Goal: Task Accomplishment & Management: Manage account settings

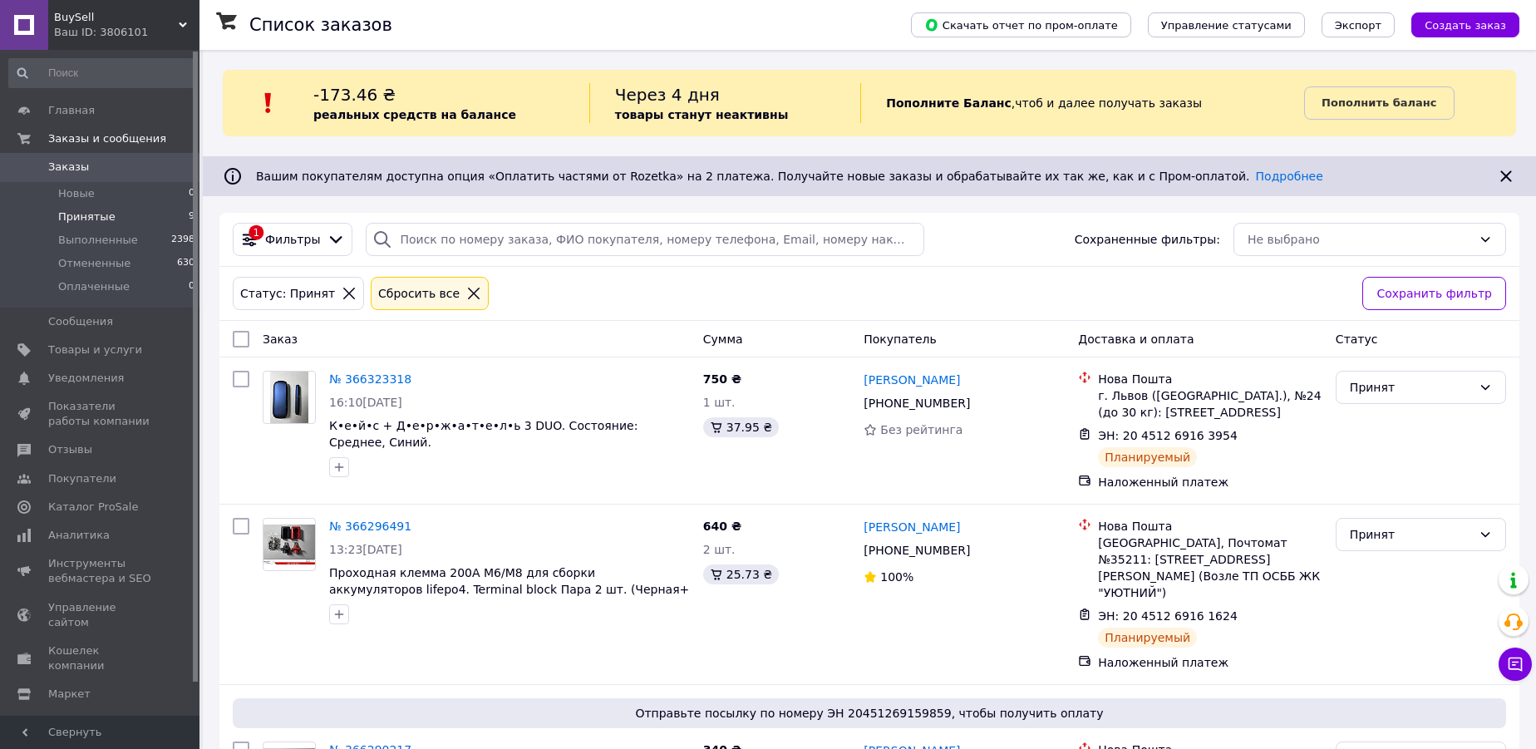
click at [93, 218] on span "Принятые" at bounding box center [86, 216] width 57 height 15
click at [373, 375] on link "№ 366323318" at bounding box center [370, 378] width 82 height 13
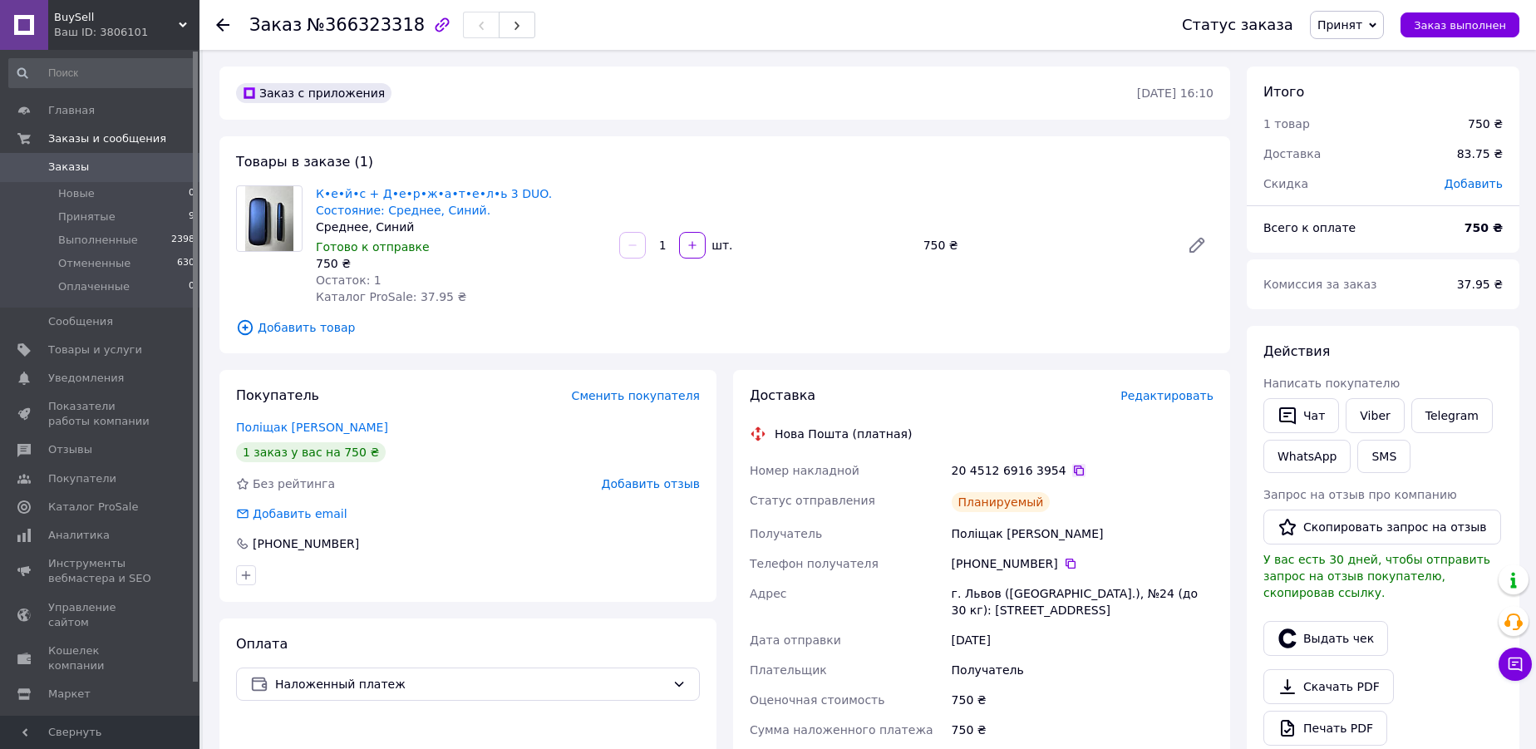
click at [1072, 469] on icon at bounding box center [1078, 470] width 13 height 13
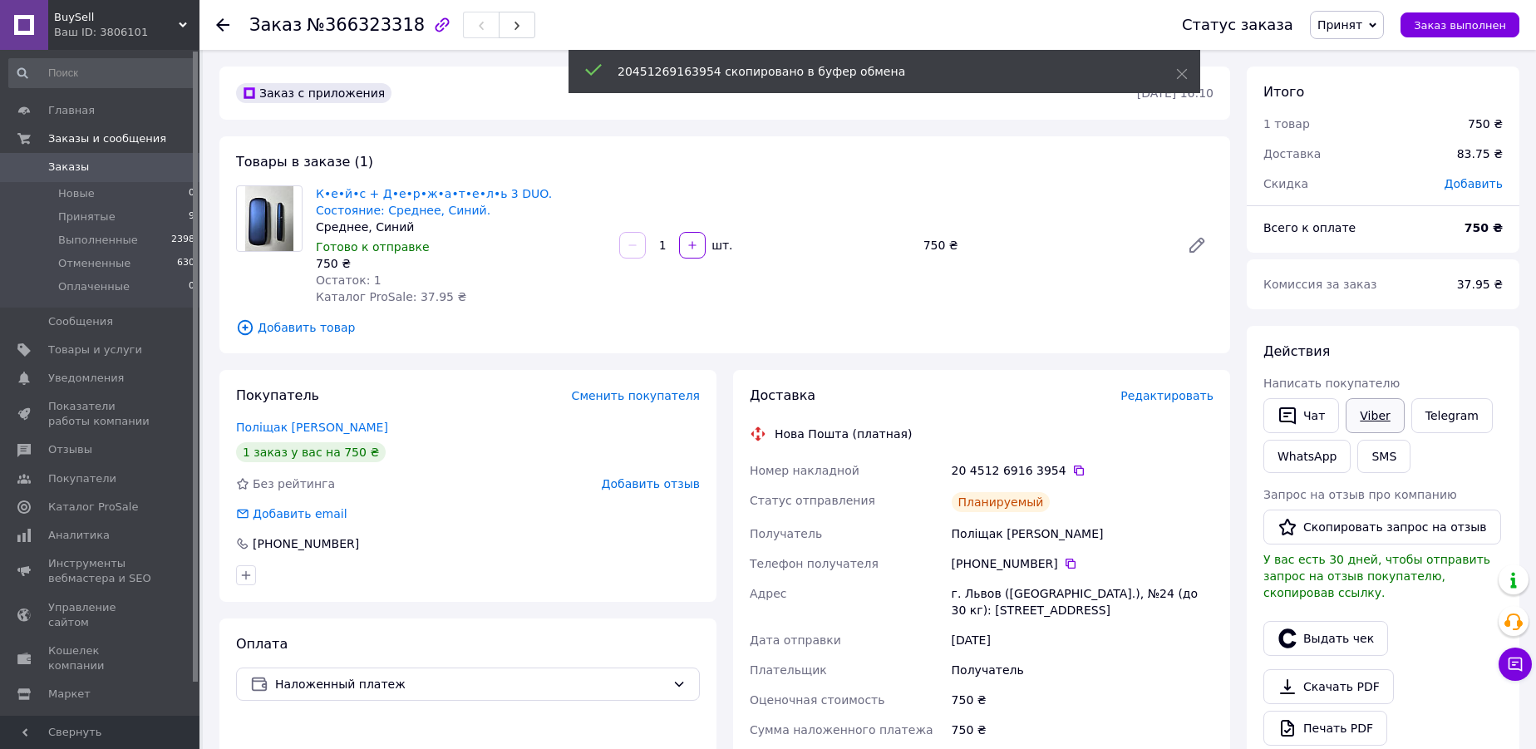
click at [1376, 414] on link "Viber" at bounding box center [1374, 415] width 58 height 35
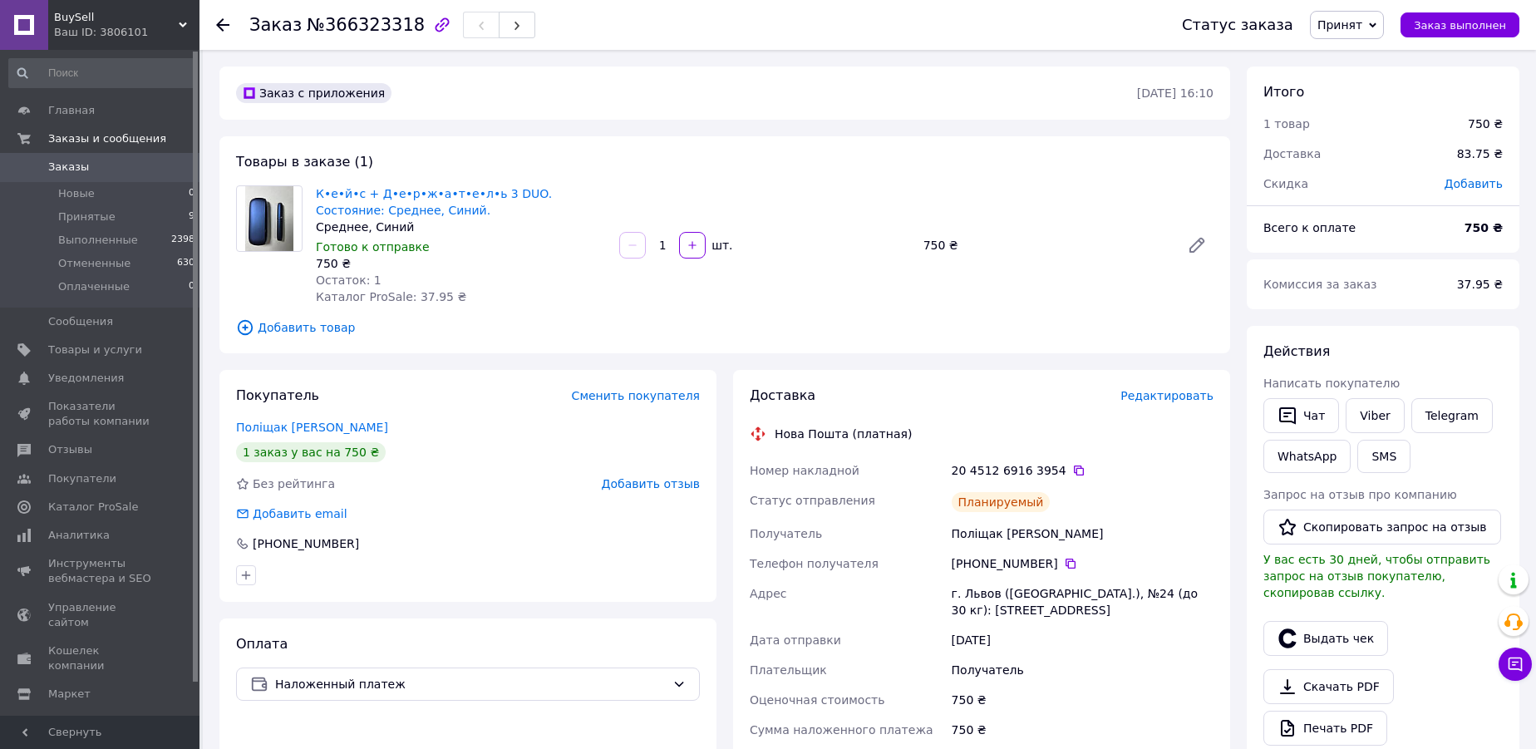
click at [1355, 24] on span "Принят" at bounding box center [1339, 24] width 45 height 13
click at [1360, 59] on li "Выполнен" at bounding box center [1355, 58] width 88 height 25
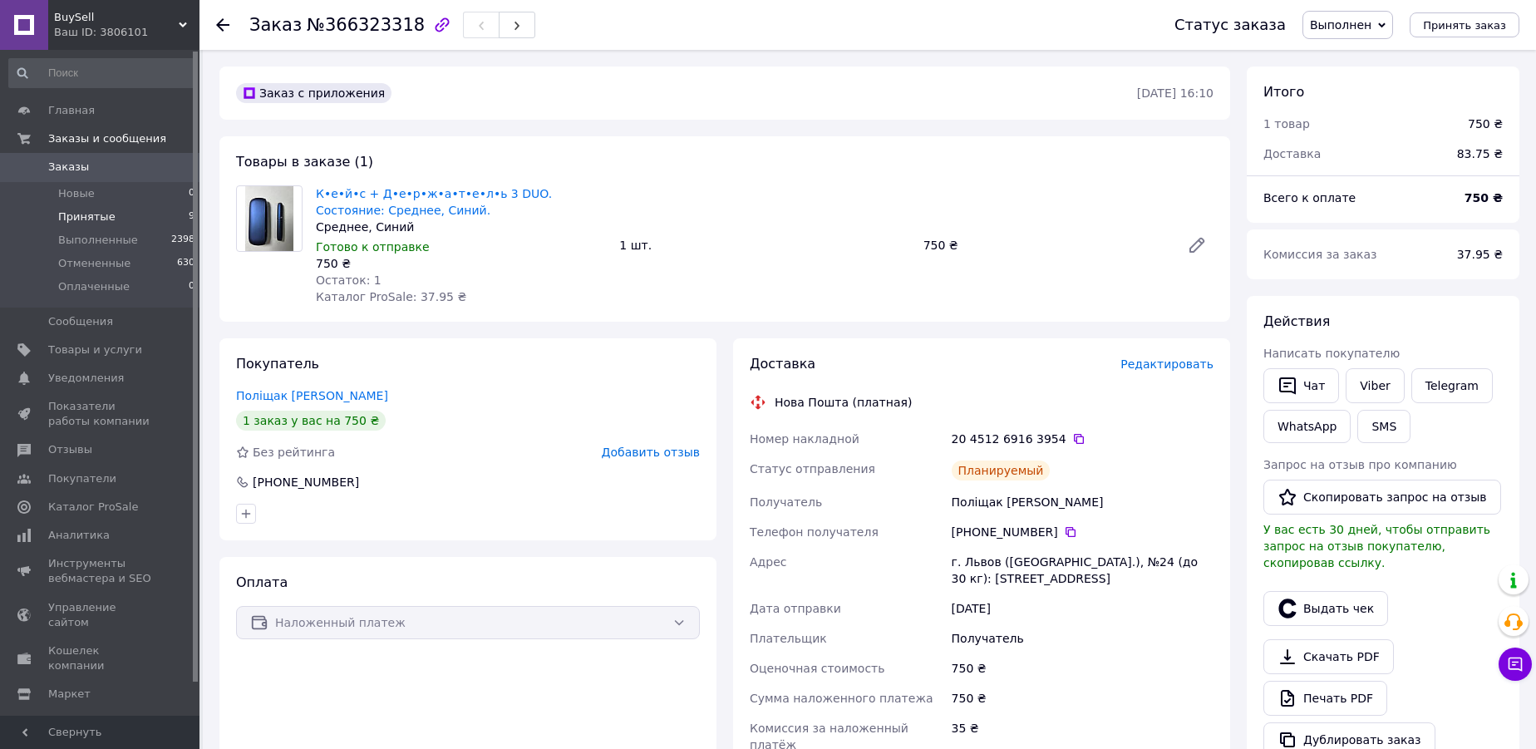
click at [84, 217] on span "Принятые" at bounding box center [86, 216] width 57 height 15
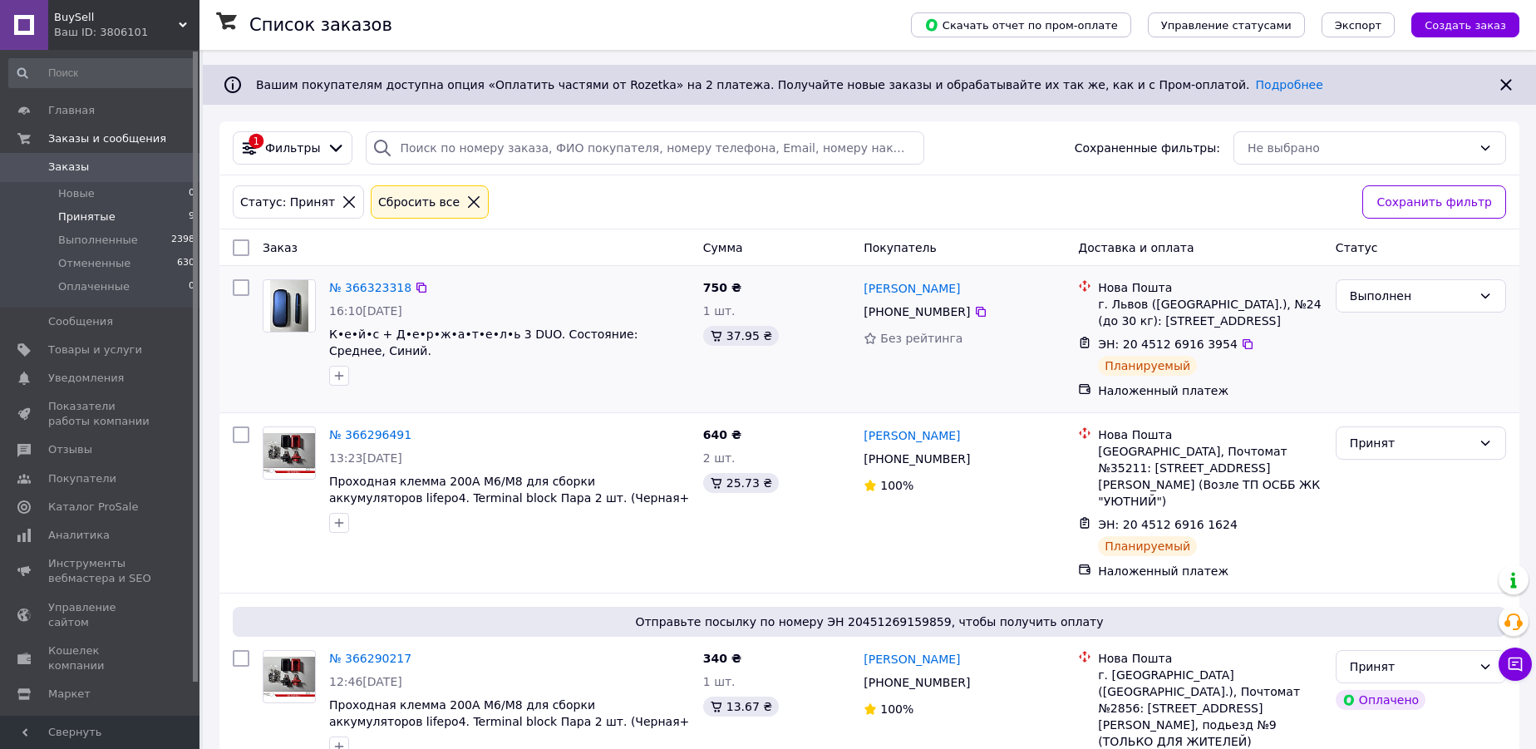
scroll to position [150, 0]
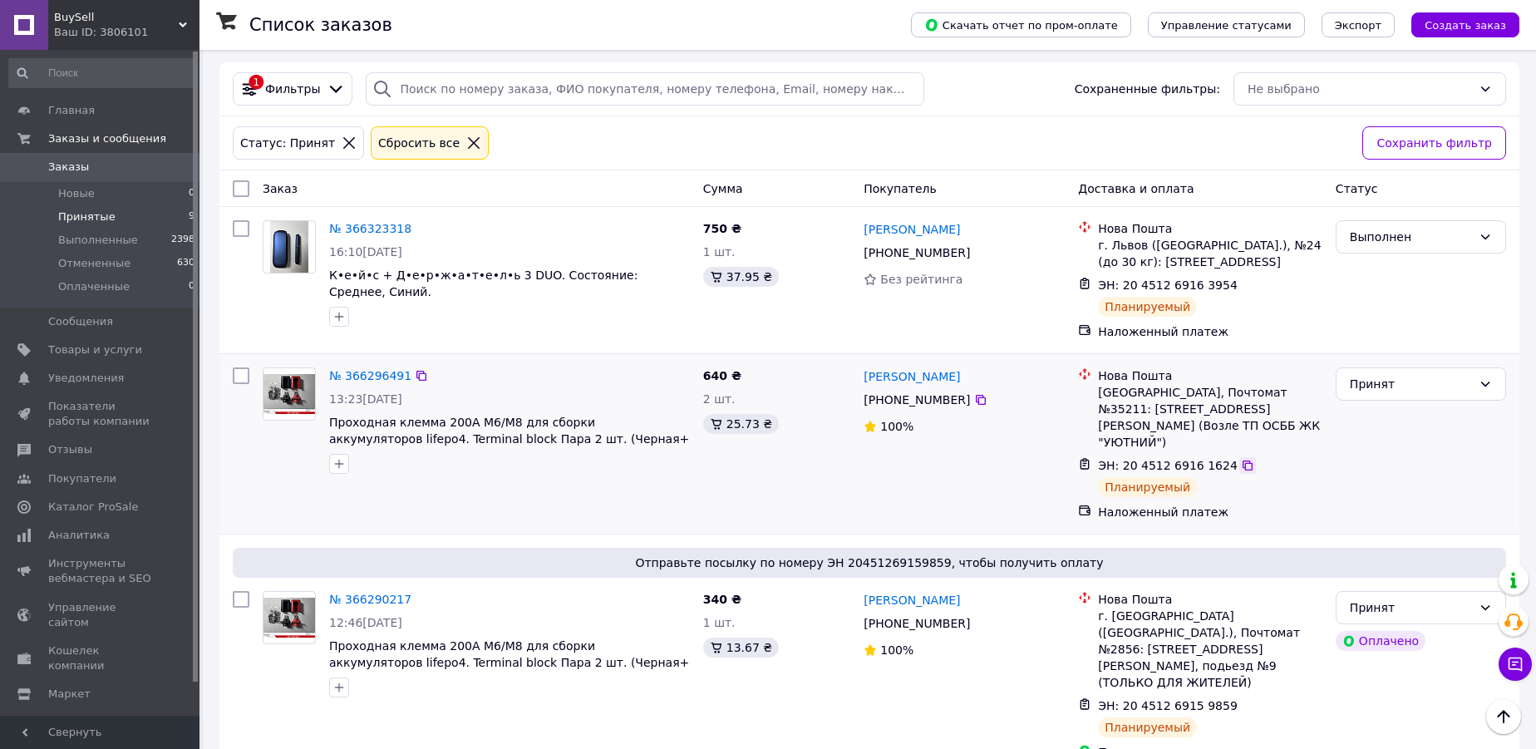
click at [1242, 460] on icon at bounding box center [1247, 465] width 10 height 10
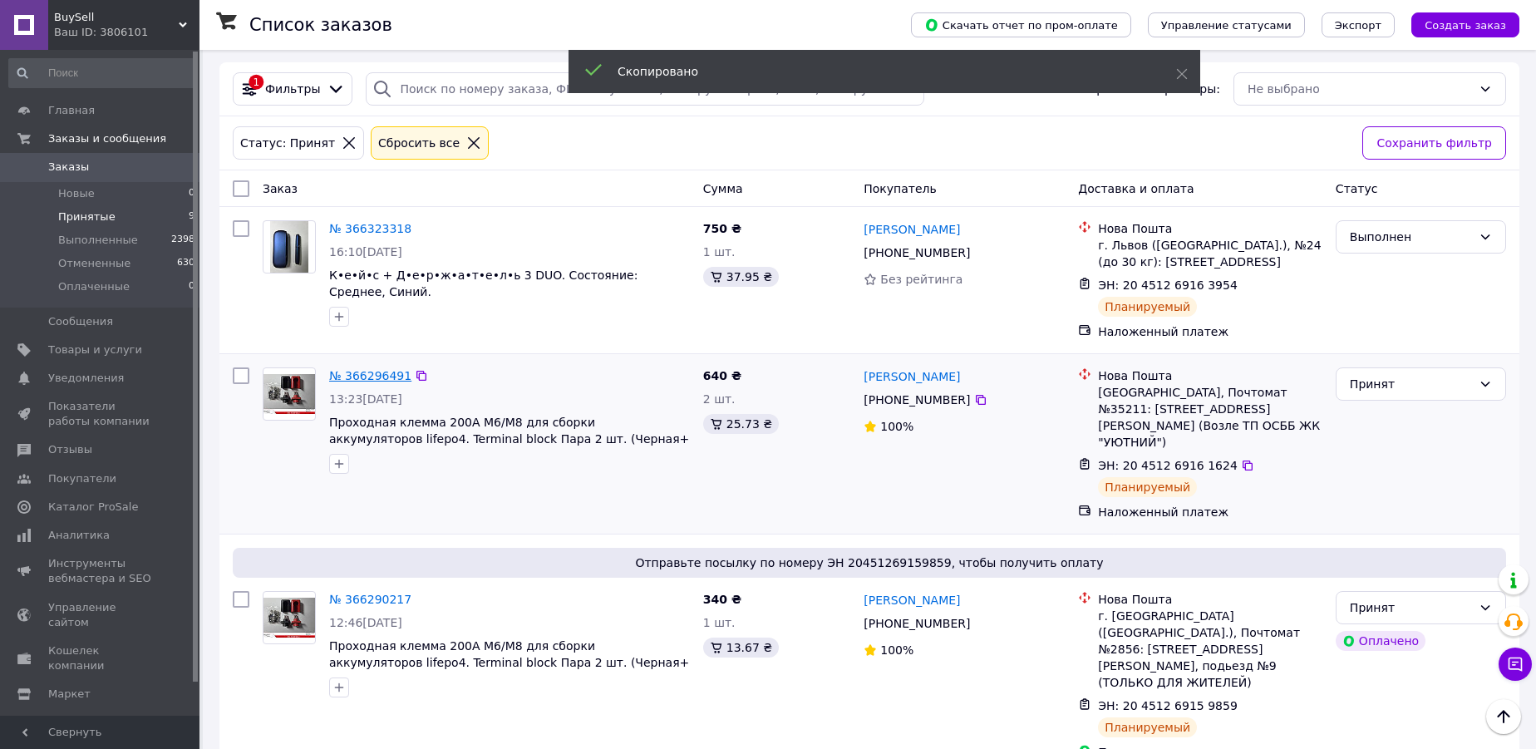
click at [354, 376] on link "№ 366296491" at bounding box center [370, 375] width 82 height 13
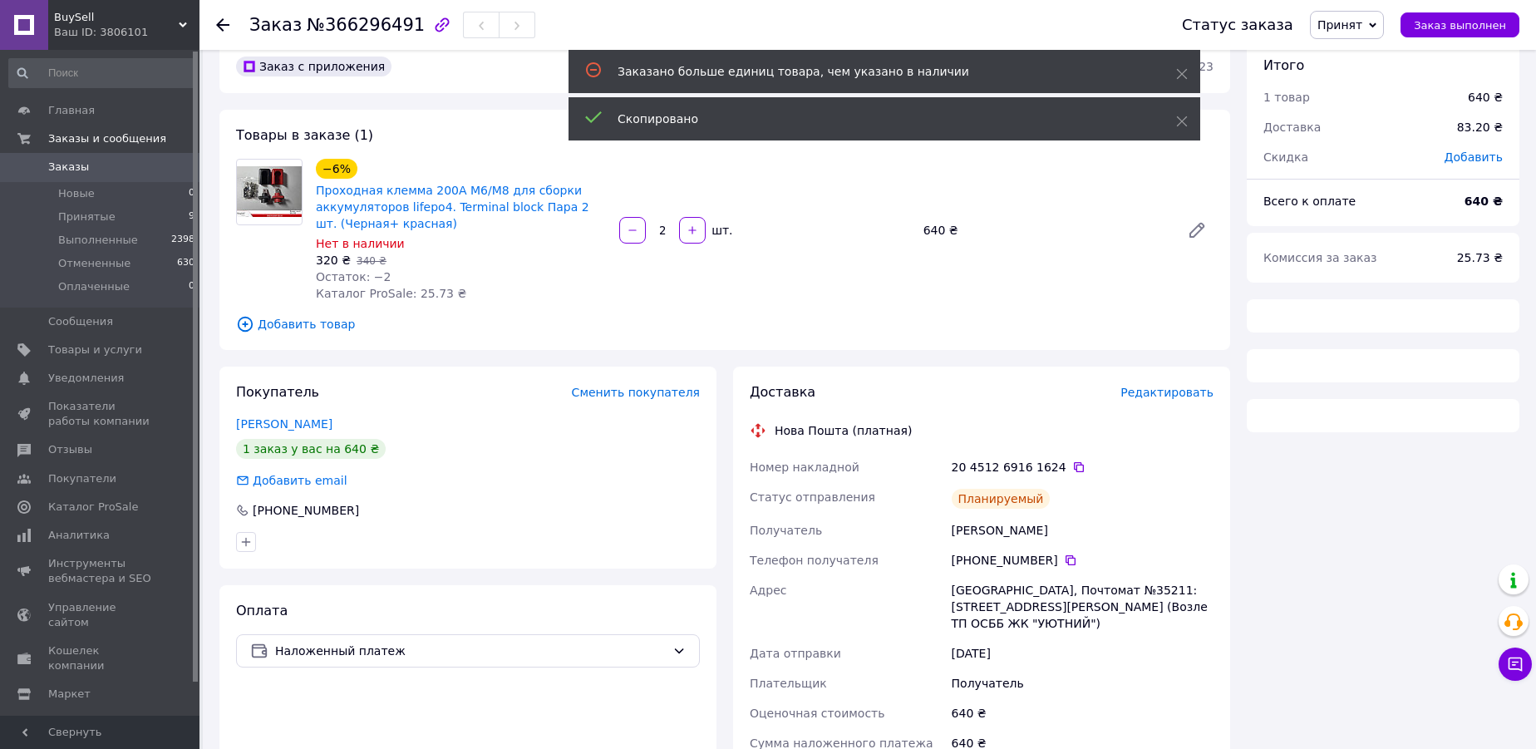
scroll to position [150, 0]
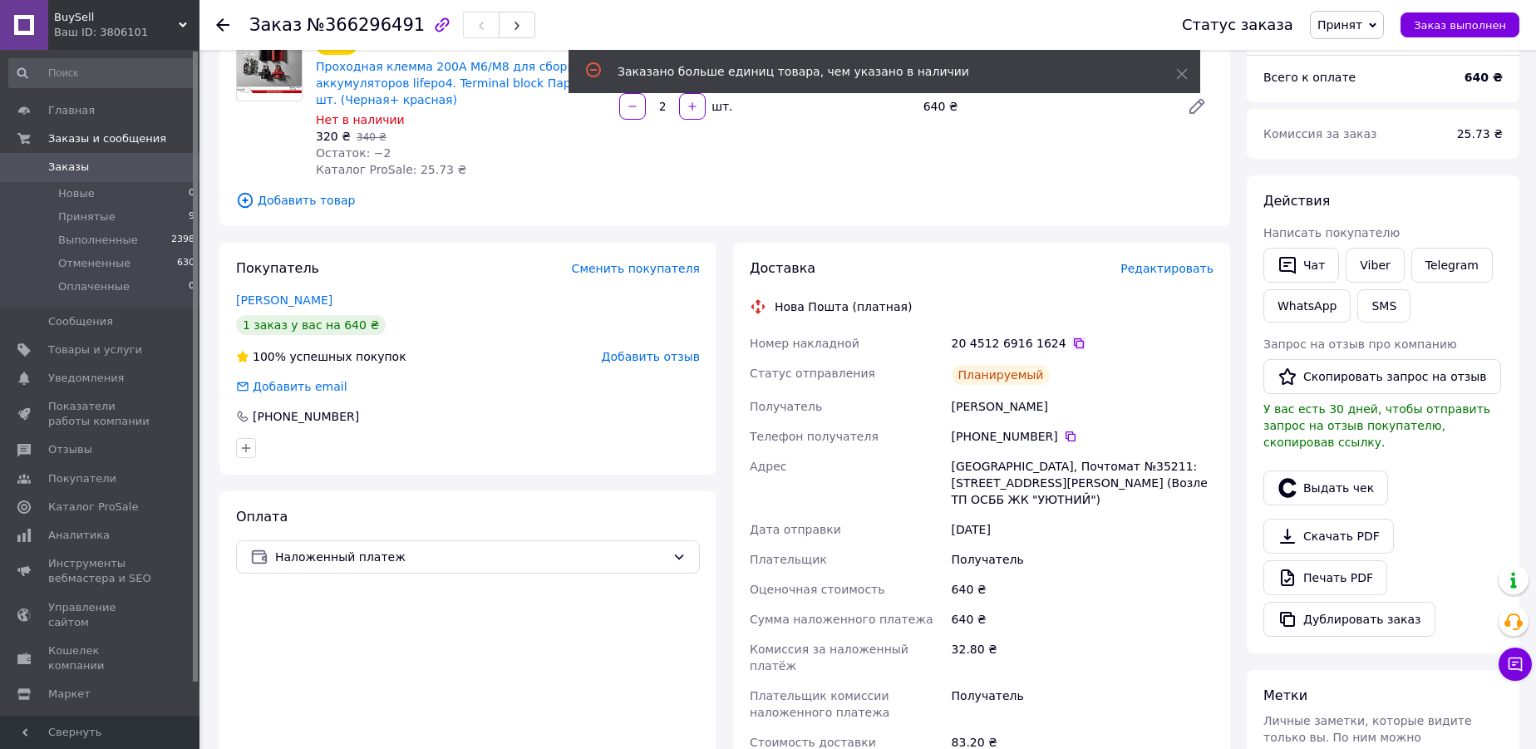
click at [1072, 342] on icon at bounding box center [1078, 343] width 13 height 13
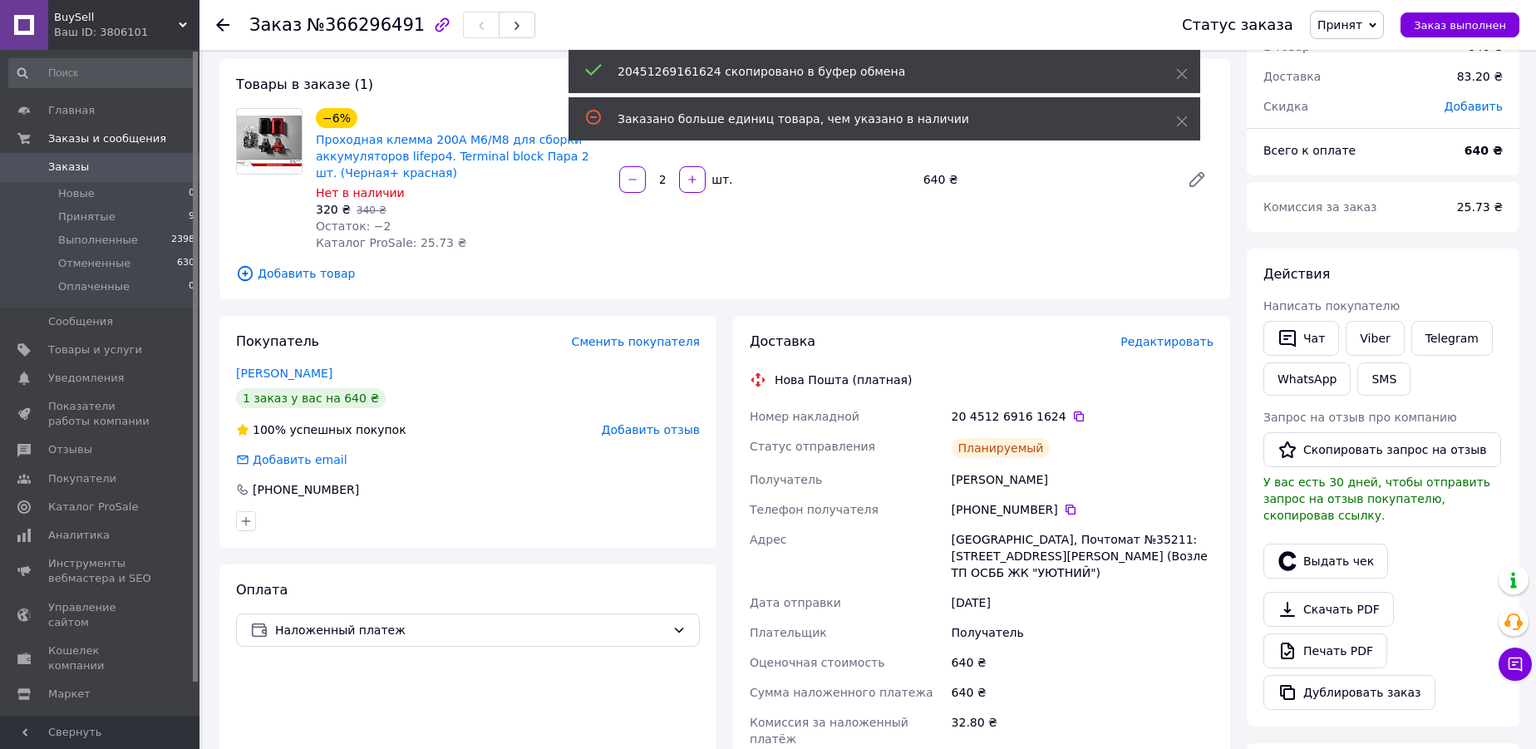
scroll to position [75, 0]
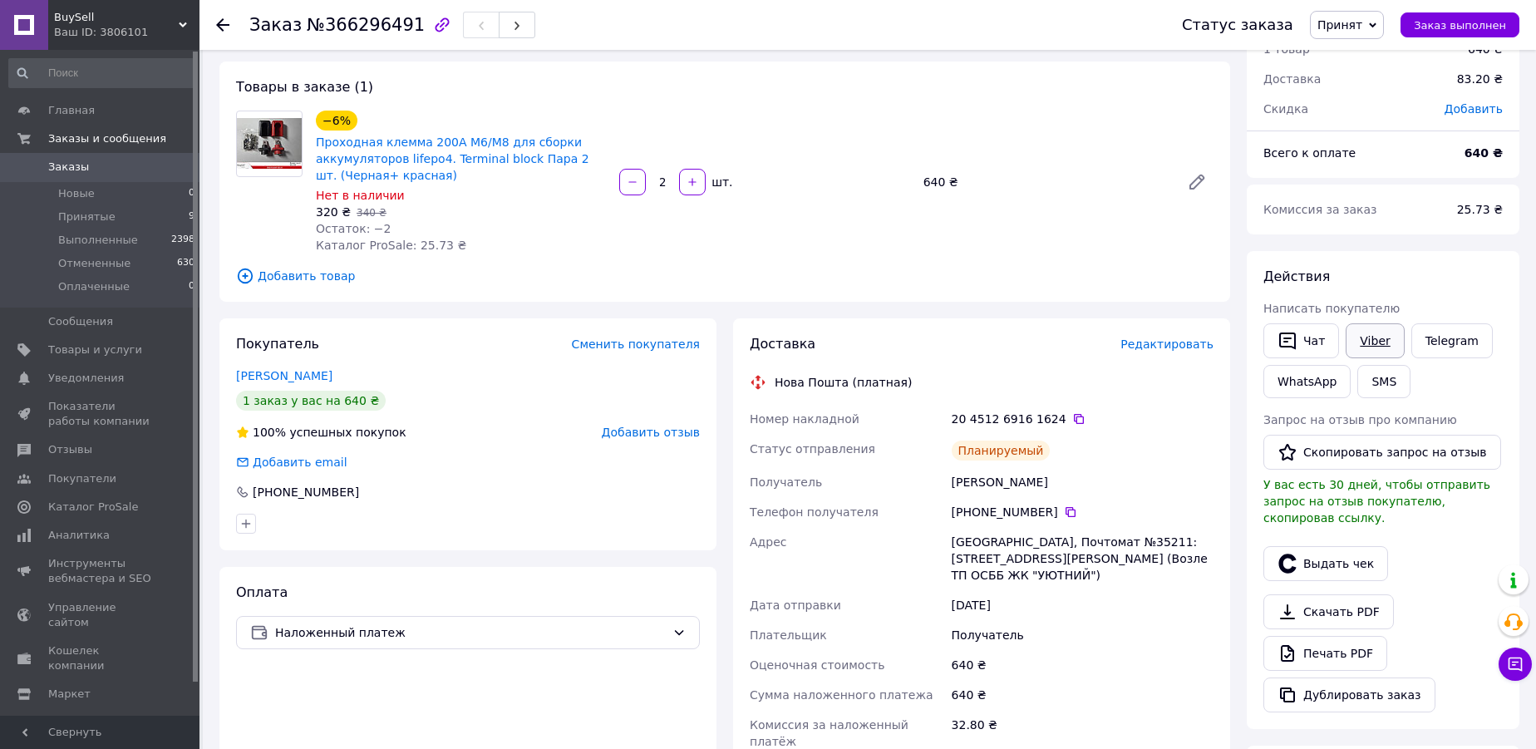
click at [1374, 340] on link "Viber" at bounding box center [1374, 340] width 58 height 35
click at [1452, 23] on span "Заказ выполнен" at bounding box center [1460, 25] width 92 height 12
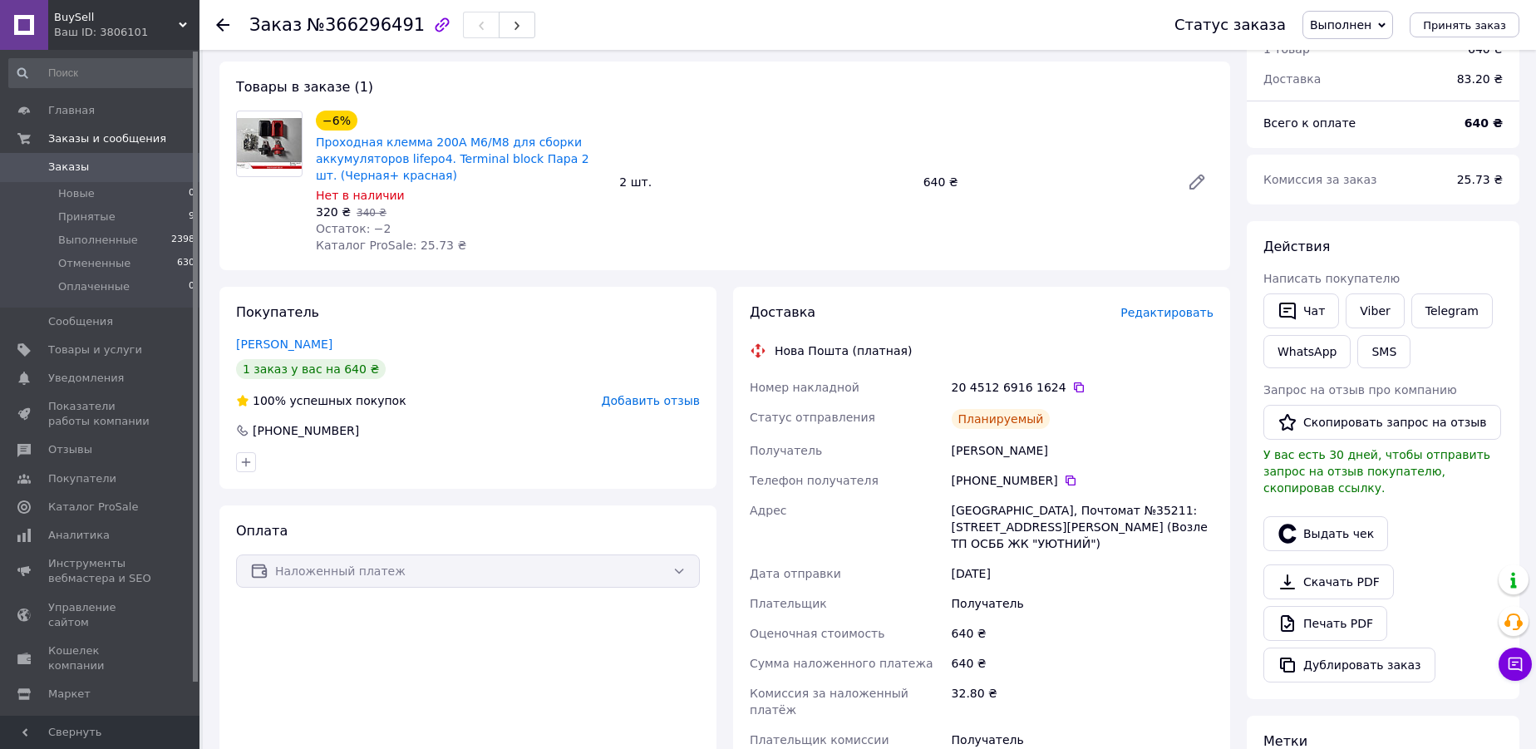
click at [227, 20] on icon at bounding box center [222, 24] width 13 height 13
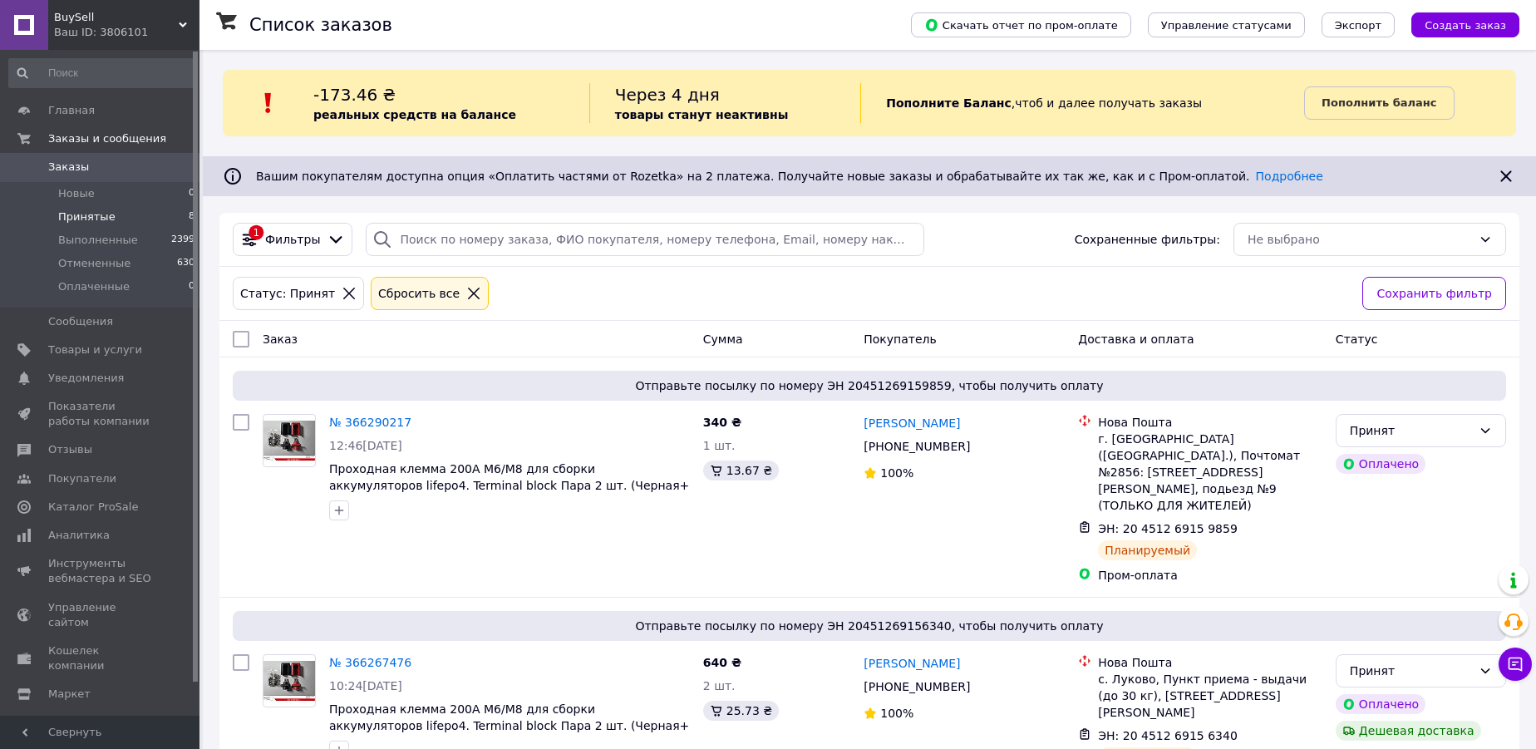
click at [89, 215] on span "Принятые" at bounding box center [86, 216] width 57 height 15
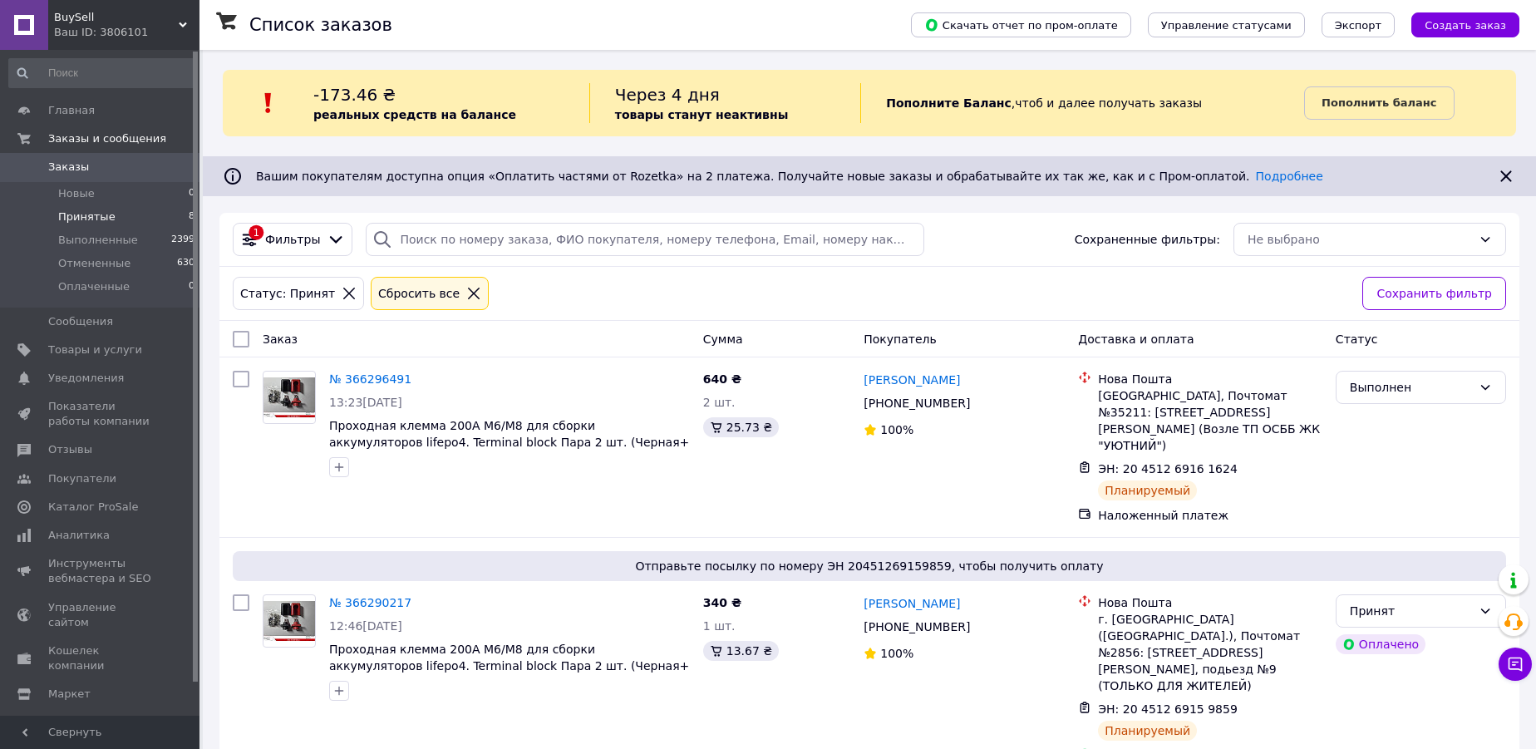
click at [68, 213] on span "Принятые" at bounding box center [86, 216] width 57 height 15
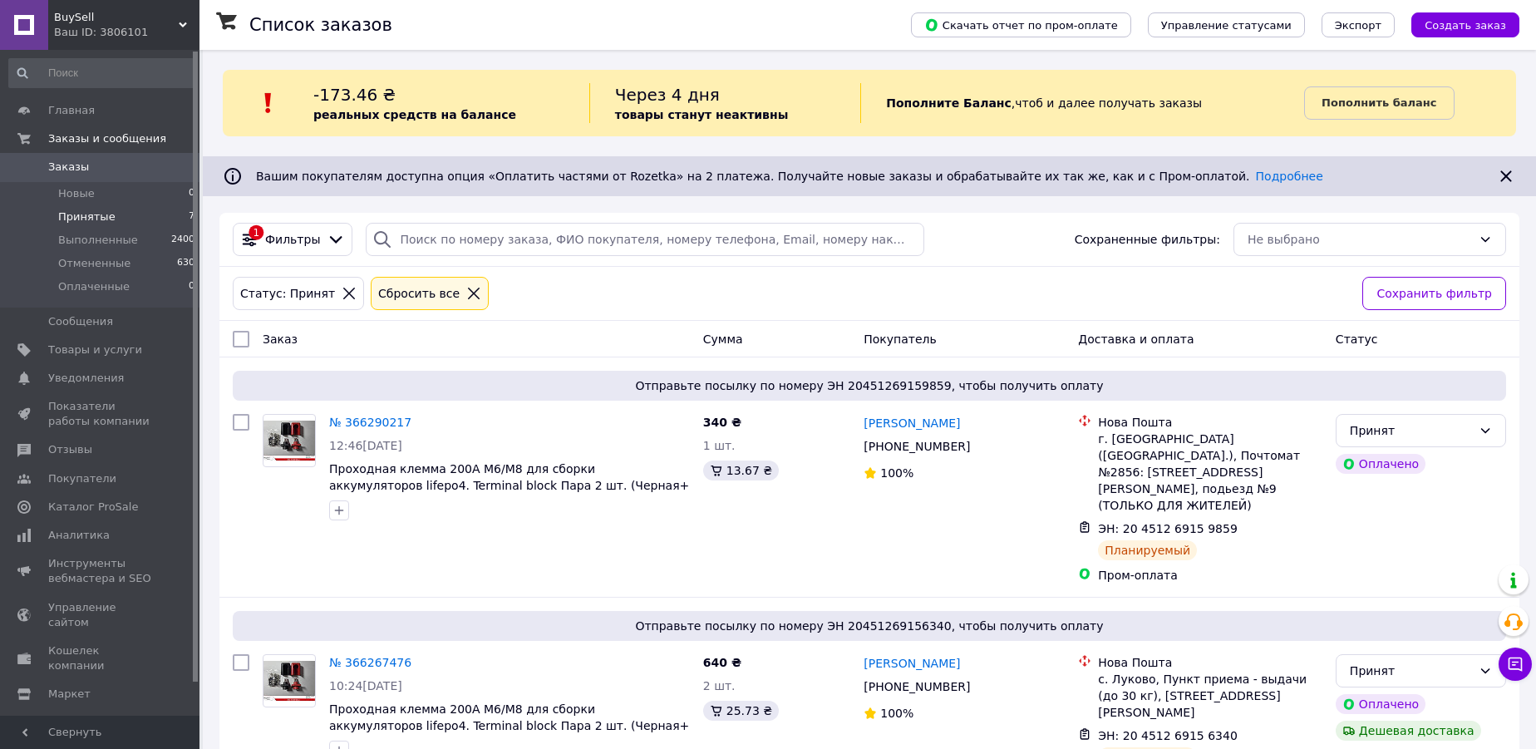
click at [97, 216] on span "Принятые" at bounding box center [86, 216] width 57 height 15
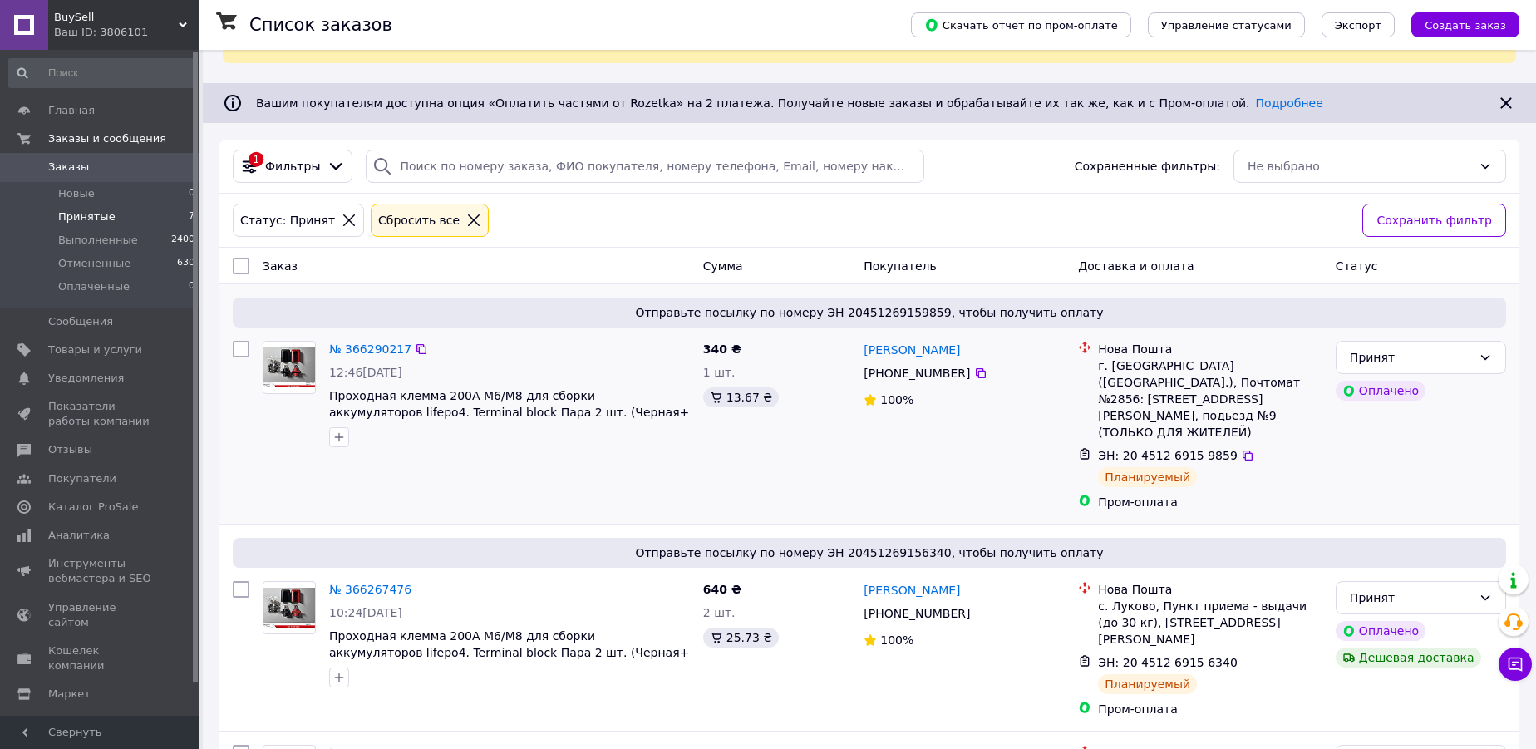
scroll to position [75, 0]
click at [1241, 447] on icon at bounding box center [1247, 453] width 13 height 13
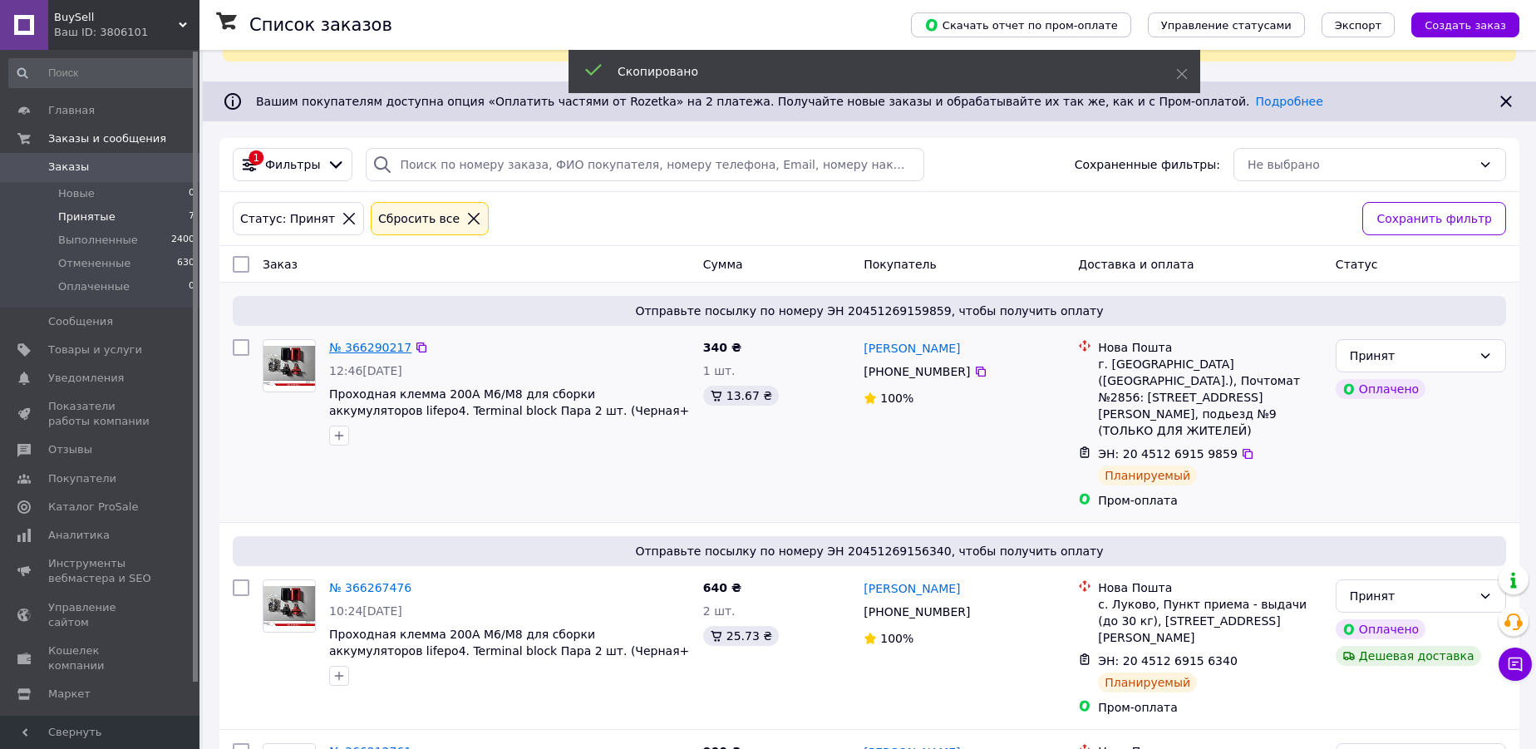
click at [372, 348] on link "№ 366290217" at bounding box center [370, 347] width 82 height 13
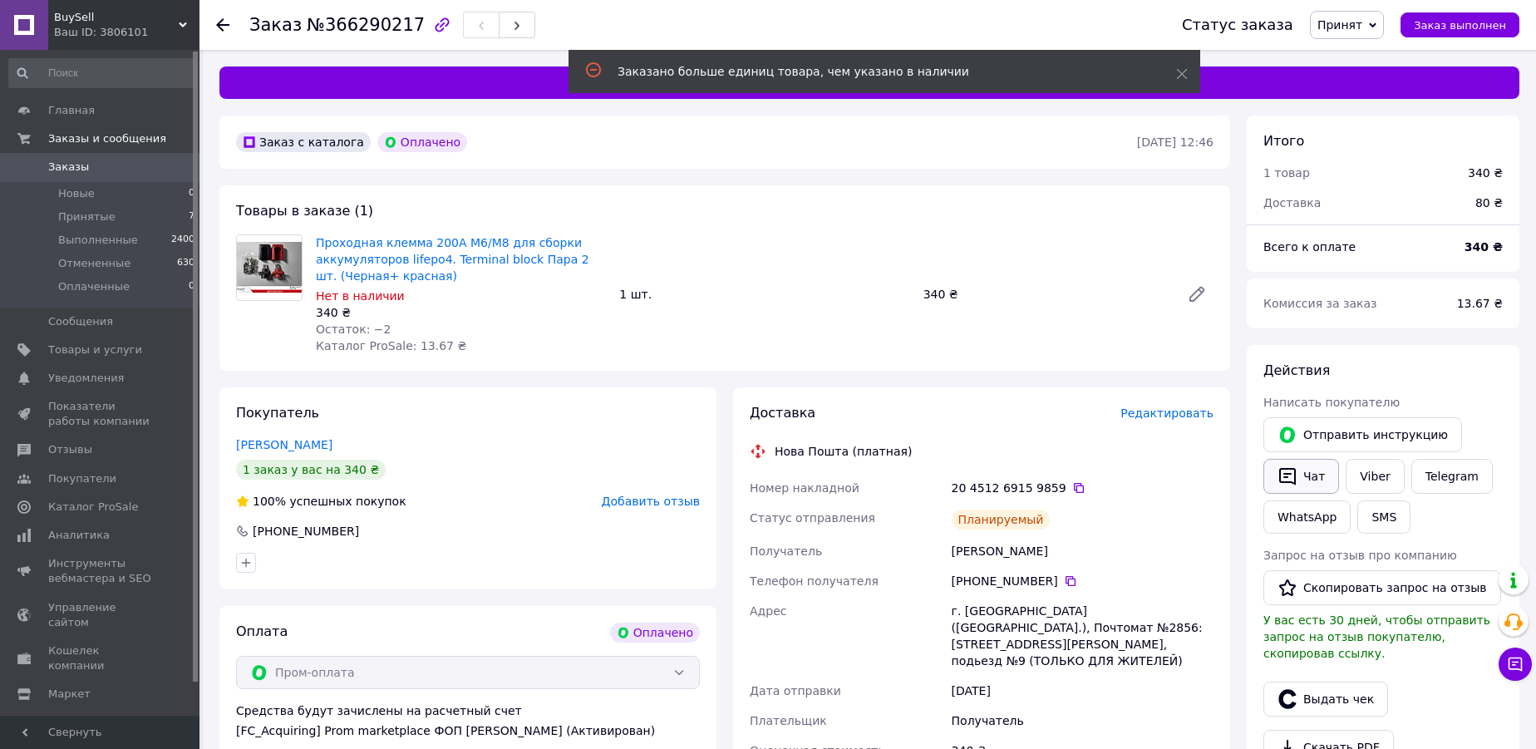
click at [1313, 474] on button "Чат" at bounding box center [1301, 476] width 76 height 35
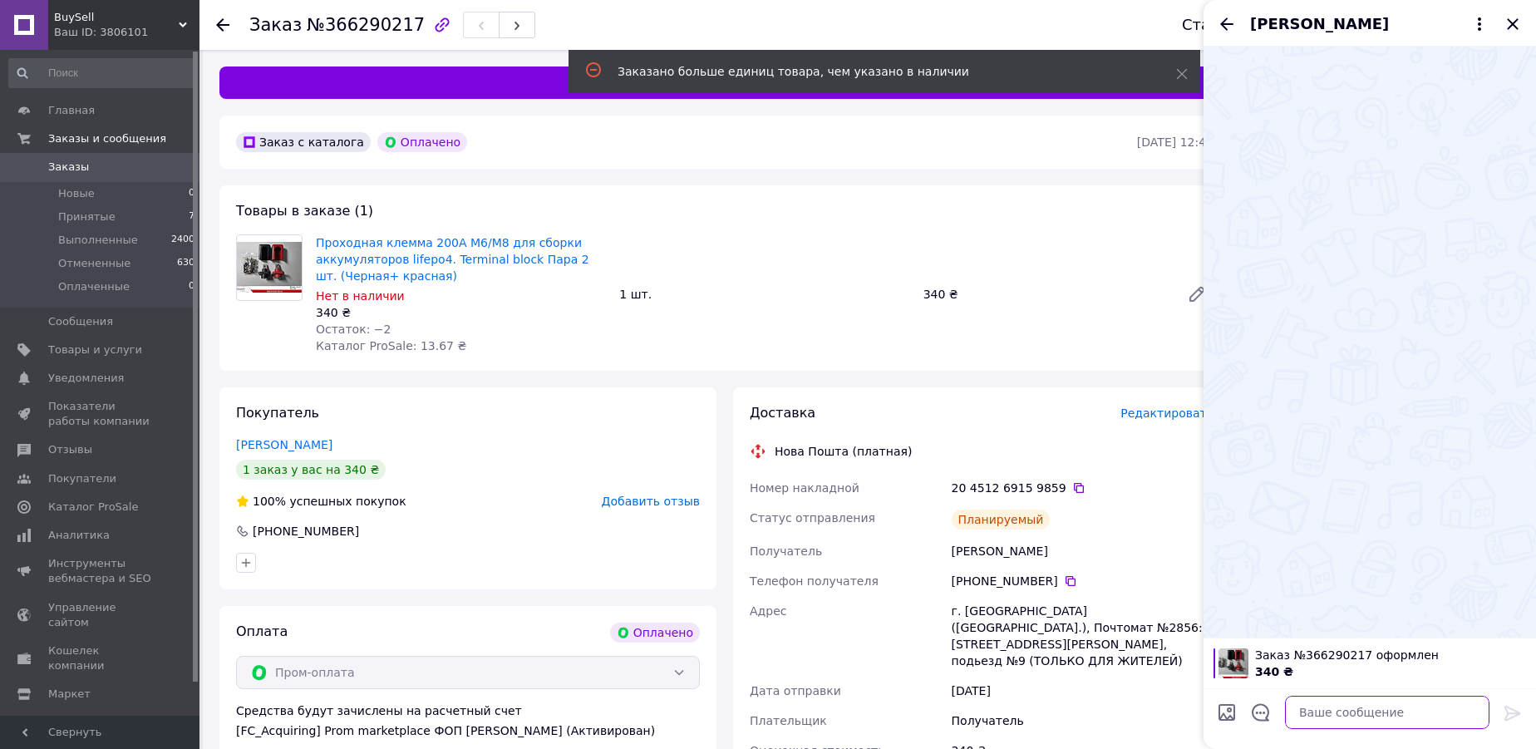
drag, startPoint x: 1310, startPoint y: 711, endPoint x: 1310, endPoint y: 693, distance: 17.5
click at [1310, 710] on textarea at bounding box center [1387, 712] width 204 height 33
paste textarea "20451269159859"
type textarea "Вітаю , ТТн 20451269159859"
click at [1516, 706] on icon at bounding box center [1513, 713] width 20 height 20
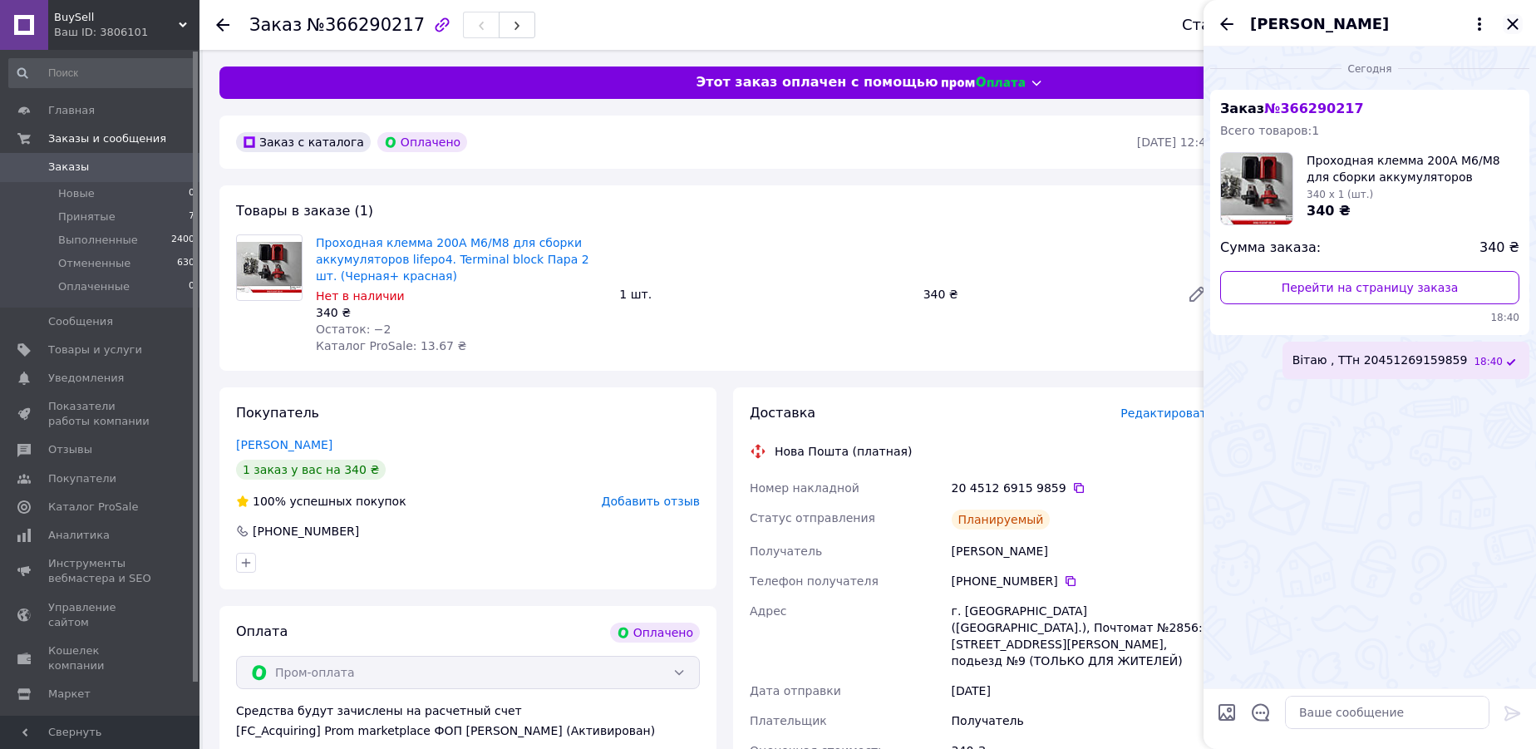
click at [1511, 26] on icon "Закрыть" at bounding box center [1512, 23] width 11 height 11
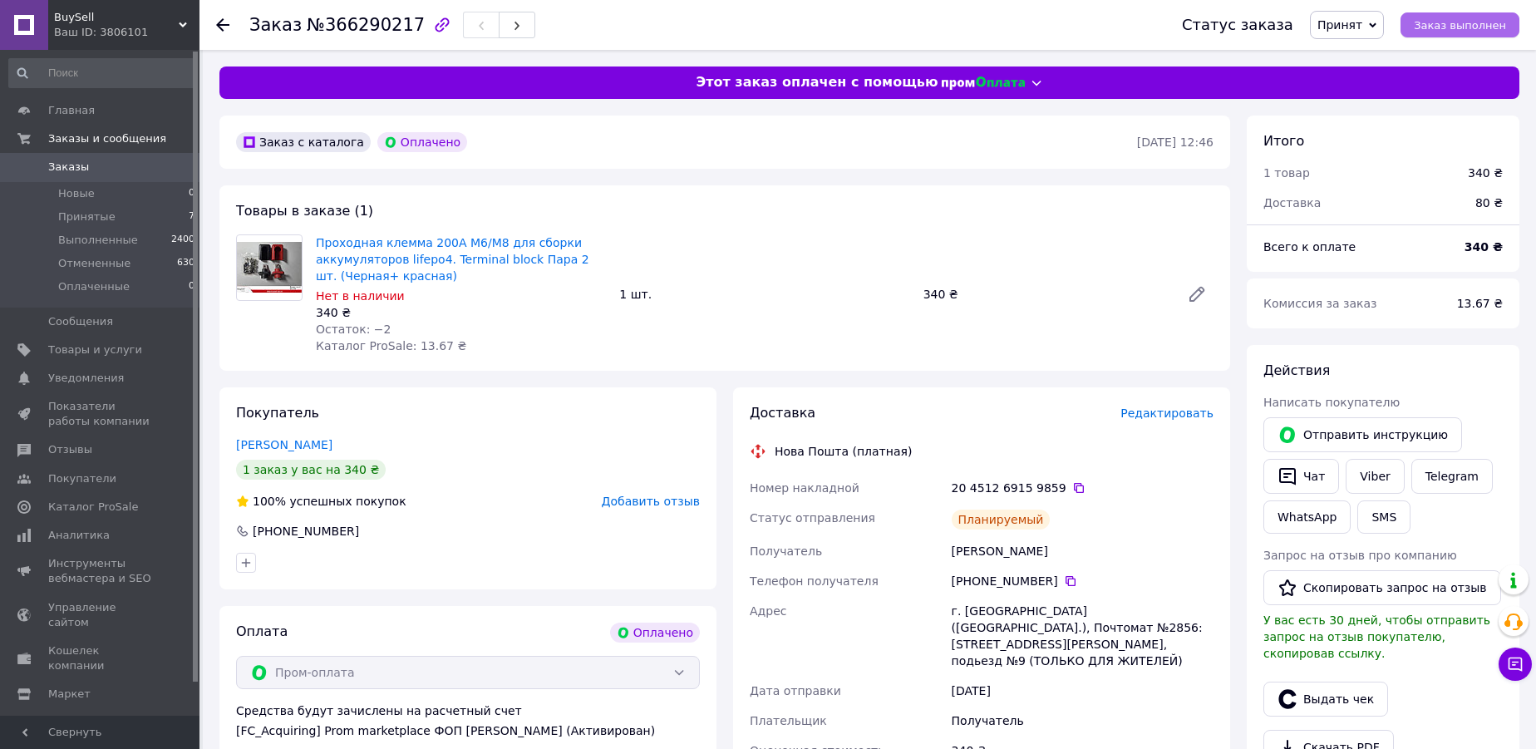
drag, startPoint x: 1459, startPoint y: 27, endPoint x: 1289, endPoint y: 69, distance: 175.6
click at [1458, 26] on span "Заказ выполнен" at bounding box center [1460, 25] width 92 height 12
click at [81, 217] on span "Принятые" at bounding box center [86, 216] width 57 height 15
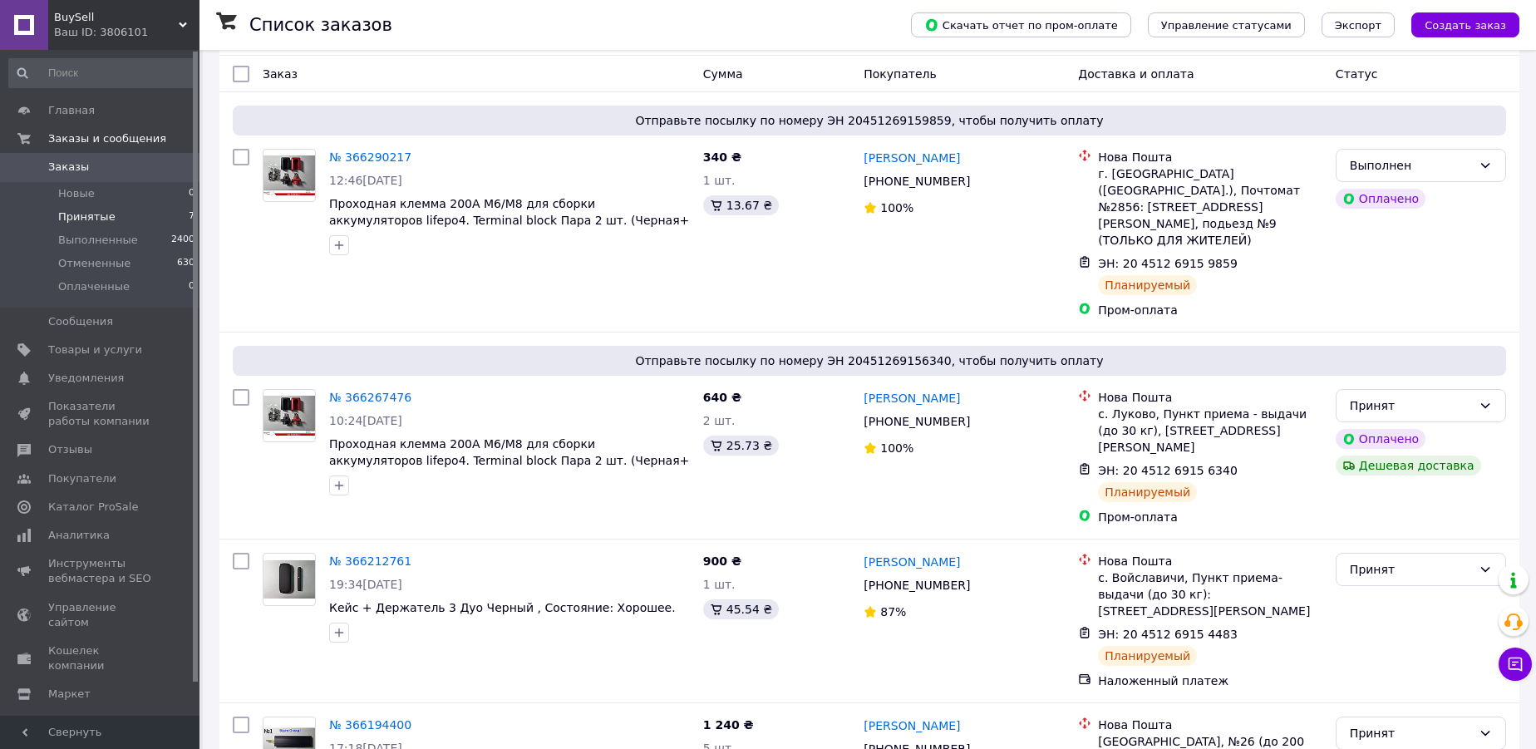
scroll to position [302, 0]
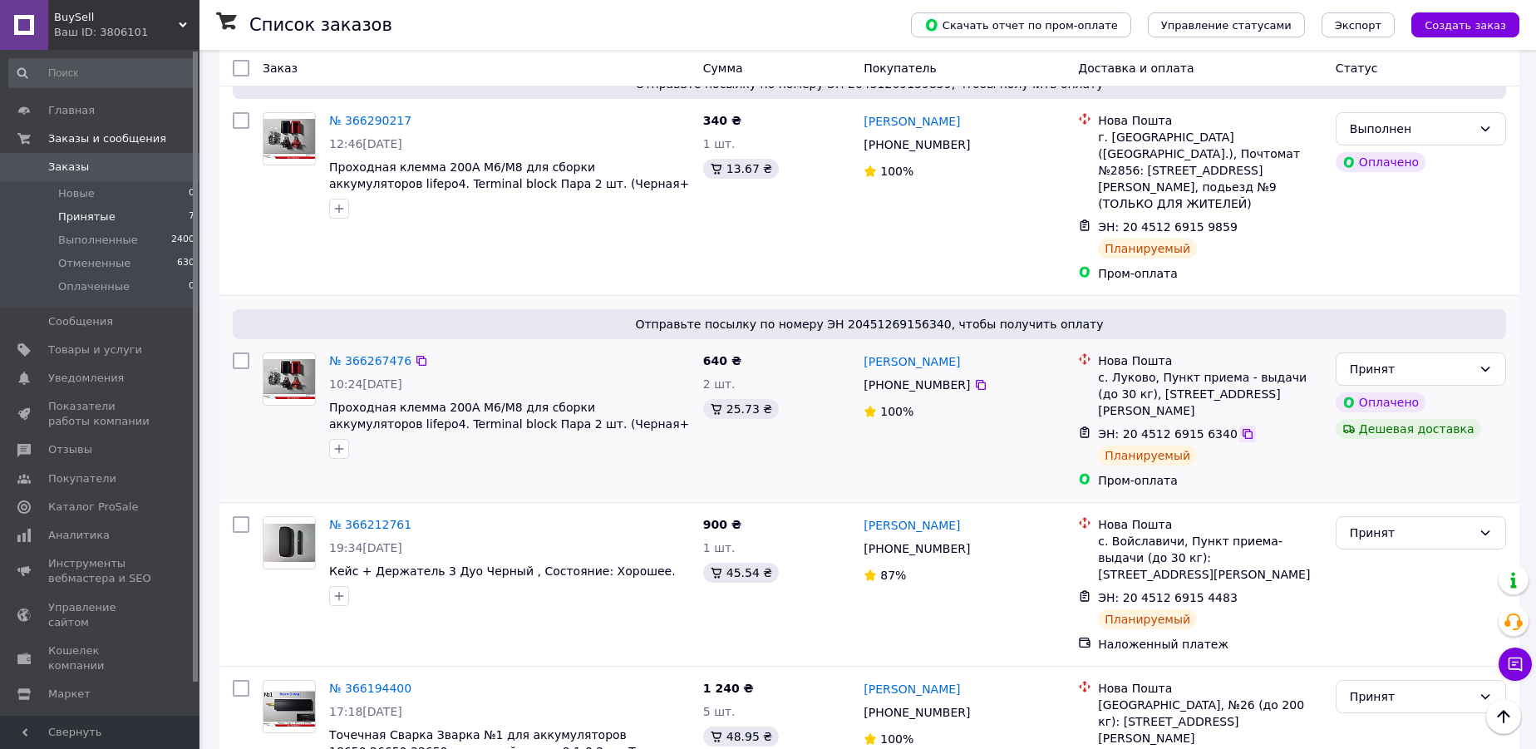
click at [1241, 427] on icon at bounding box center [1247, 433] width 13 height 13
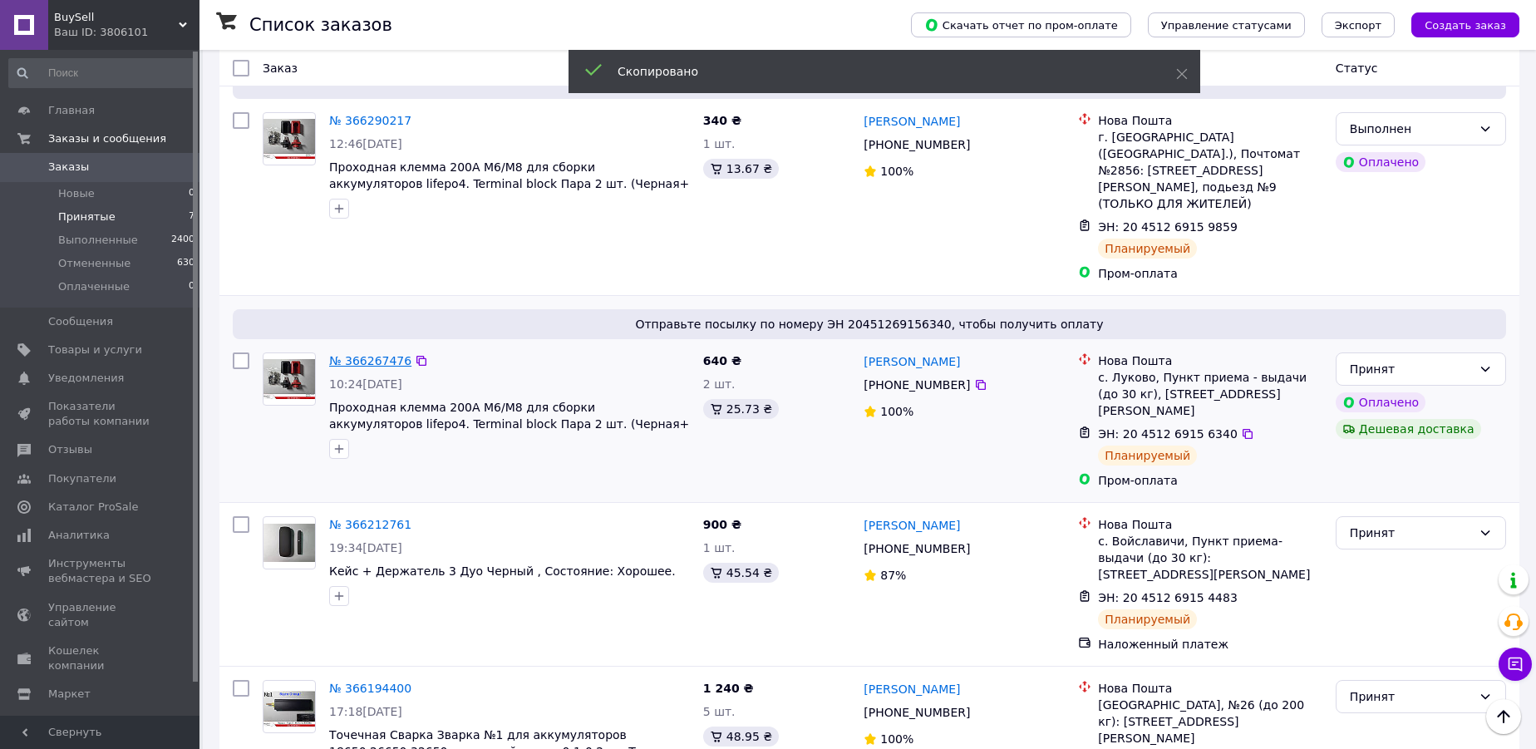
click at [371, 354] on link "№ 366267476" at bounding box center [370, 360] width 82 height 13
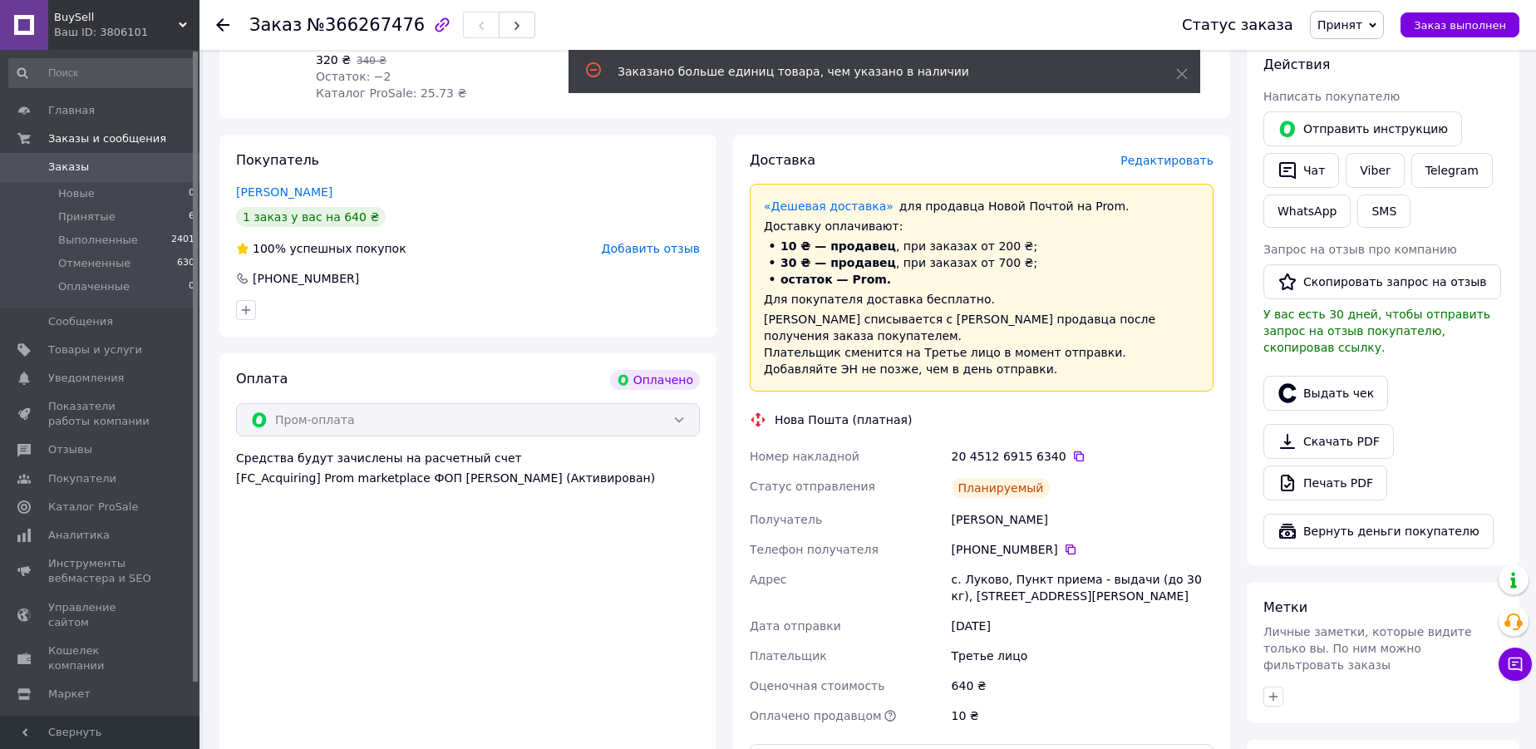
scroll to position [226, 0]
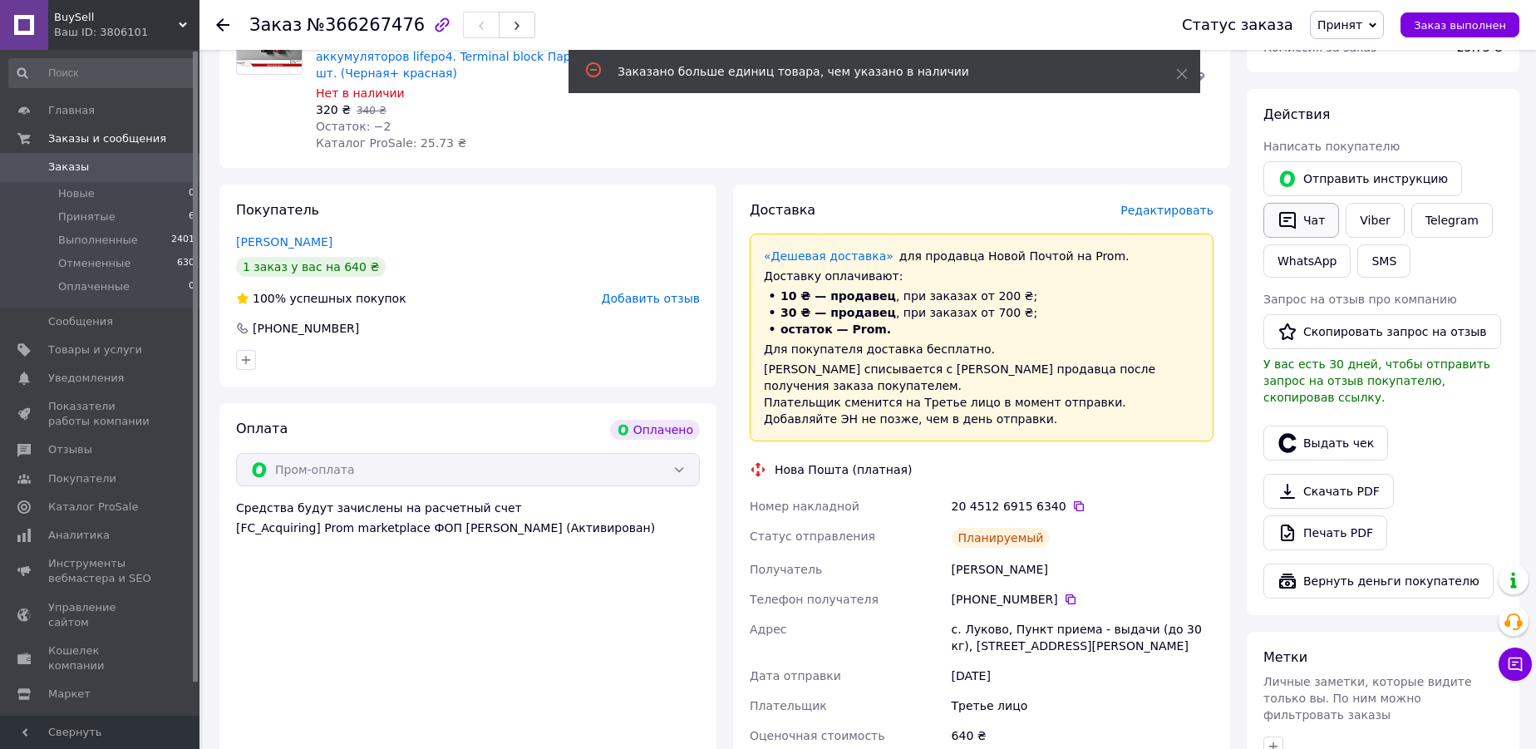
click at [1309, 223] on button "Чат" at bounding box center [1301, 220] width 76 height 35
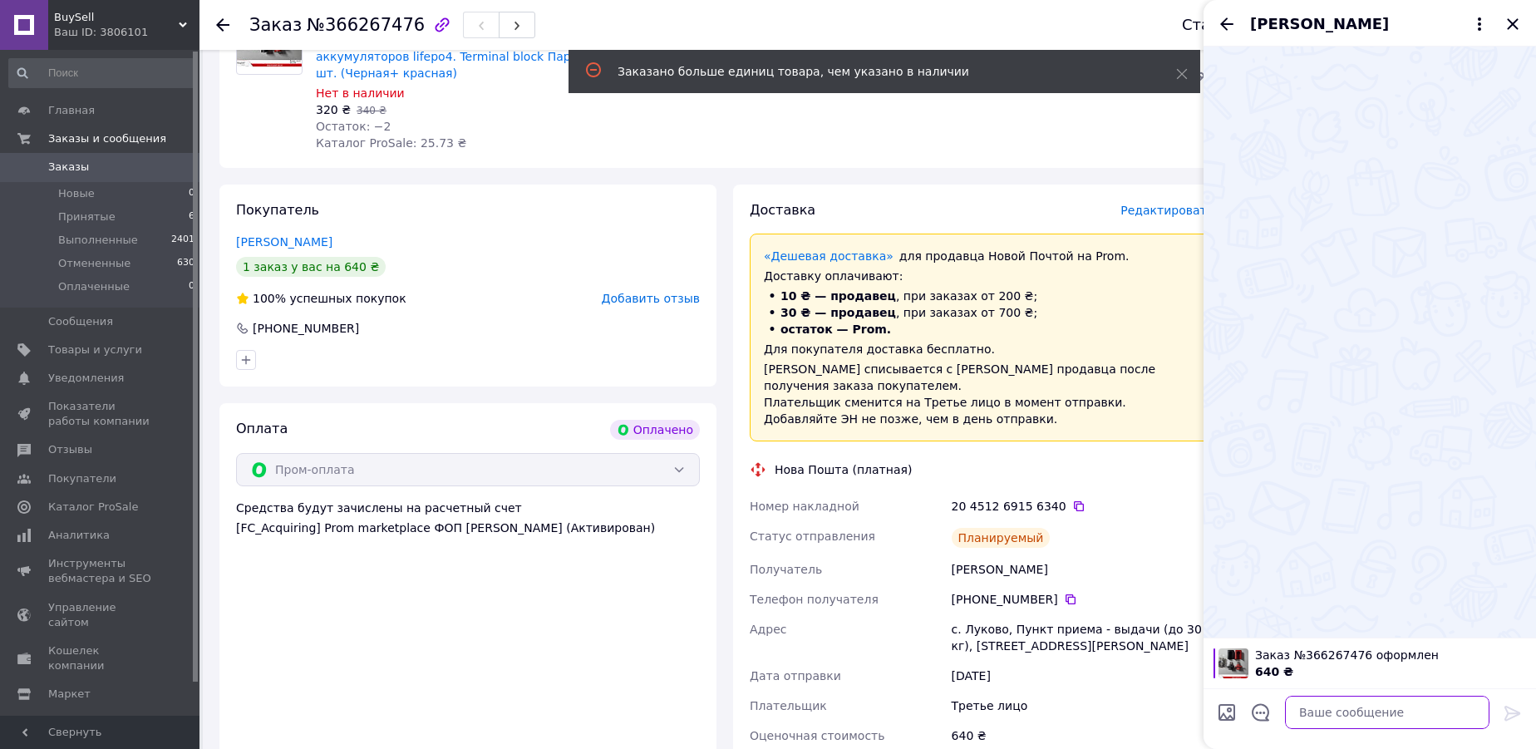
click at [1338, 718] on textarea at bounding box center [1387, 712] width 204 height 33
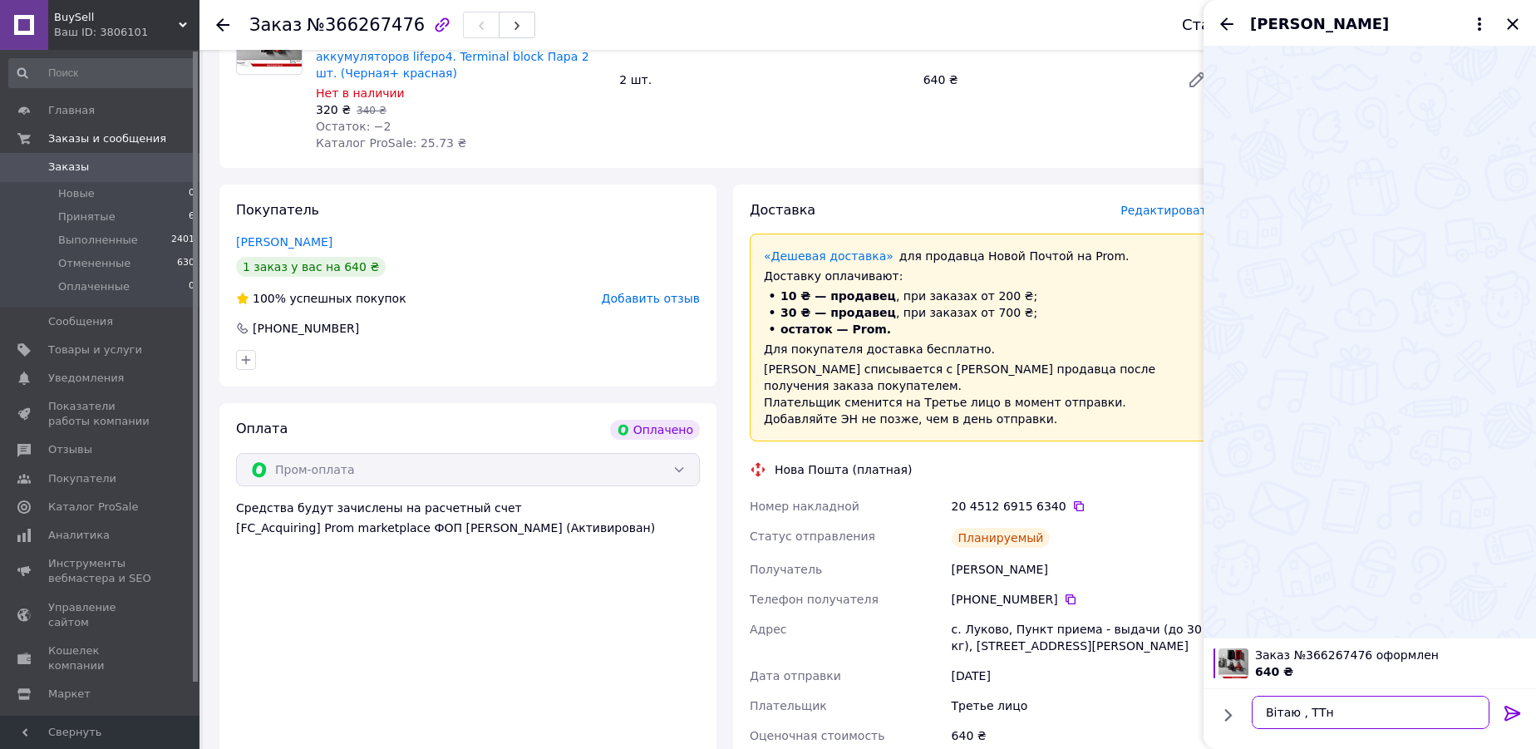
paste textarea "20451269156340"
type textarea "Вітаю , ТТн 20451269156340"
click at [1516, 706] on icon at bounding box center [1513, 713] width 20 height 20
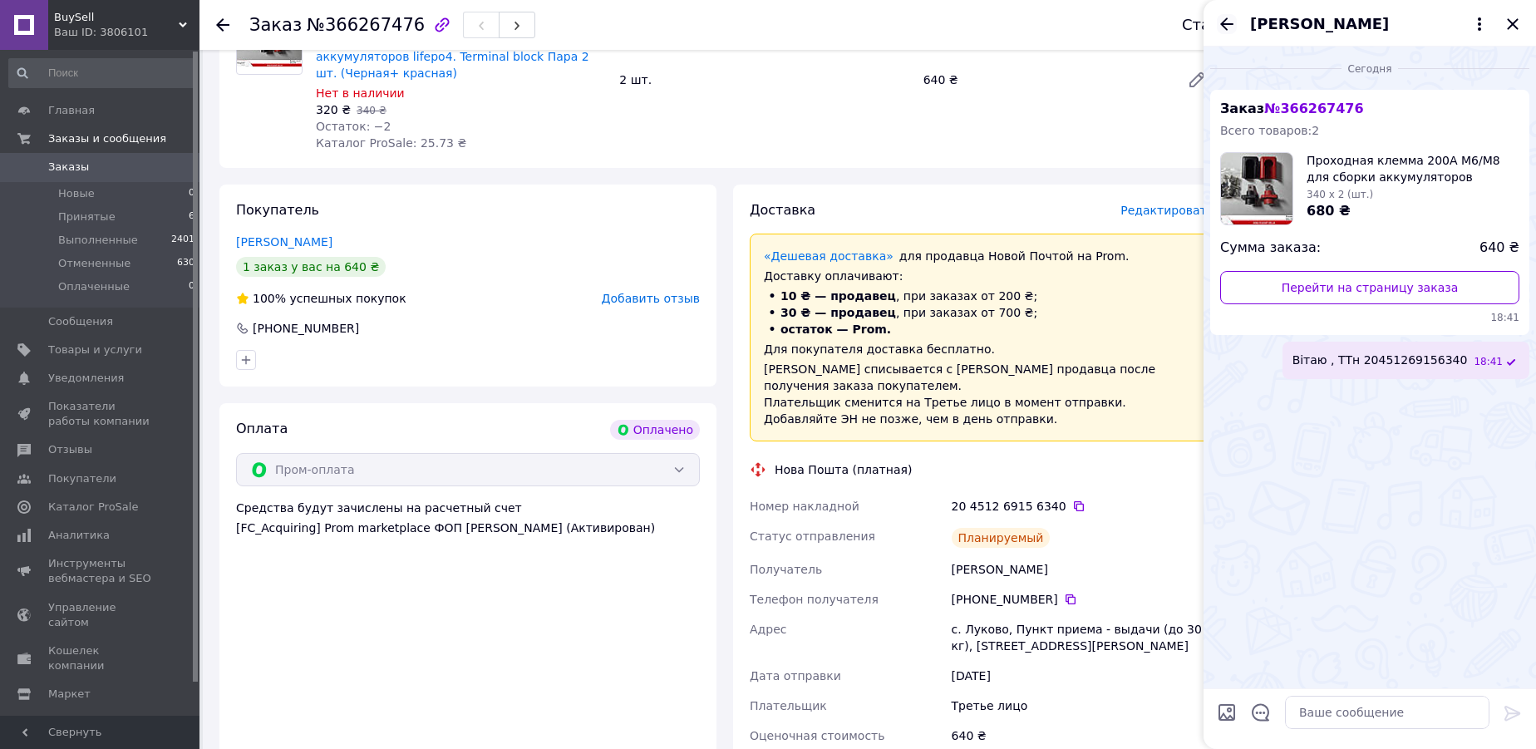
click at [1230, 26] on icon "Назад" at bounding box center [1227, 24] width 20 height 20
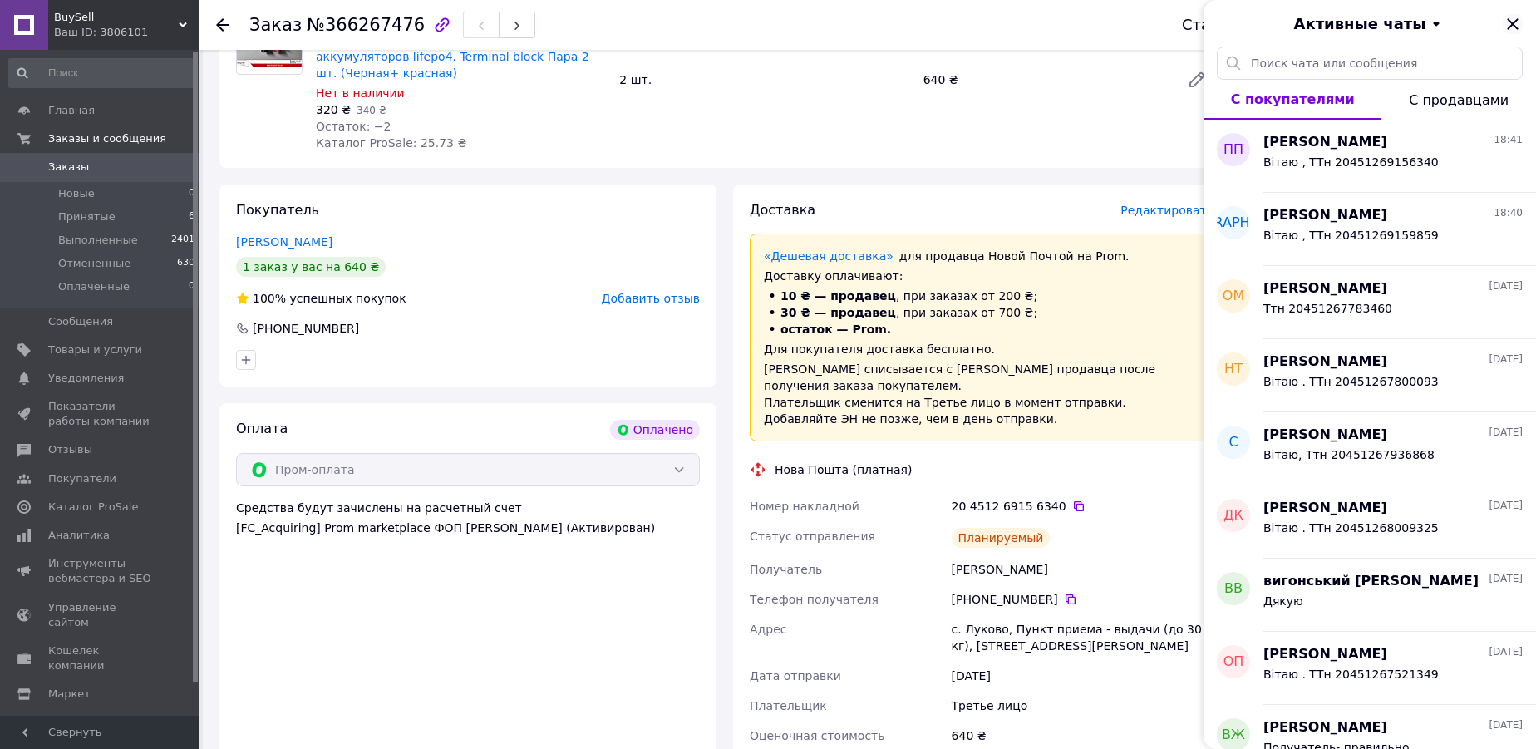
click at [1514, 22] on icon "Закрыть" at bounding box center [1512, 23] width 11 height 11
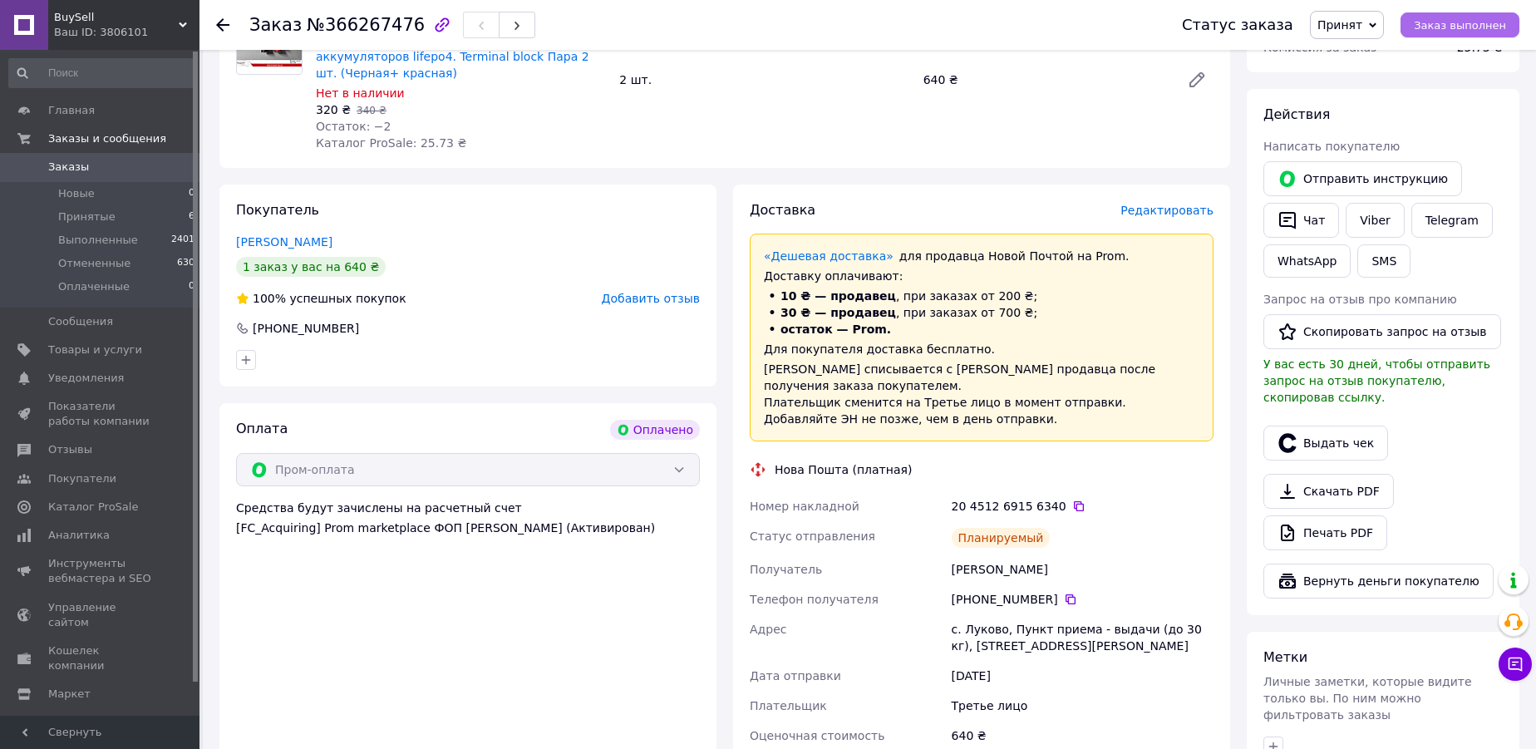
click at [1437, 23] on span "Заказ выполнен" at bounding box center [1460, 25] width 92 height 12
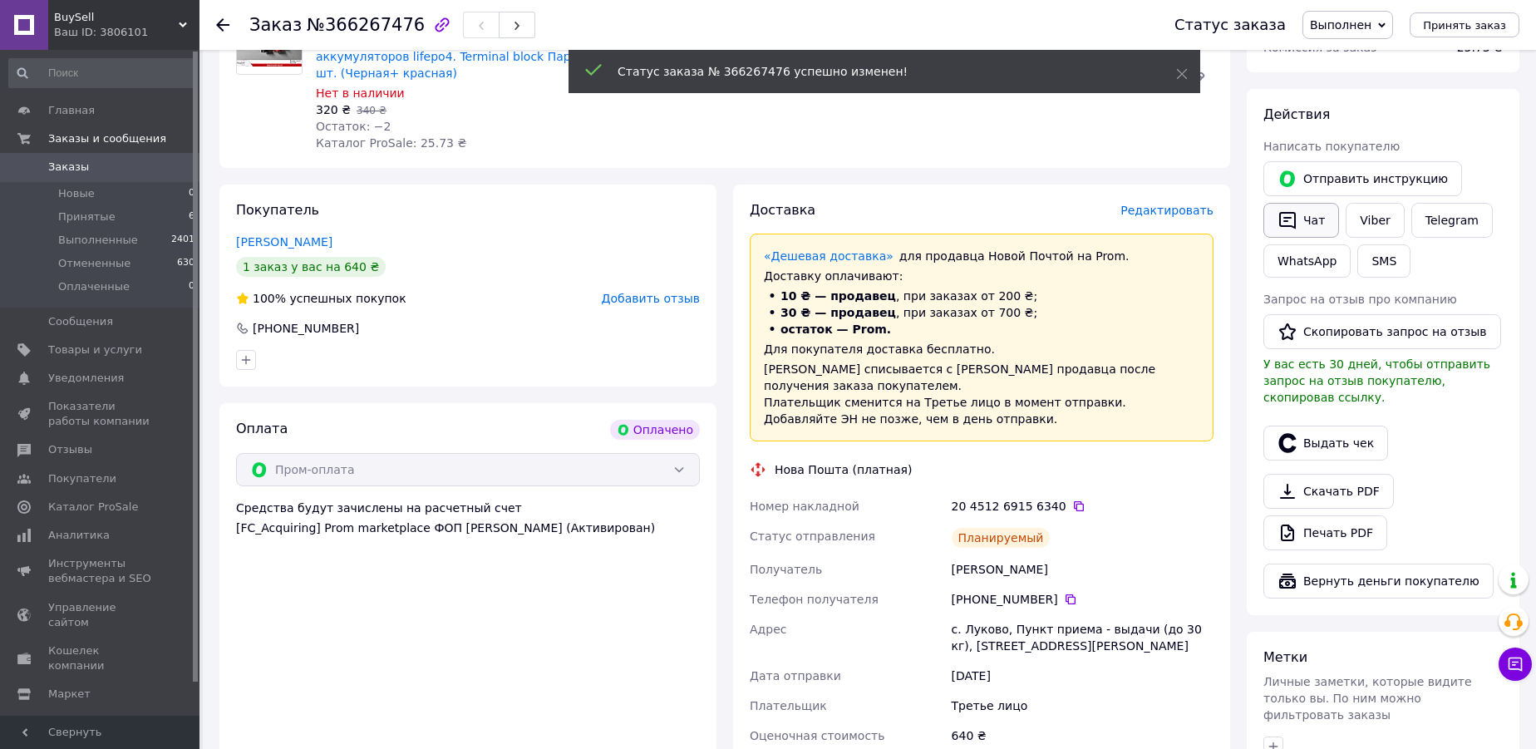
click at [1313, 218] on button "Чат" at bounding box center [1301, 220] width 76 height 35
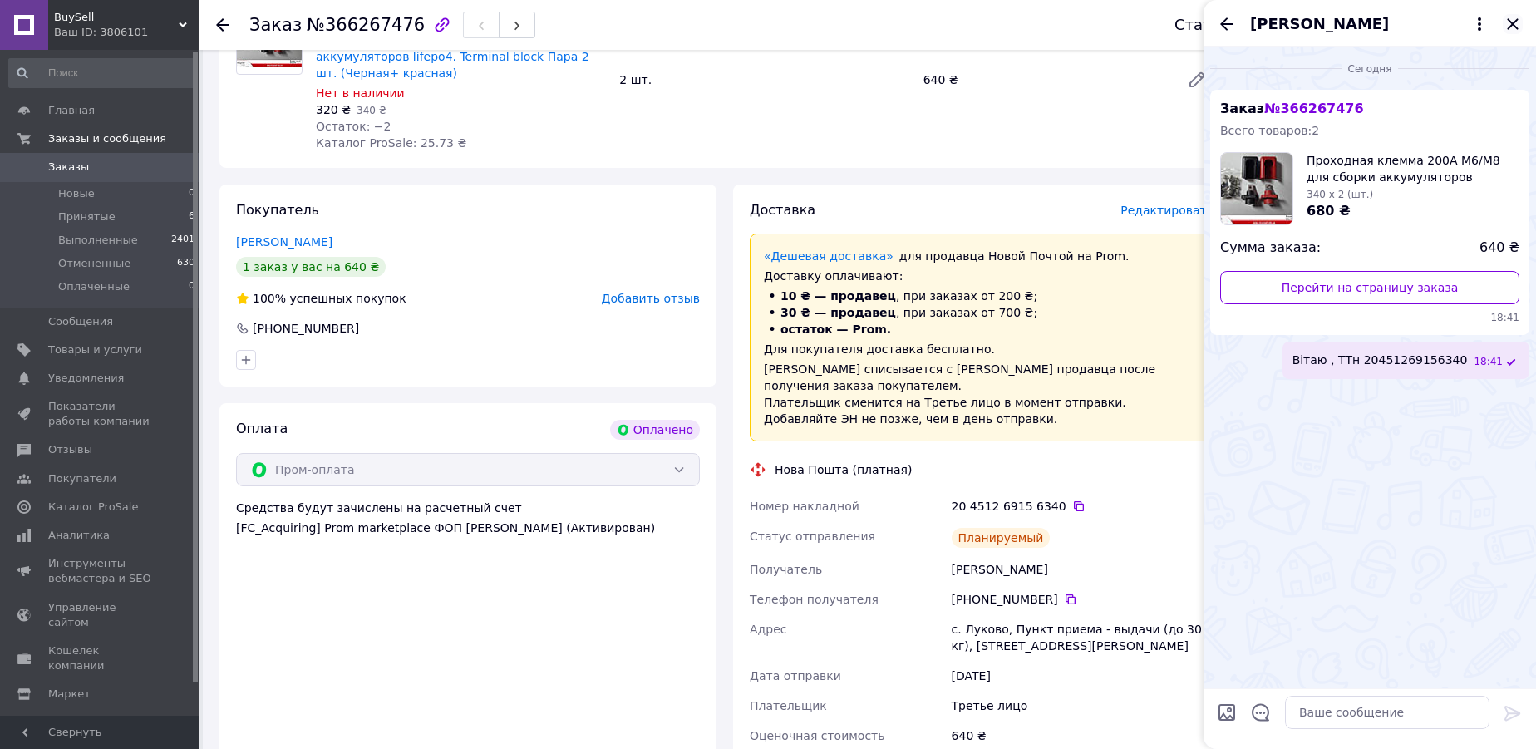
click at [1507, 26] on icon "Закрыть" at bounding box center [1513, 24] width 20 height 20
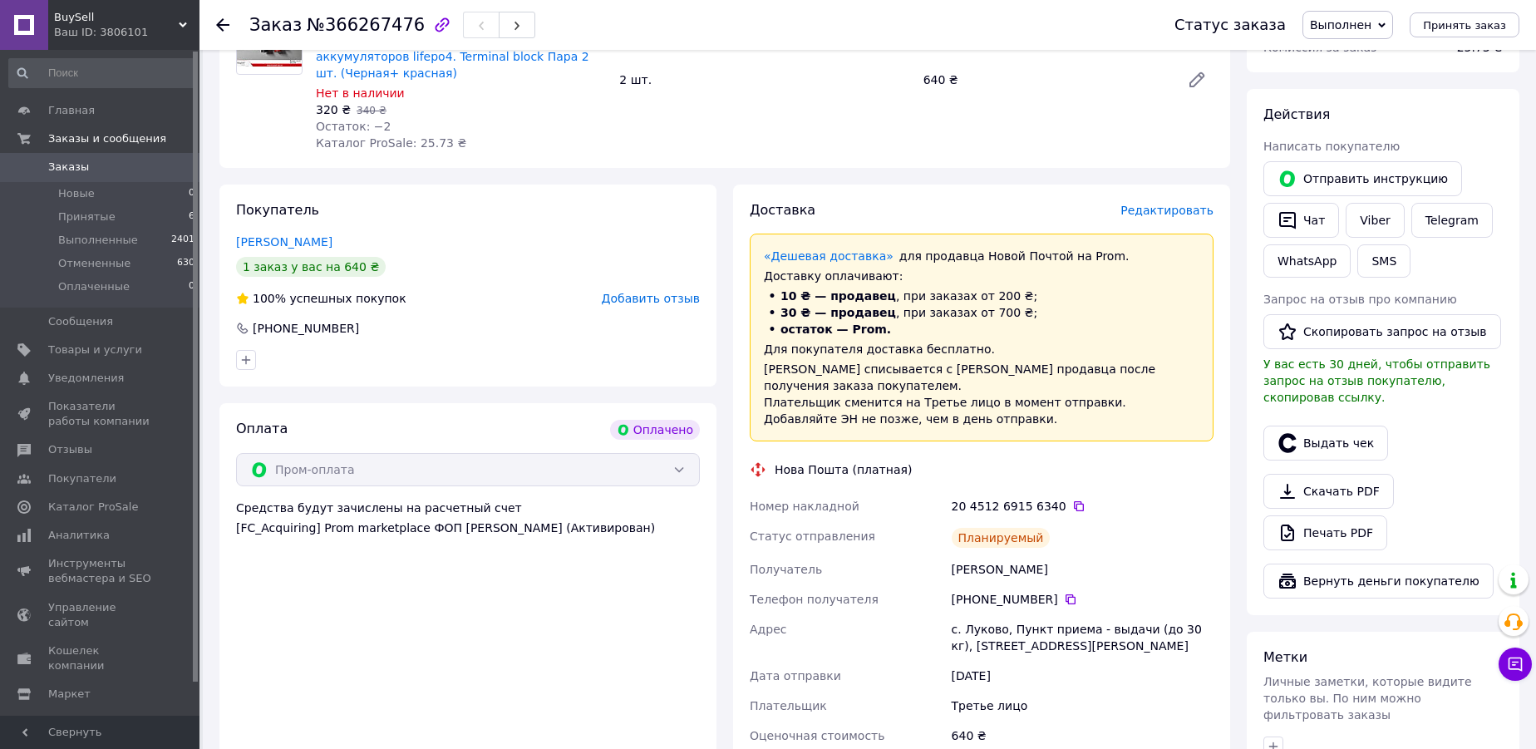
click at [218, 23] on use at bounding box center [222, 24] width 13 height 13
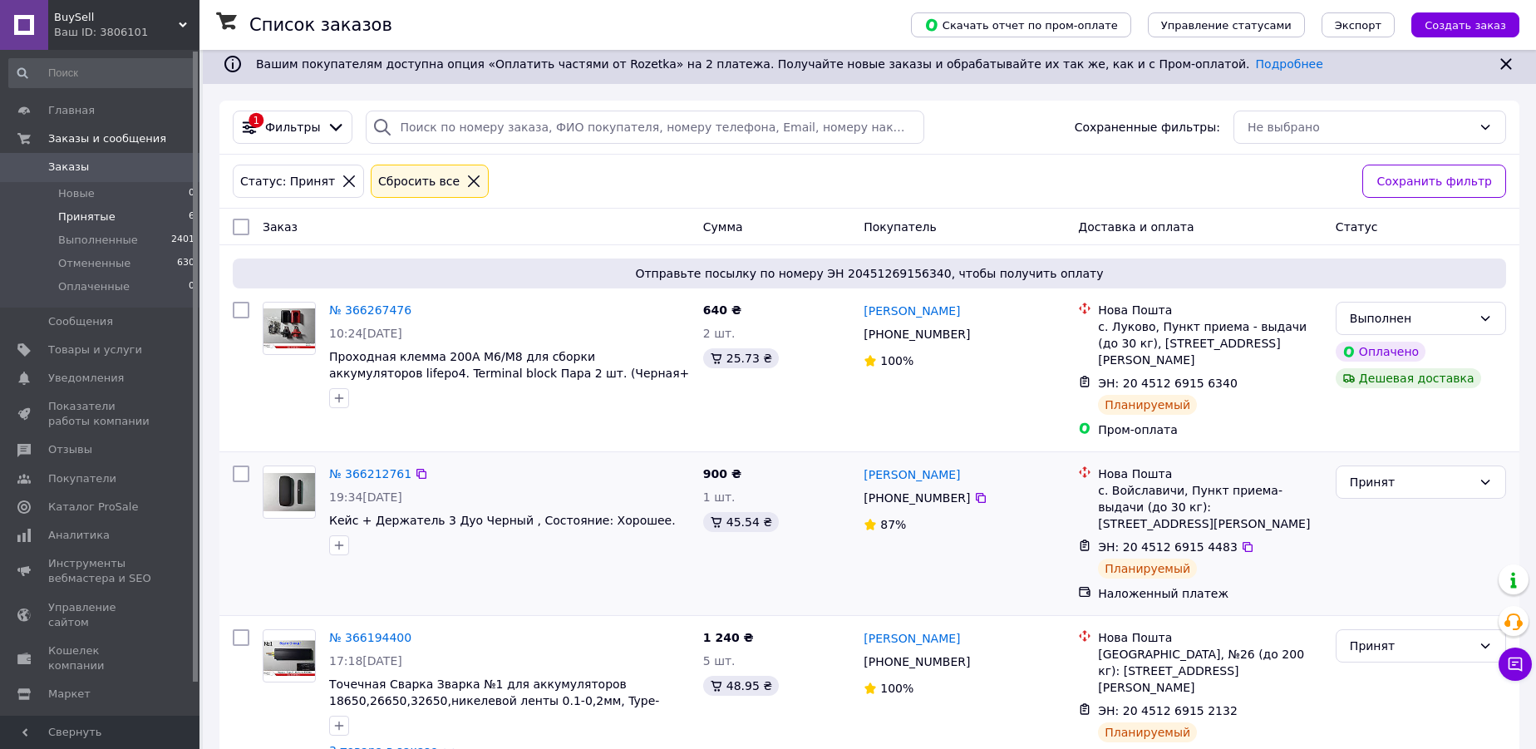
scroll to position [226, 0]
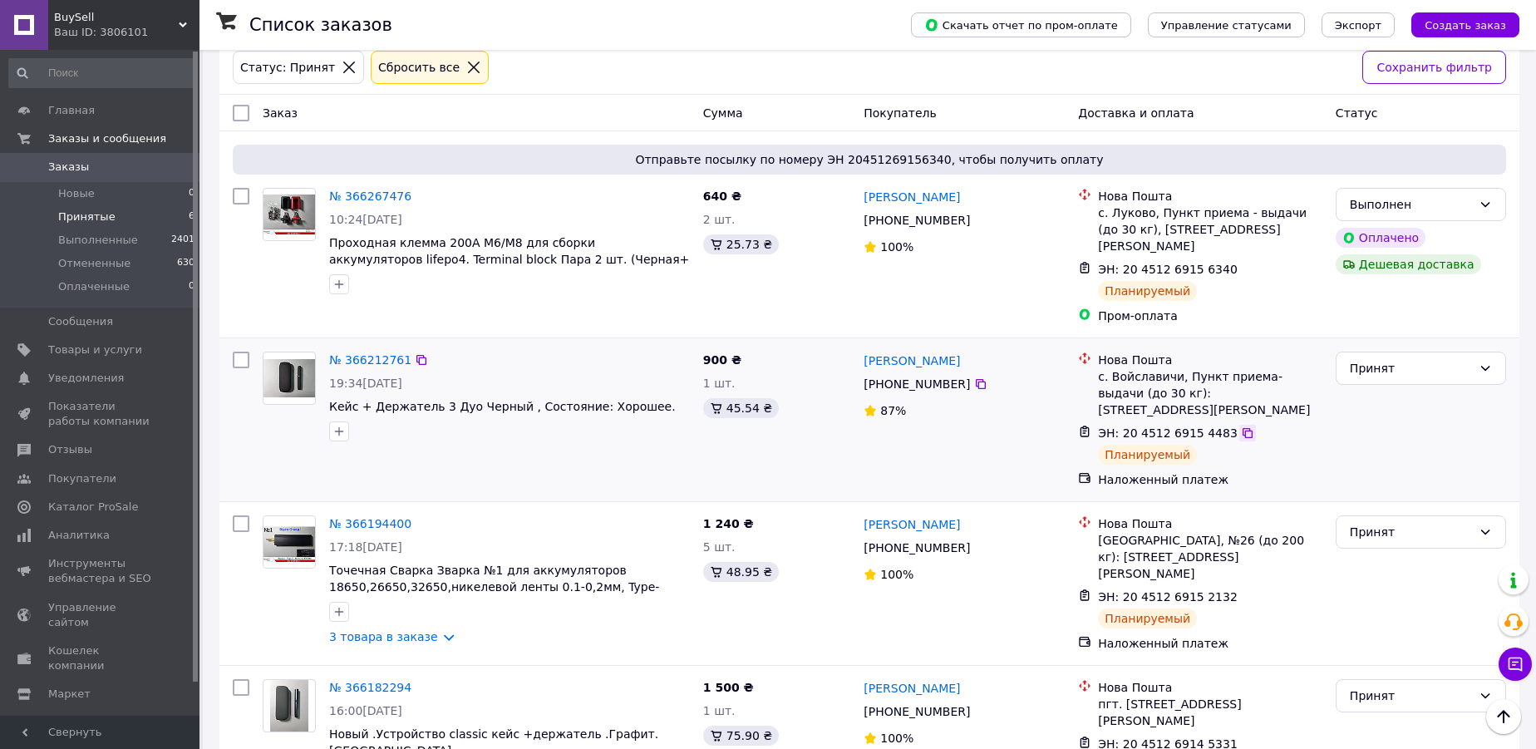
click at [1241, 426] on icon at bounding box center [1247, 432] width 13 height 13
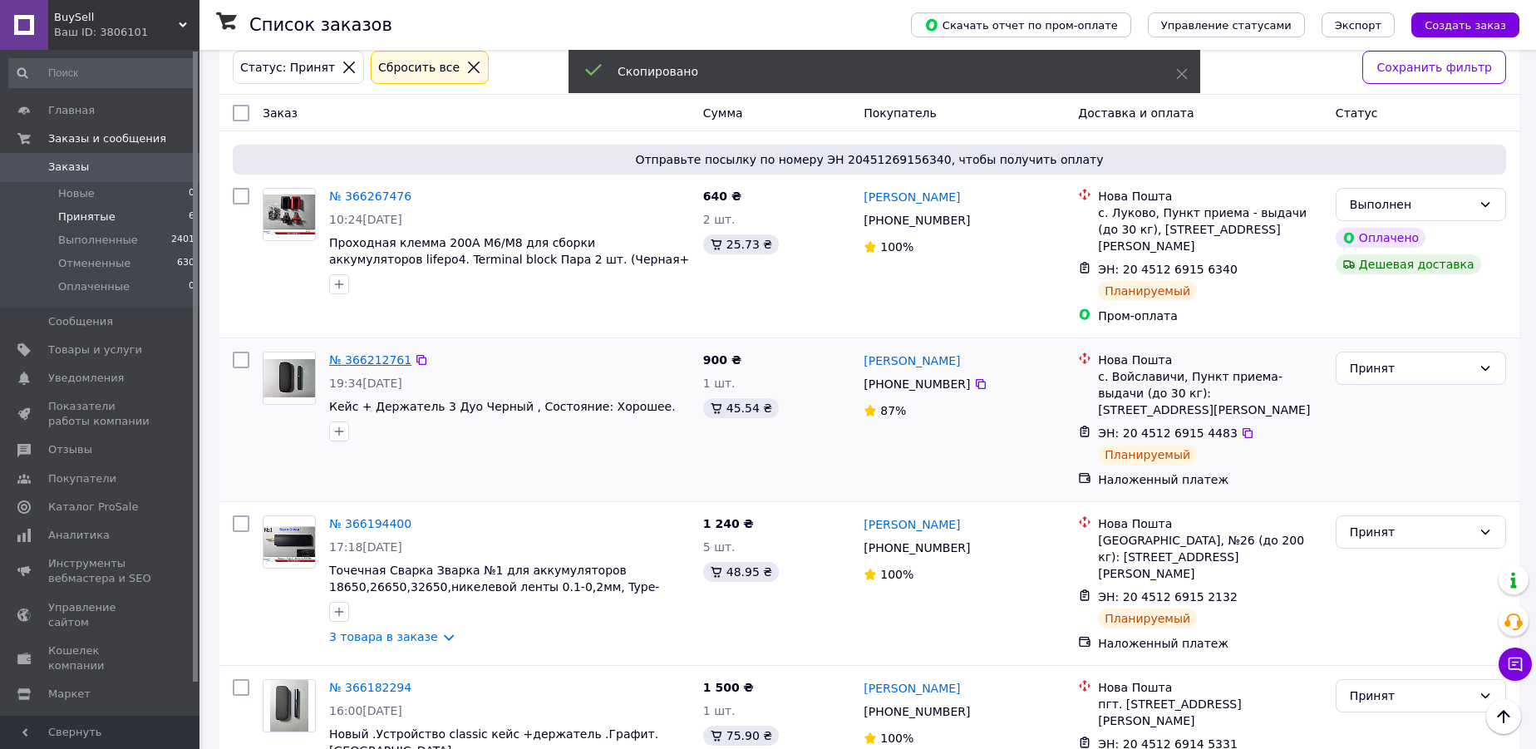
click at [373, 353] on link "№ 366212761" at bounding box center [370, 359] width 82 height 13
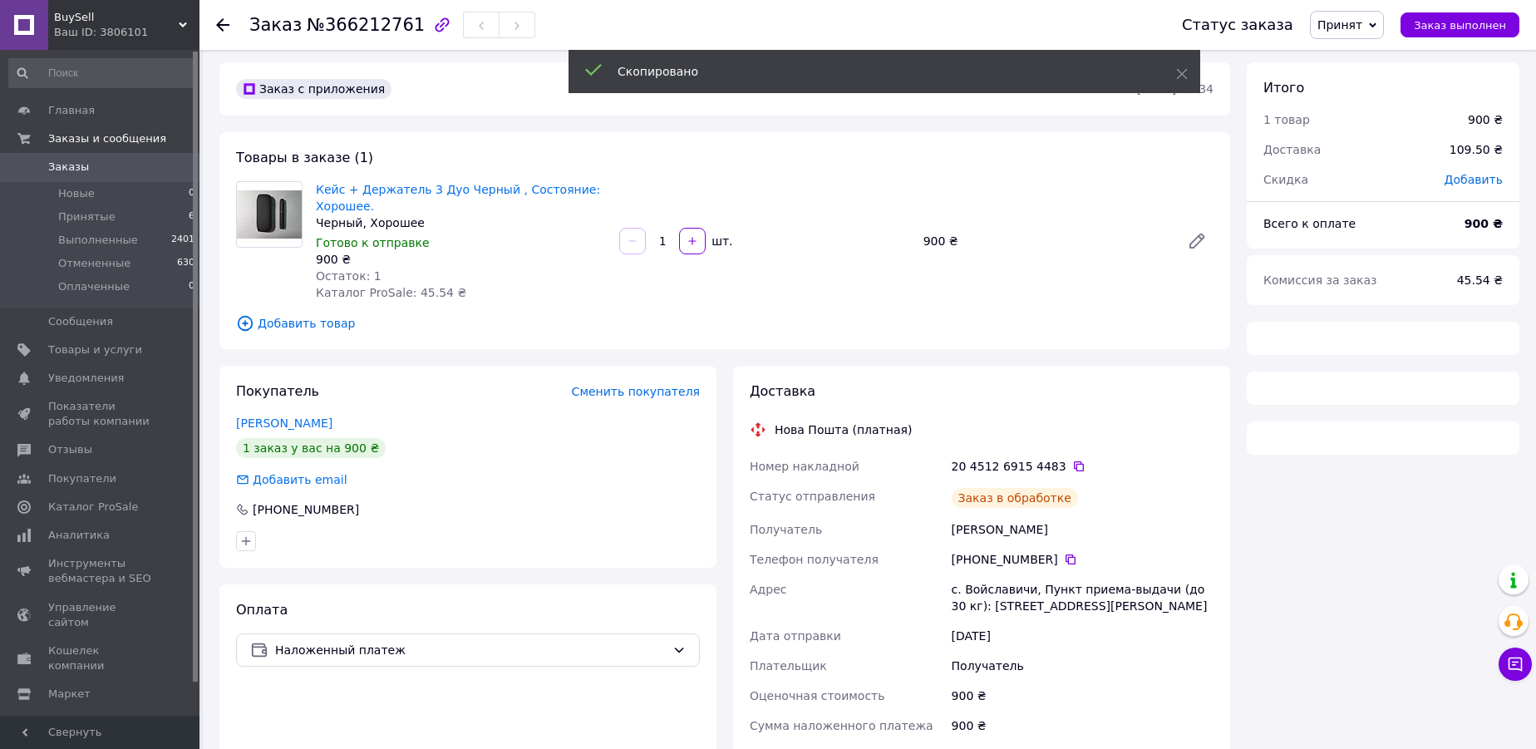
scroll to position [226, 0]
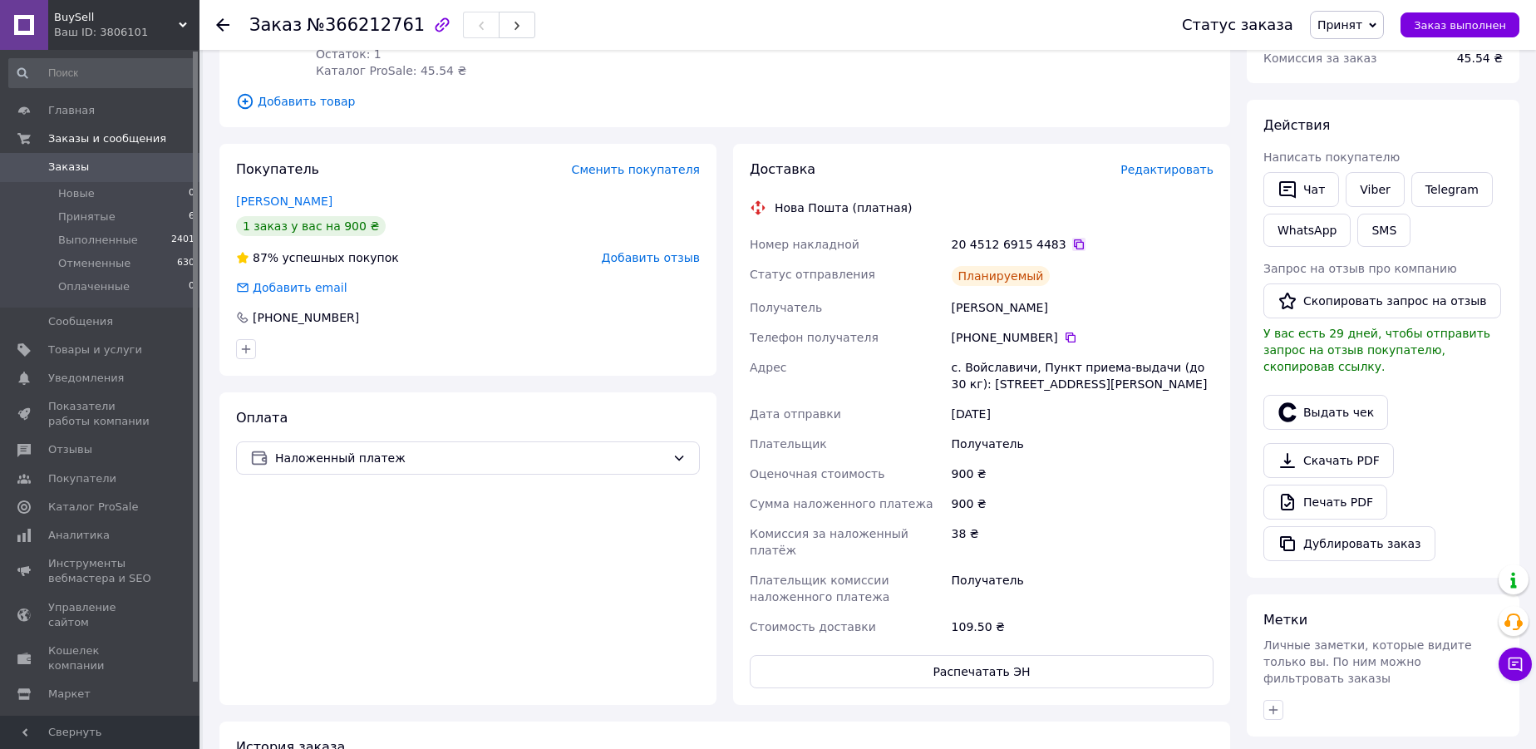
click at [1072, 239] on icon at bounding box center [1078, 244] width 13 height 13
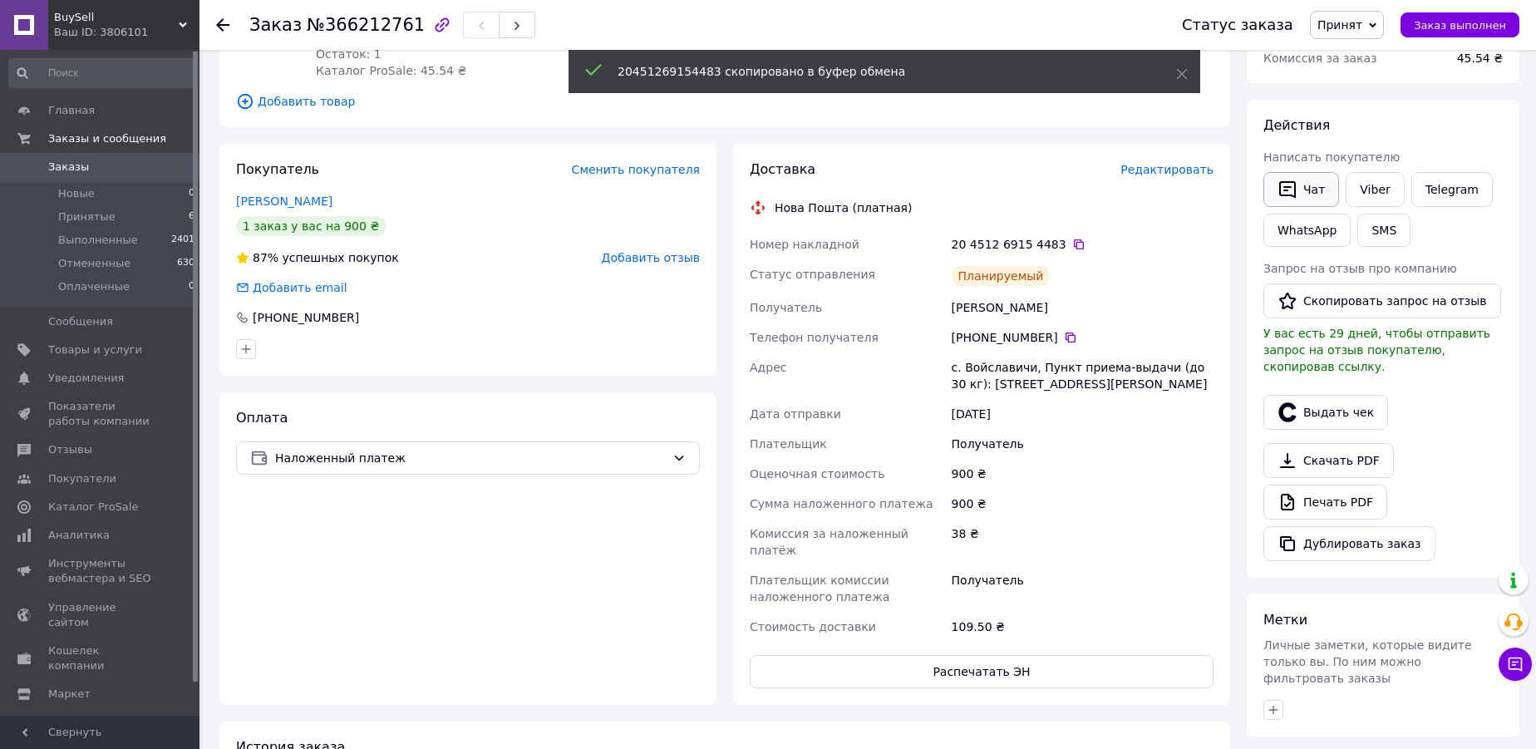
click at [1315, 191] on button "Чат" at bounding box center [1301, 189] width 76 height 35
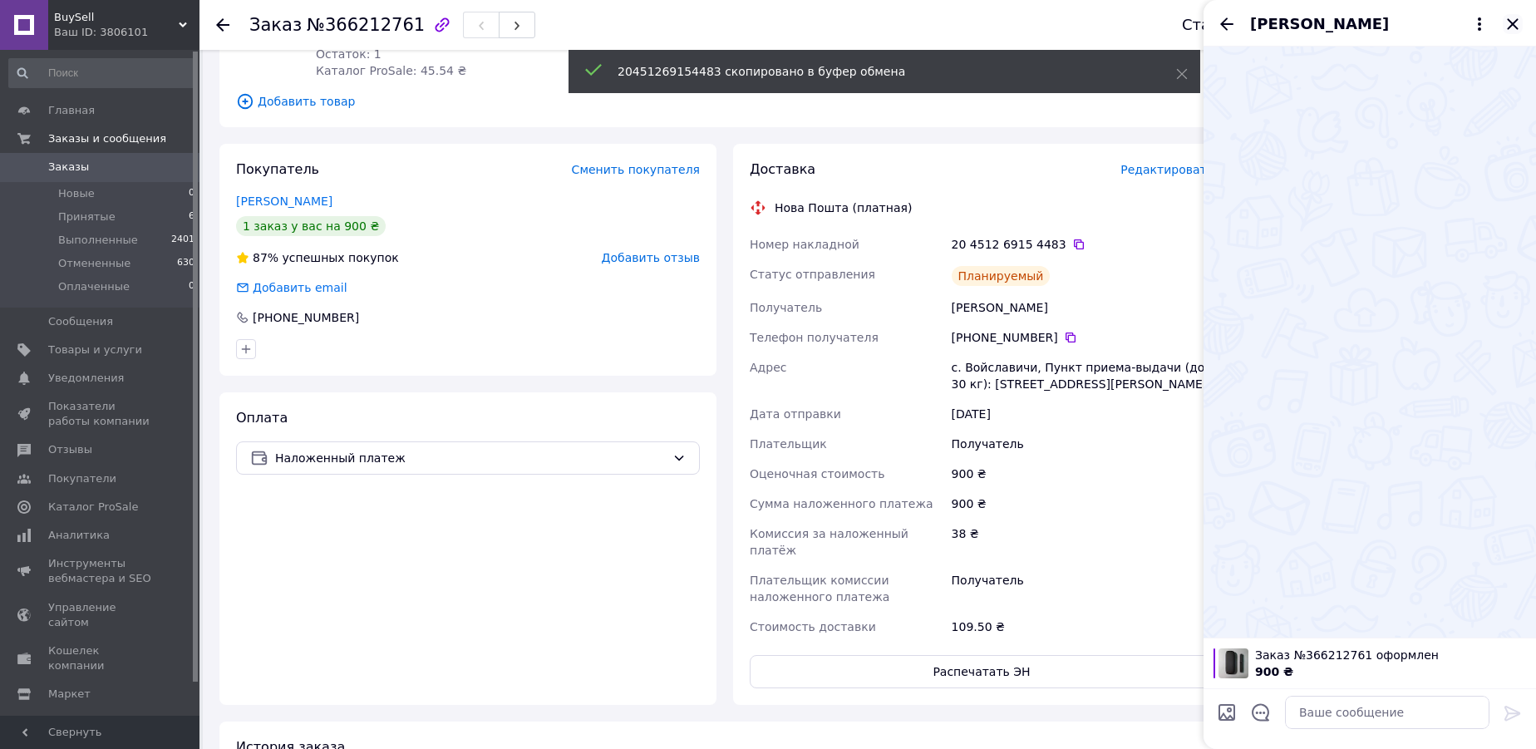
click at [1509, 27] on icon "Закрыть" at bounding box center [1512, 23] width 11 height 11
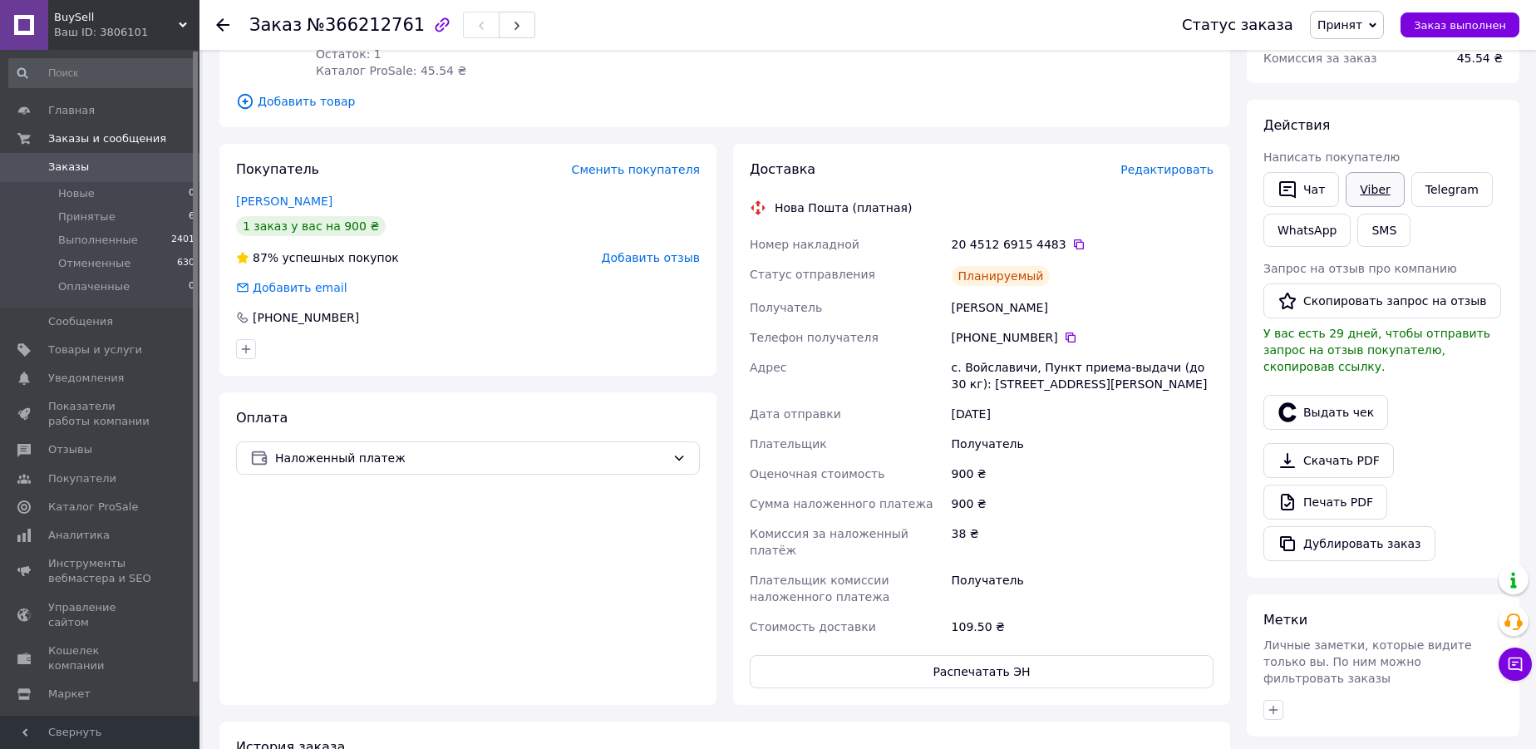
click at [1374, 186] on link "Viber" at bounding box center [1374, 189] width 58 height 35
drag, startPoint x: 1463, startPoint y: 30, endPoint x: 1385, endPoint y: 42, distance: 79.0
click at [1463, 28] on span "Заказ выполнен" at bounding box center [1460, 25] width 92 height 12
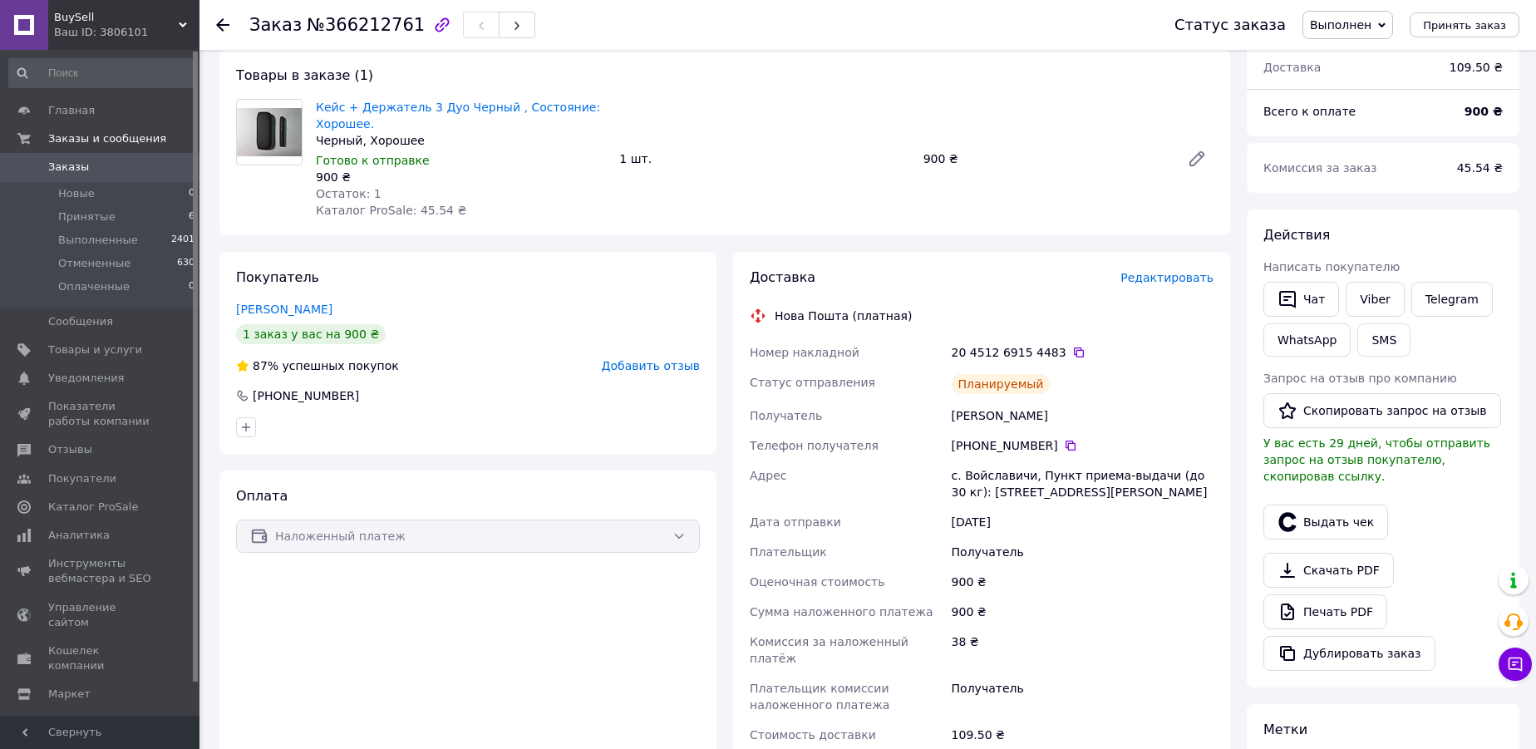
scroll to position [75, 0]
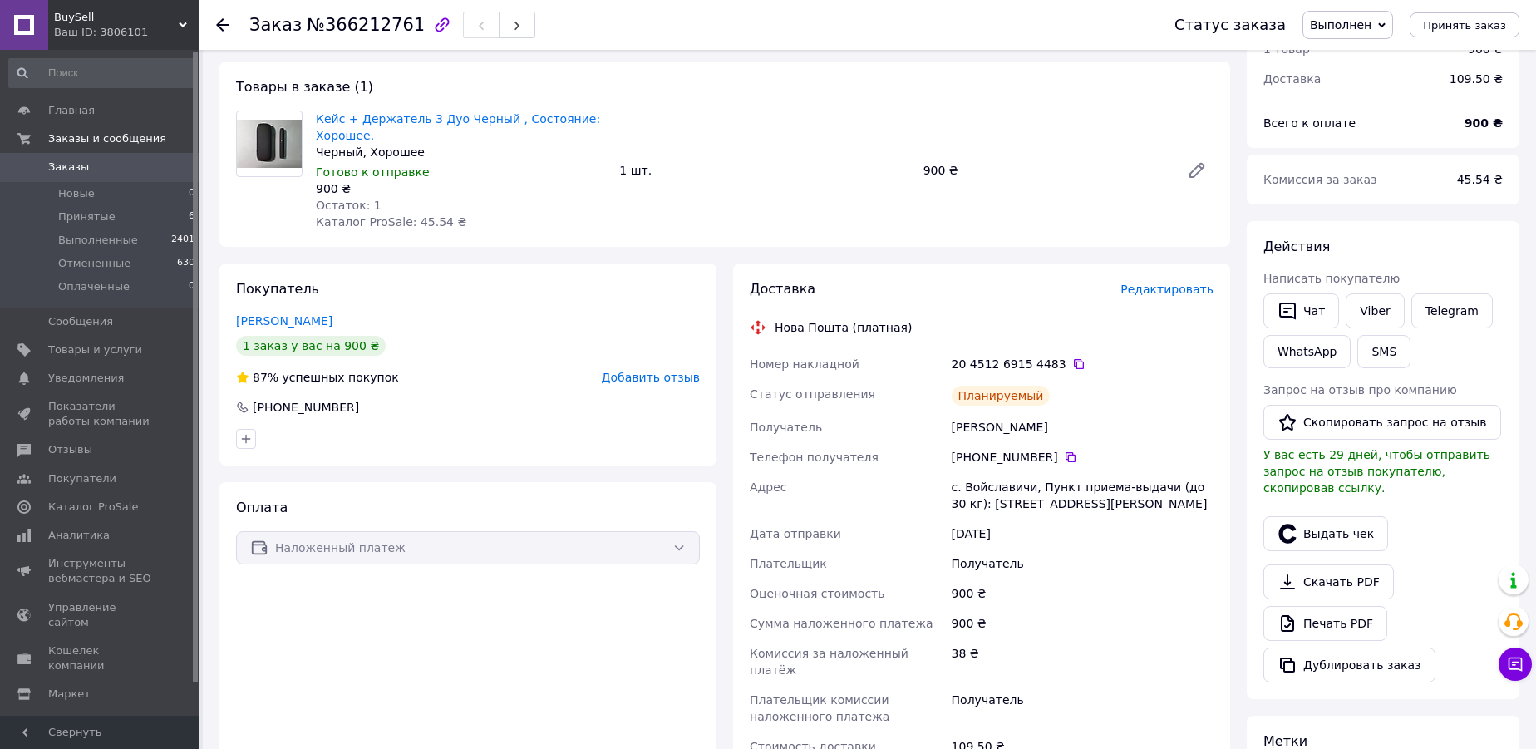
click at [222, 23] on use at bounding box center [222, 24] width 13 height 13
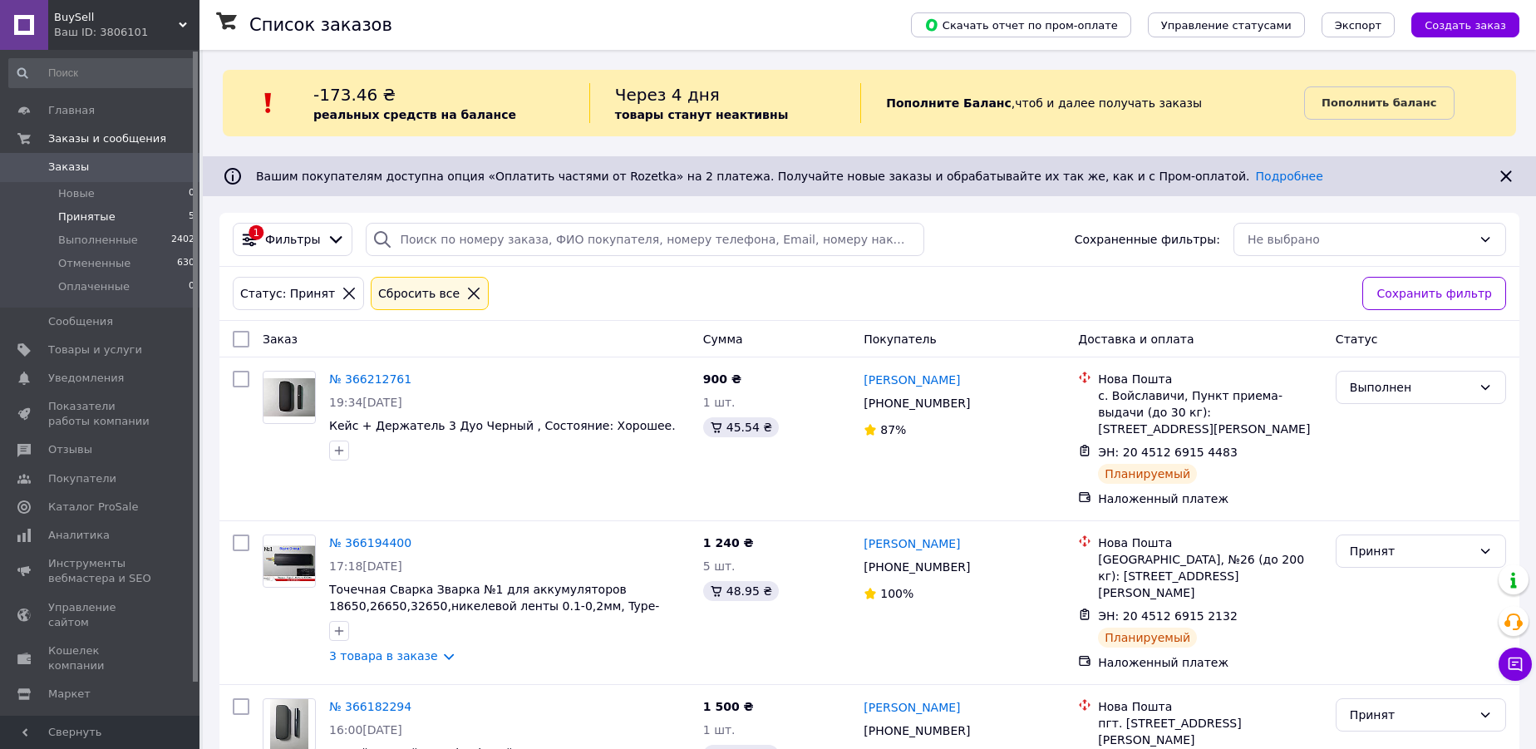
click at [74, 216] on span "Принятые" at bounding box center [86, 216] width 57 height 15
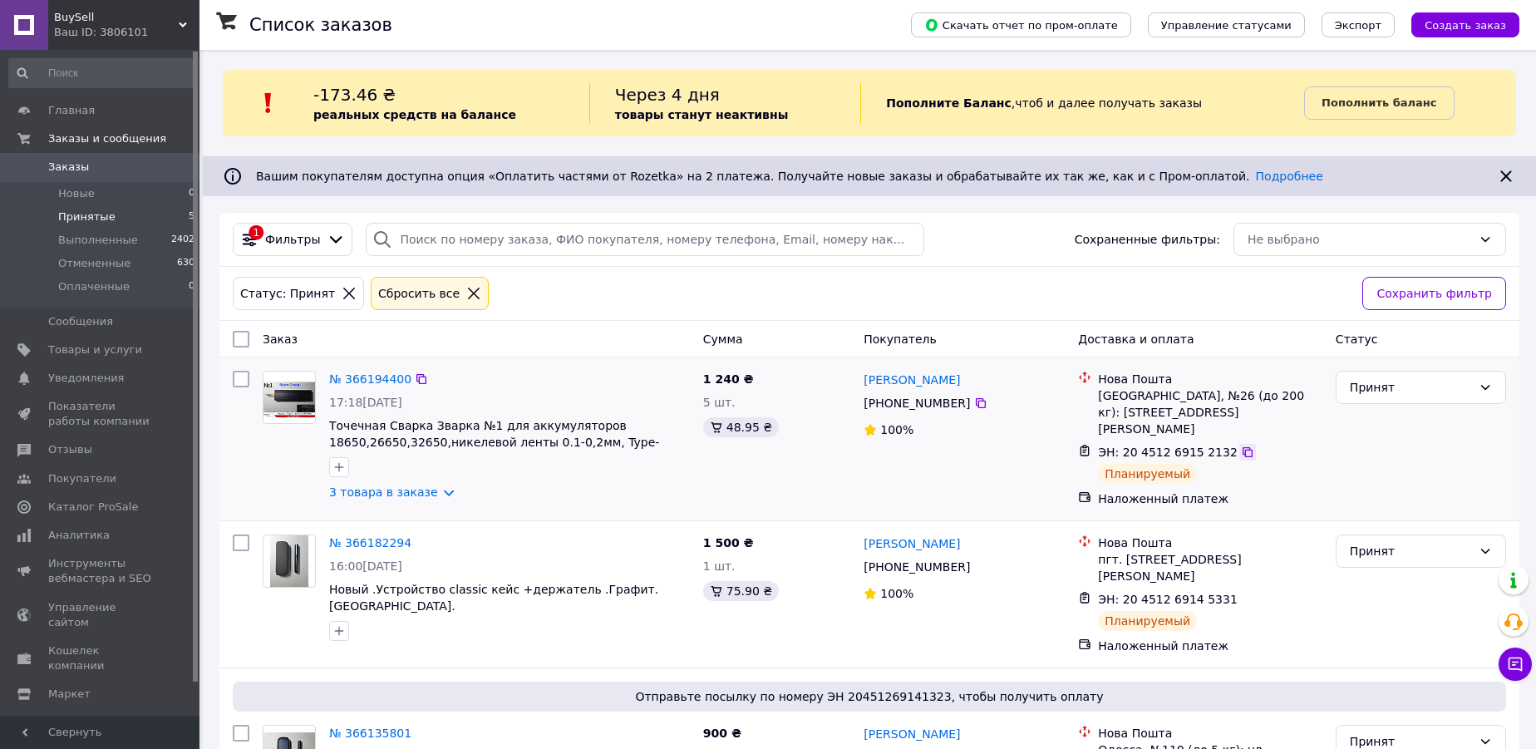
click at [1242, 447] on icon at bounding box center [1247, 452] width 10 height 10
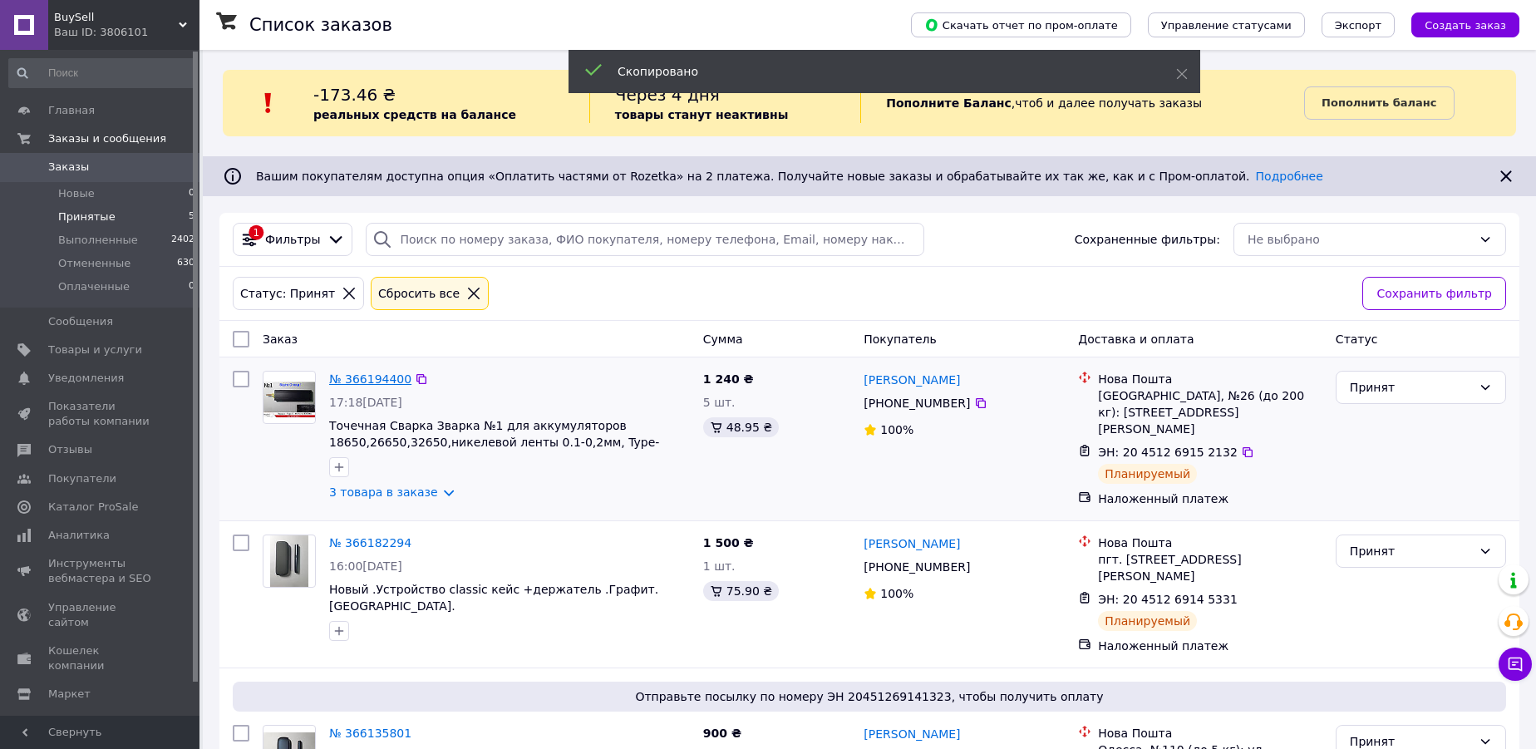
click at [347, 374] on link "№ 366194400" at bounding box center [370, 378] width 82 height 13
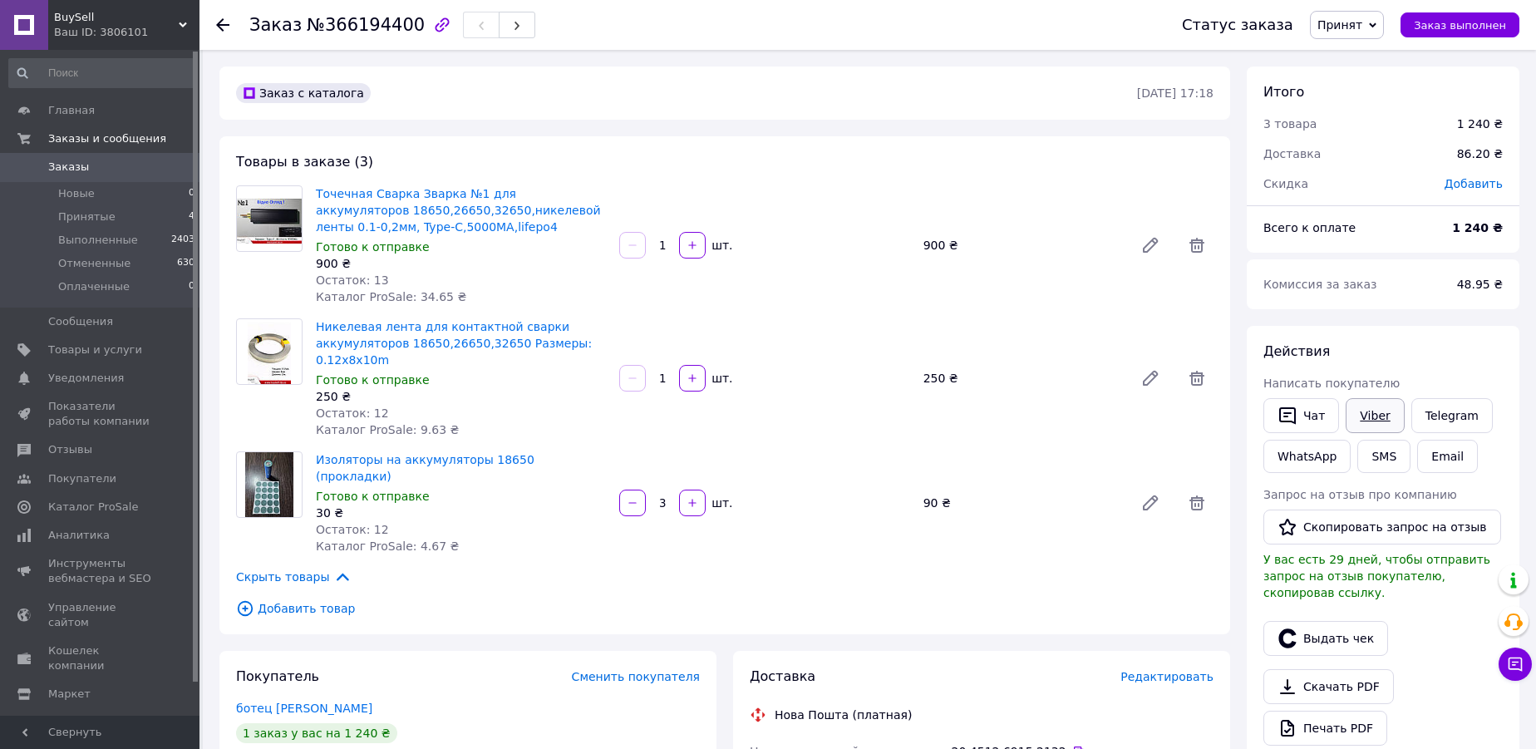
click at [1365, 419] on link "Viber" at bounding box center [1374, 415] width 58 height 35
drag, startPoint x: 1365, startPoint y: 23, endPoint x: 1463, endPoint y: 27, distance: 98.2
click at [1463, 28] on div "Статус заказа Принят Выполнен Отменен Оплаченный Заказ выполнен" at bounding box center [1342, 25] width 354 height 28
click at [1457, 21] on span "Заказ выполнен" at bounding box center [1460, 25] width 92 height 12
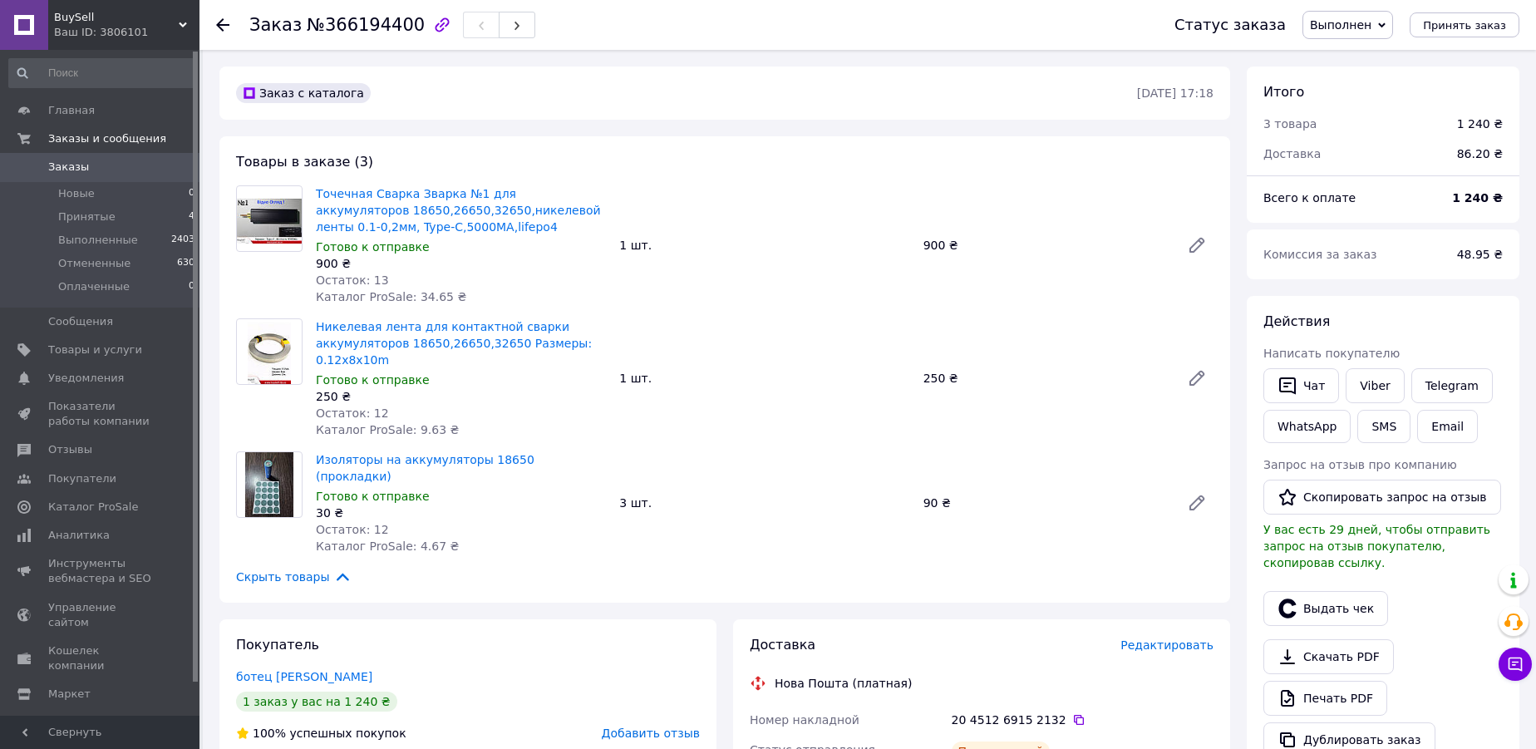
click at [233, 21] on div at bounding box center [232, 25] width 33 height 50
click at [224, 21] on icon at bounding box center [222, 24] width 13 height 13
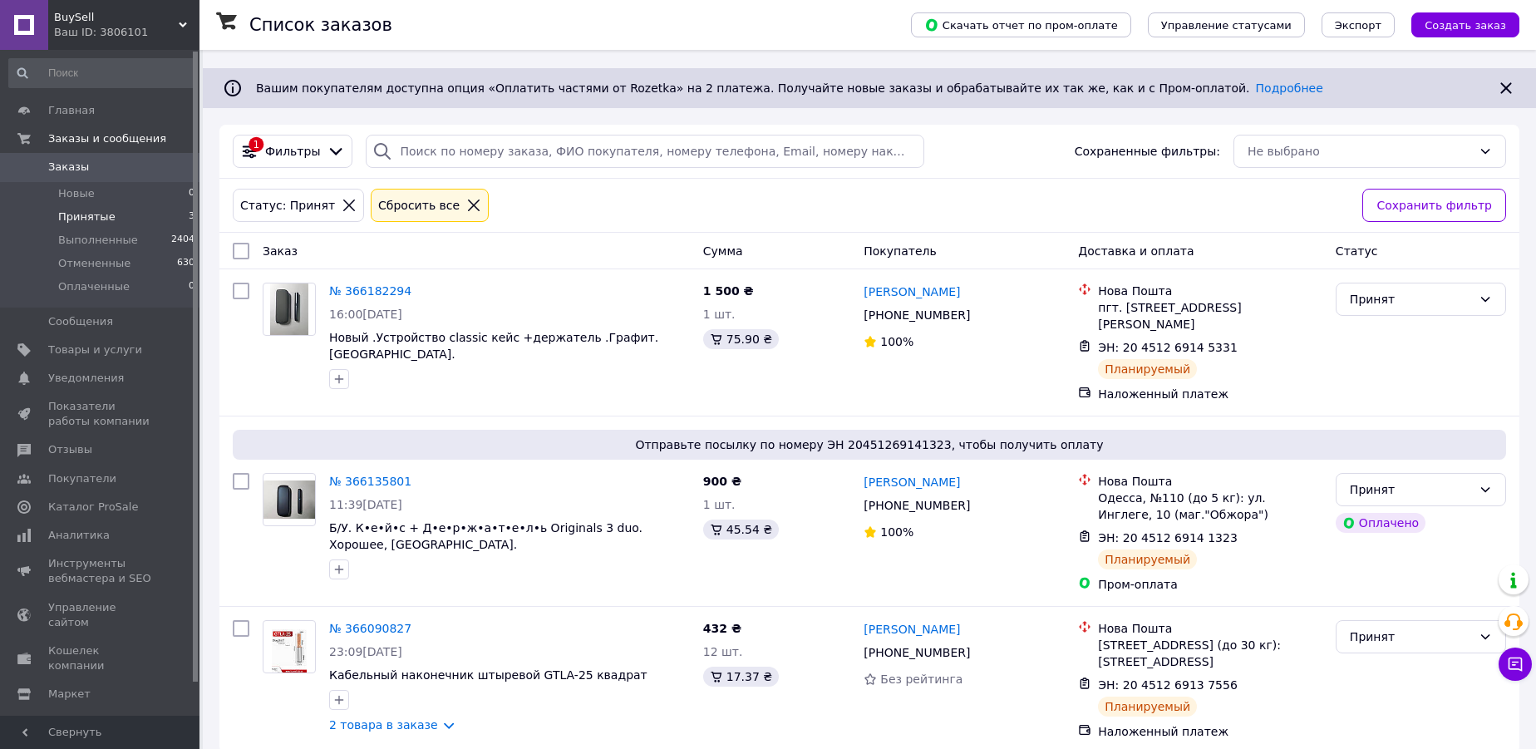
scroll to position [107, 0]
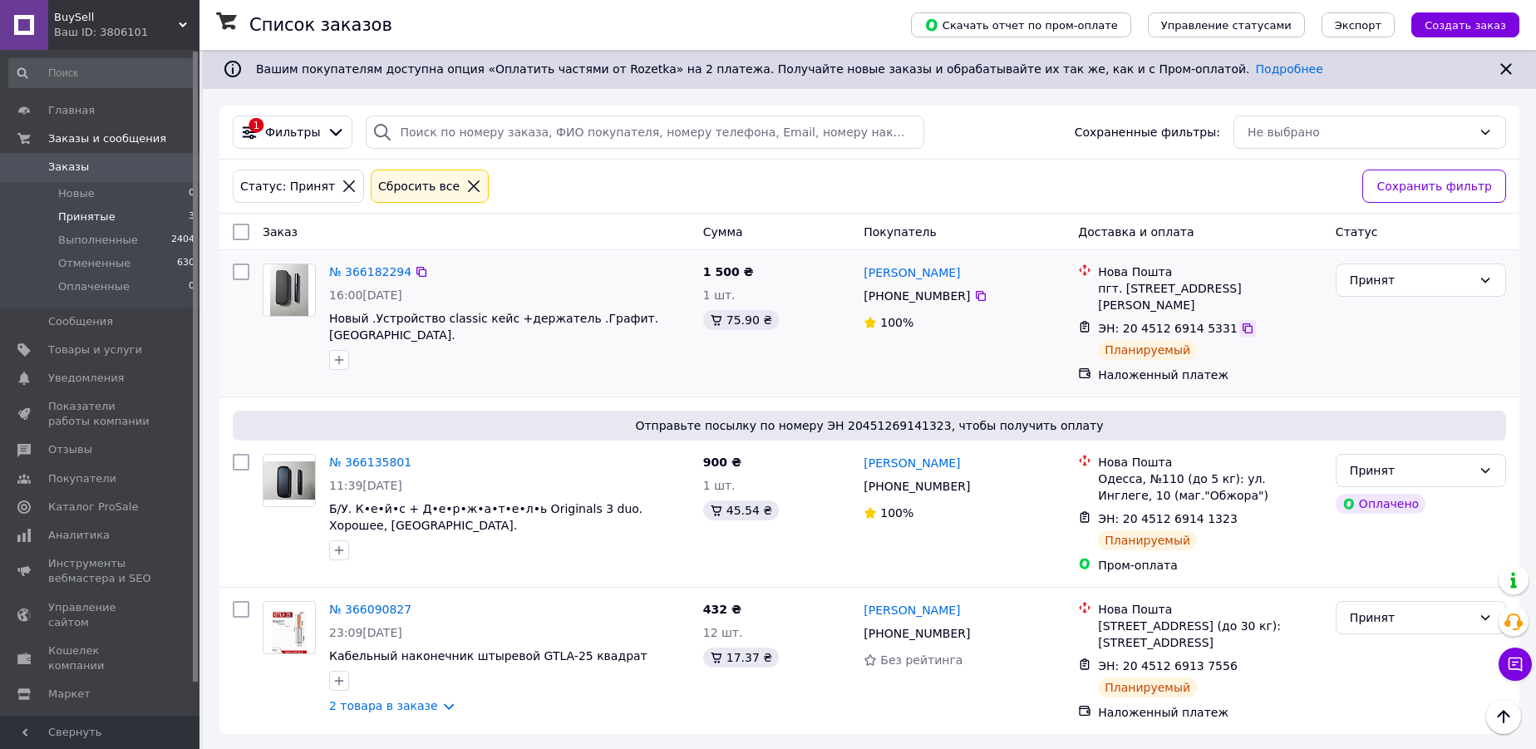
click at [1241, 326] on icon at bounding box center [1247, 328] width 13 height 13
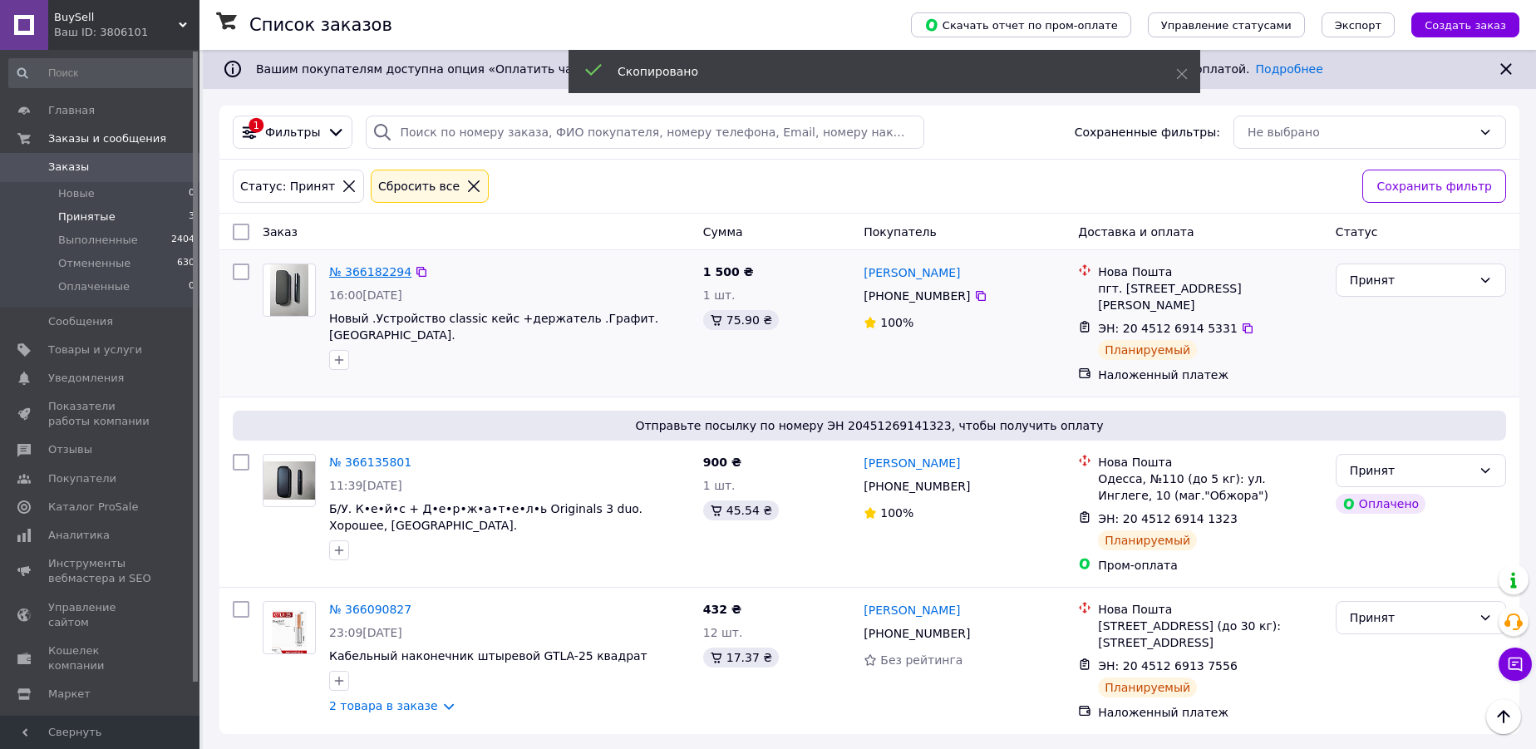
click at [350, 268] on link "№ 366182294" at bounding box center [370, 271] width 82 height 13
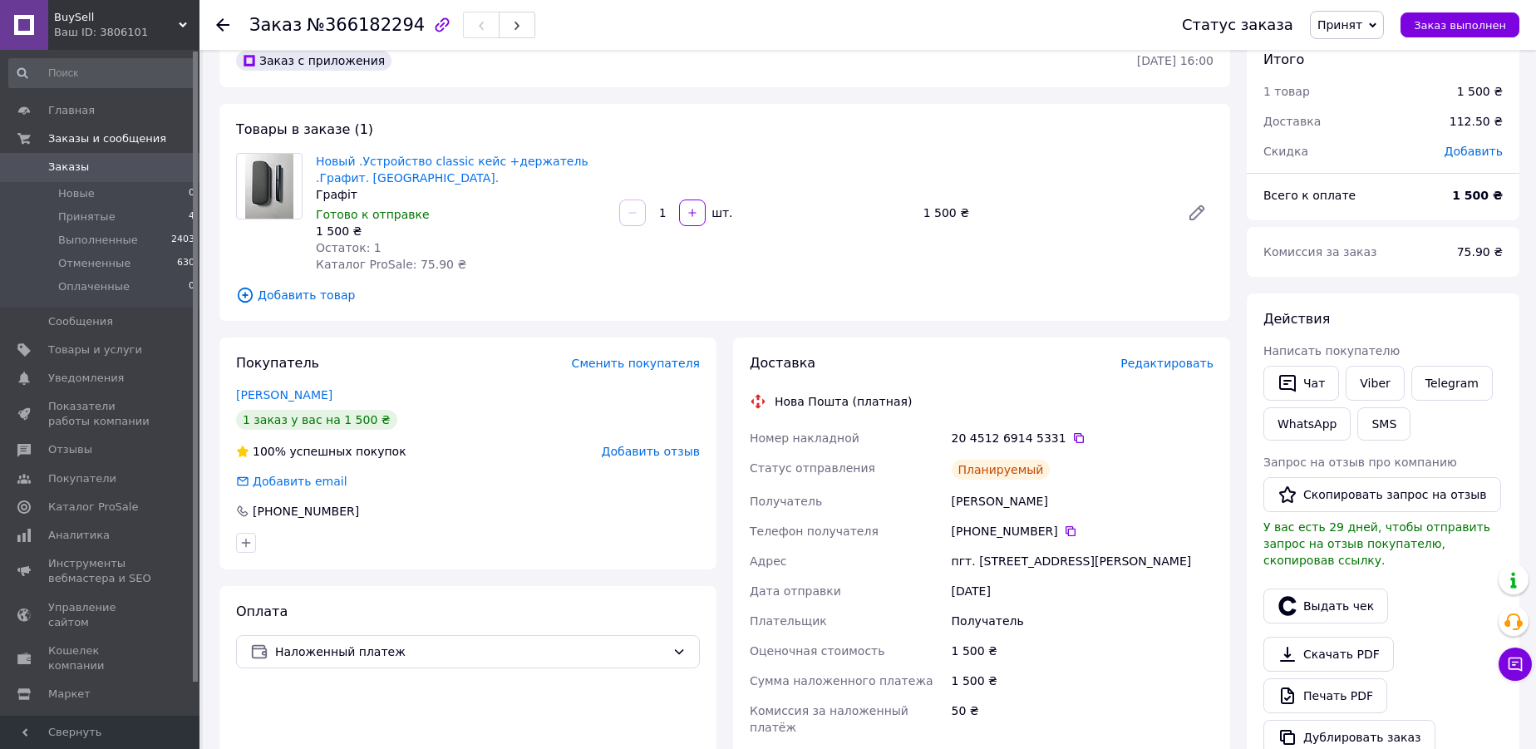
scroll to position [32, 0]
click at [1365, 381] on link "Viber" at bounding box center [1374, 383] width 58 height 35
click at [1437, 28] on span "Заказ выполнен" at bounding box center [1460, 25] width 92 height 12
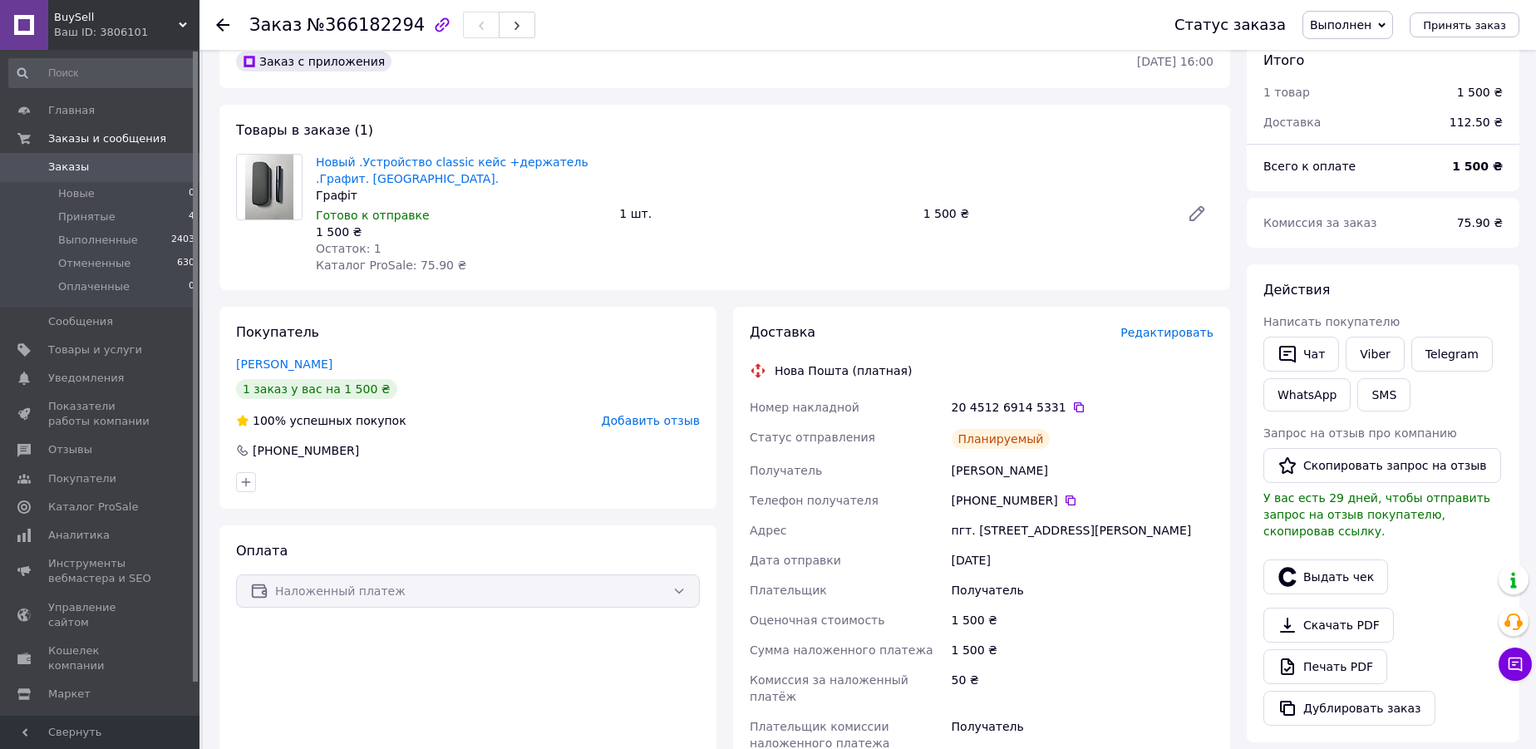
click at [219, 21] on use at bounding box center [222, 24] width 13 height 13
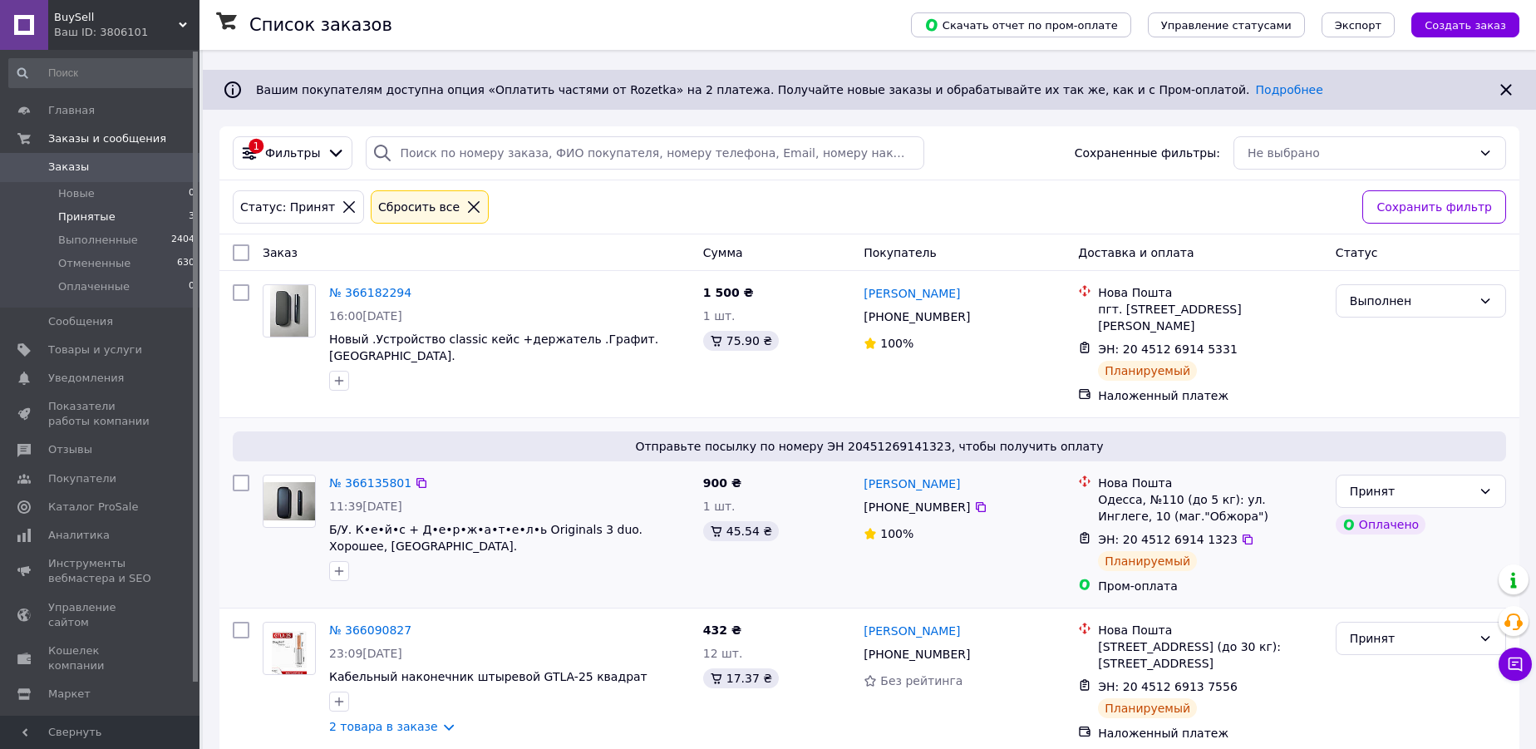
scroll to position [107, 0]
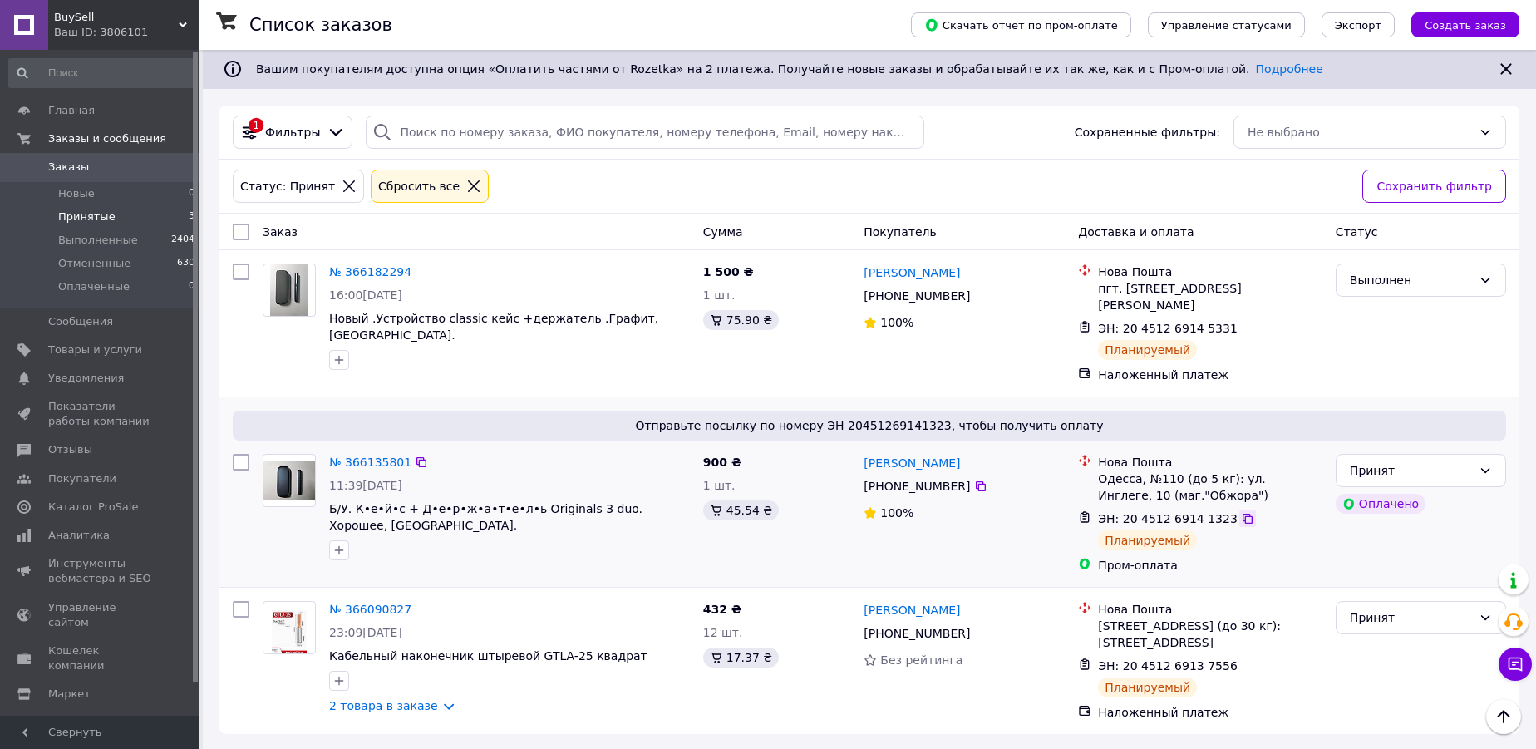
click at [1242, 514] on icon at bounding box center [1247, 519] width 10 height 10
click at [358, 462] on link "№ 366135801" at bounding box center [370, 461] width 82 height 13
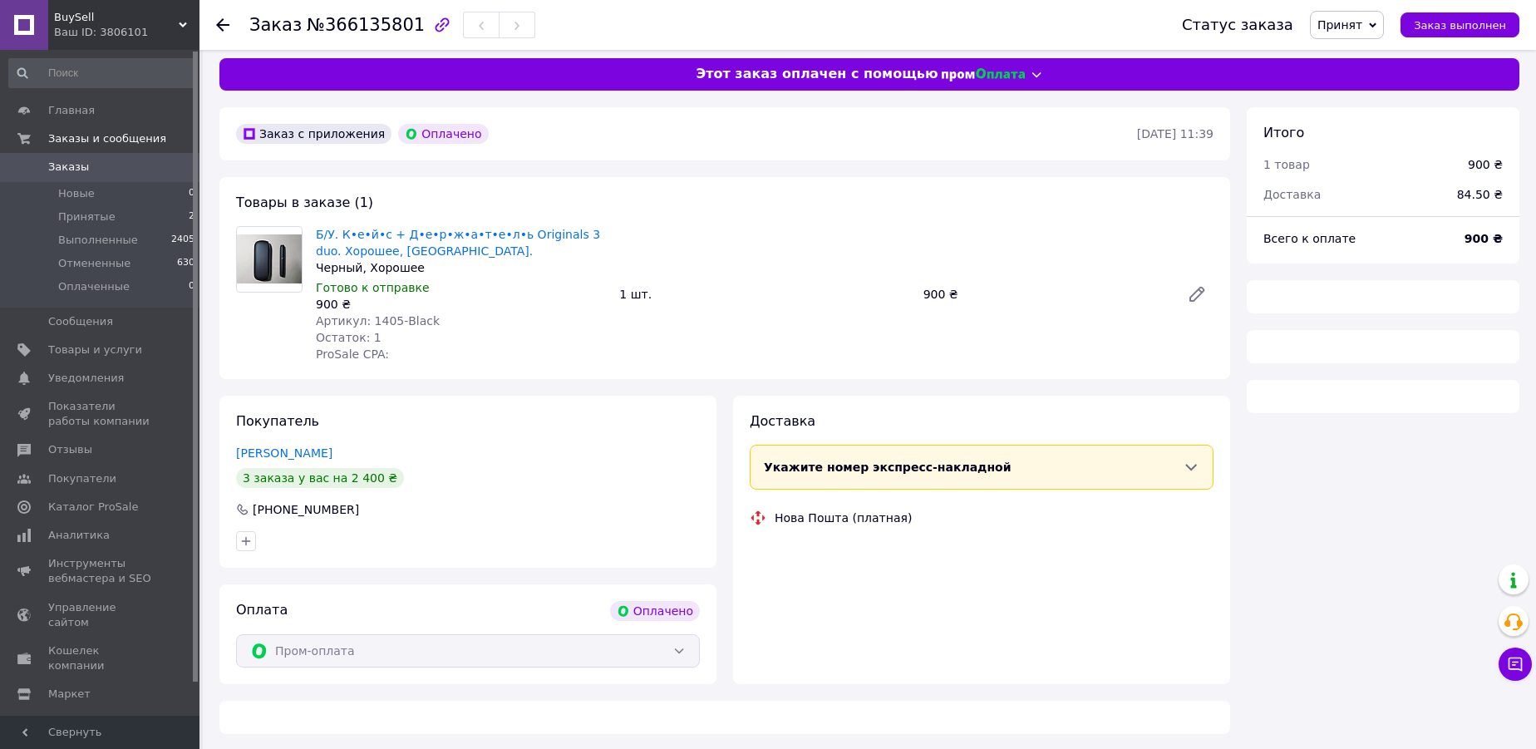
scroll to position [107, 0]
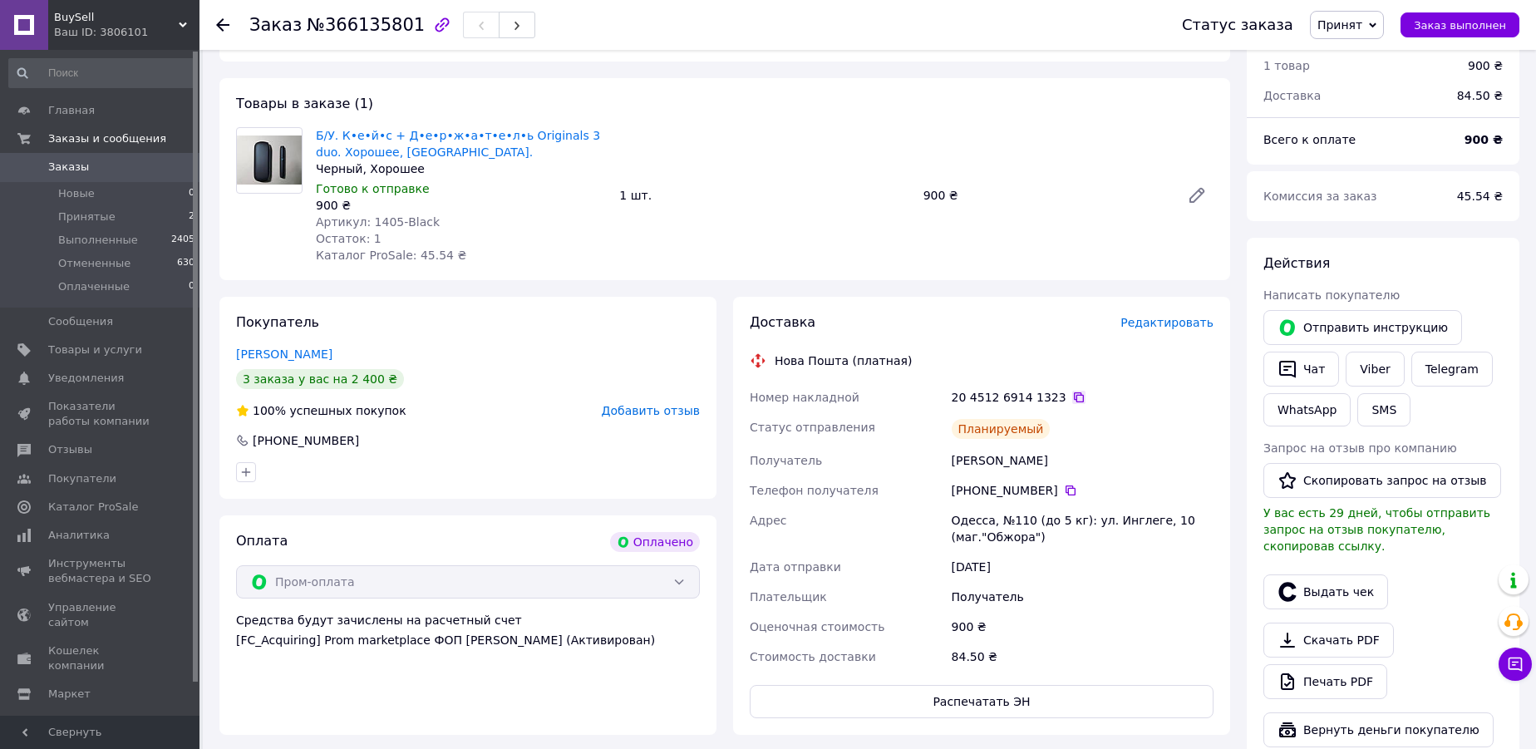
click at [1072, 396] on icon at bounding box center [1078, 397] width 13 height 13
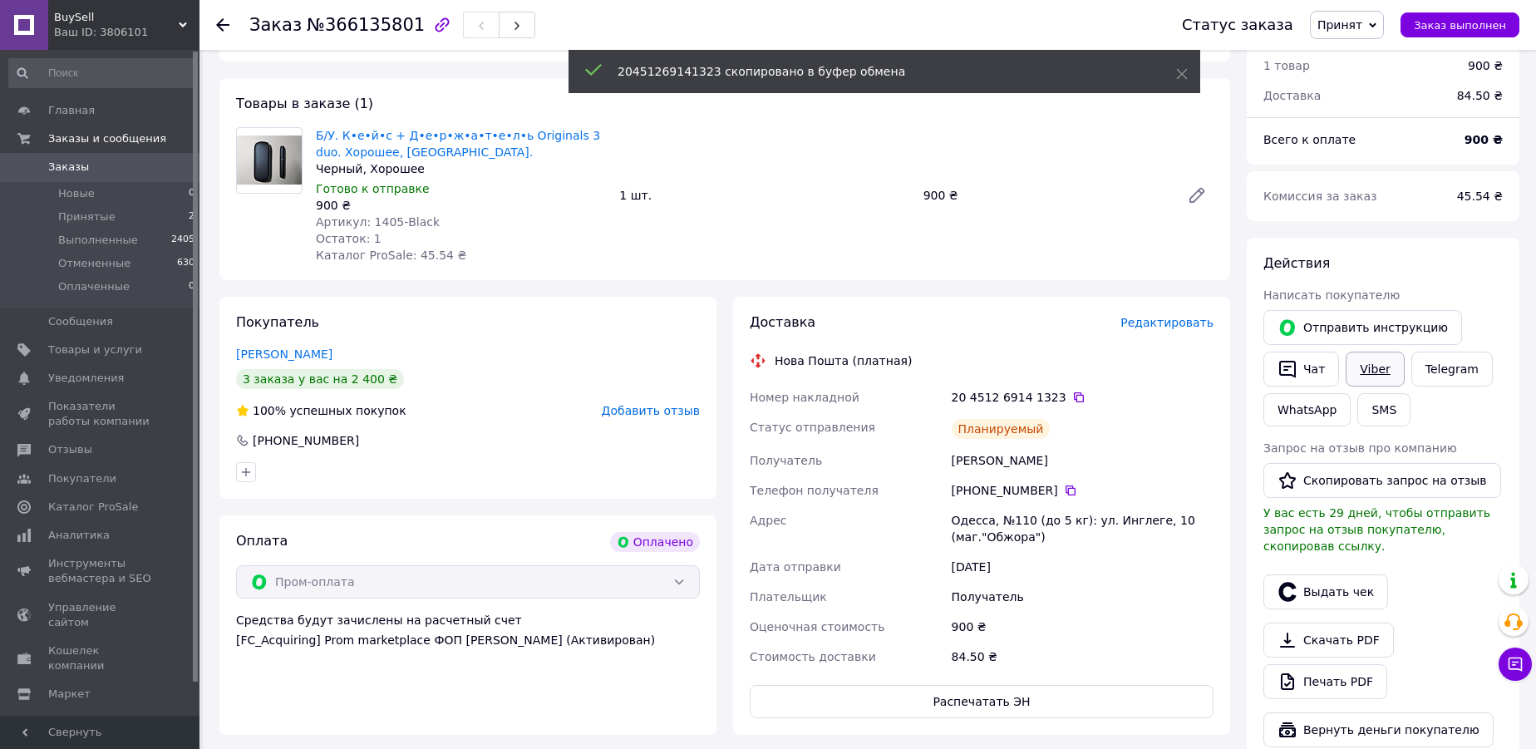
click at [1365, 370] on link "Viber" at bounding box center [1374, 369] width 58 height 35
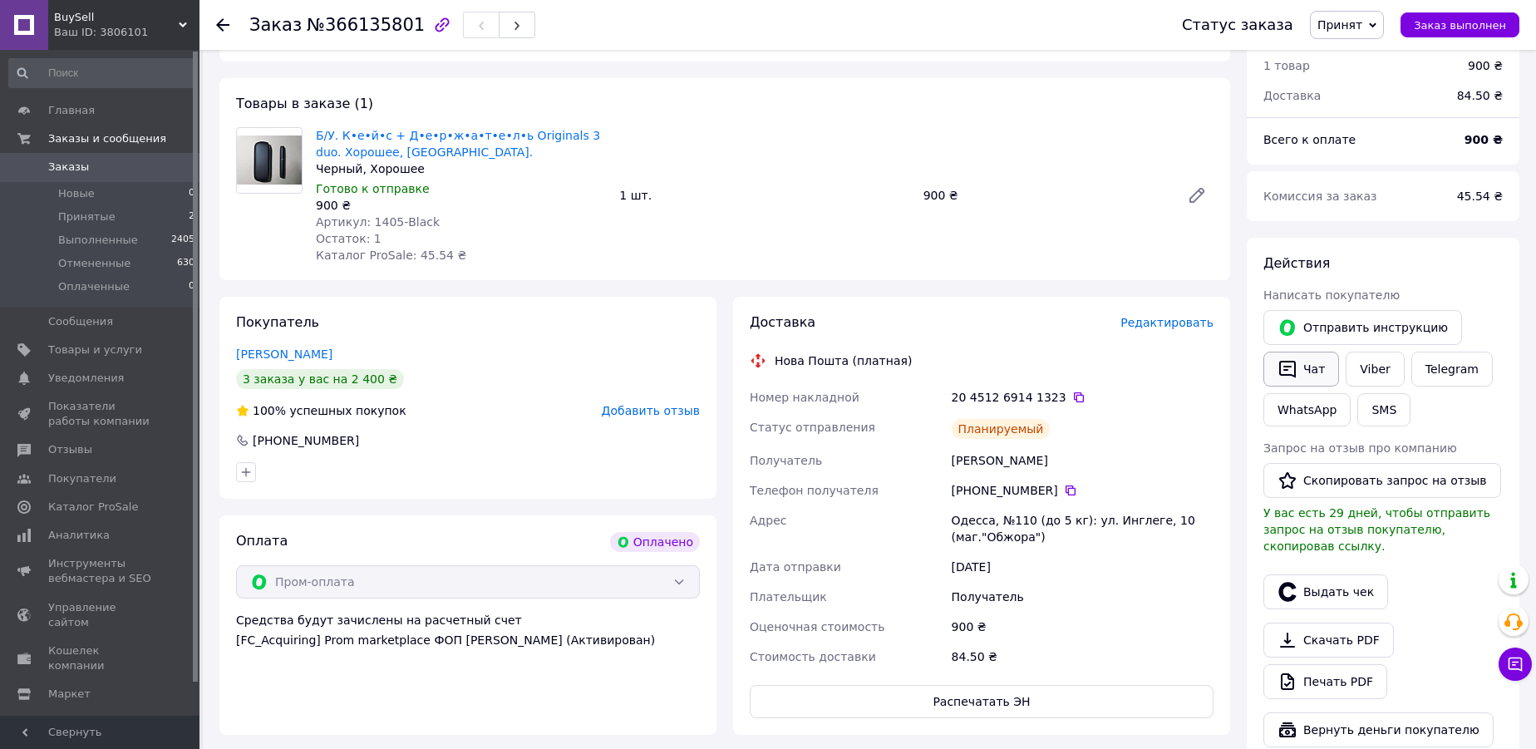
click at [1320, 369] on button "Чат" at bounding box center [1301, 369] width 76 height 35
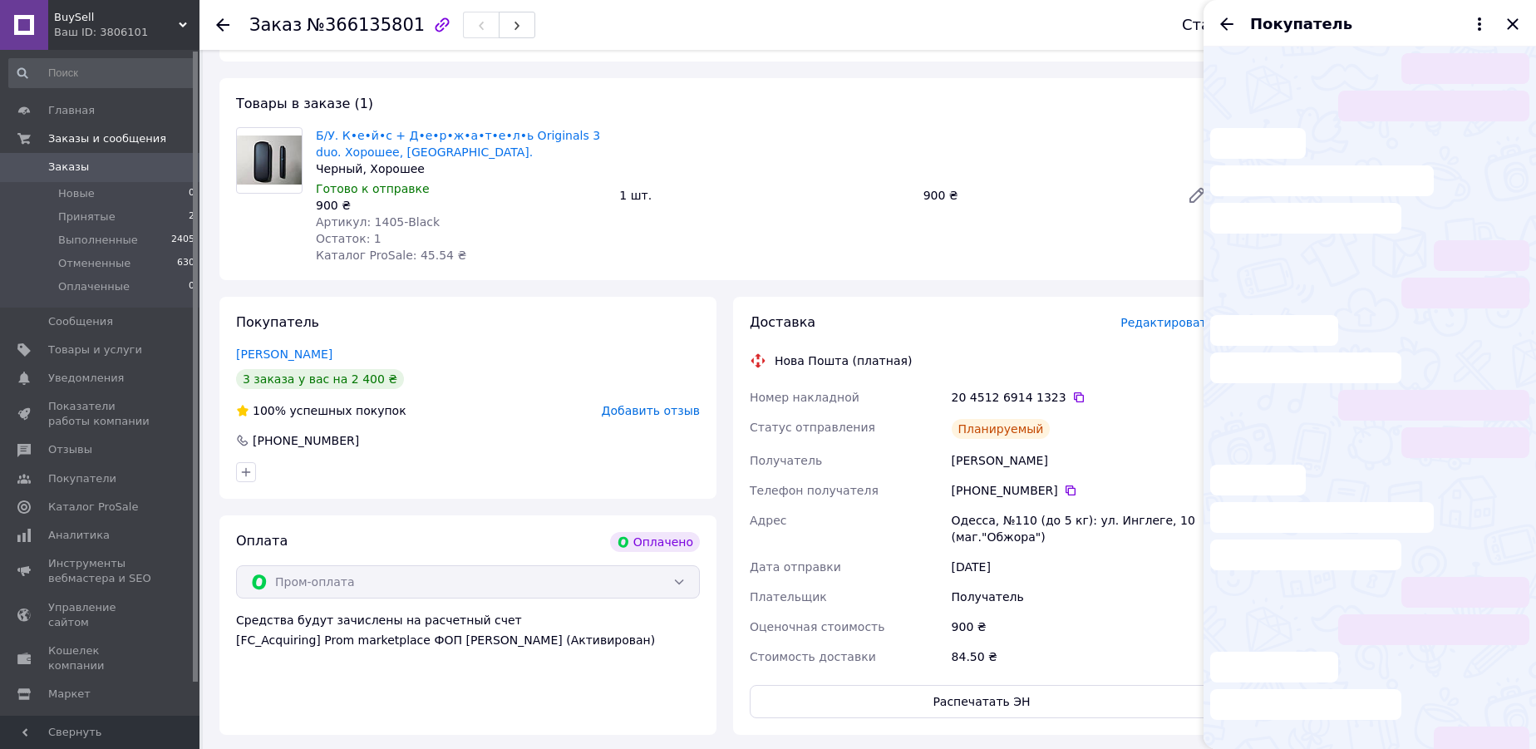
scroll to position [200, 0]
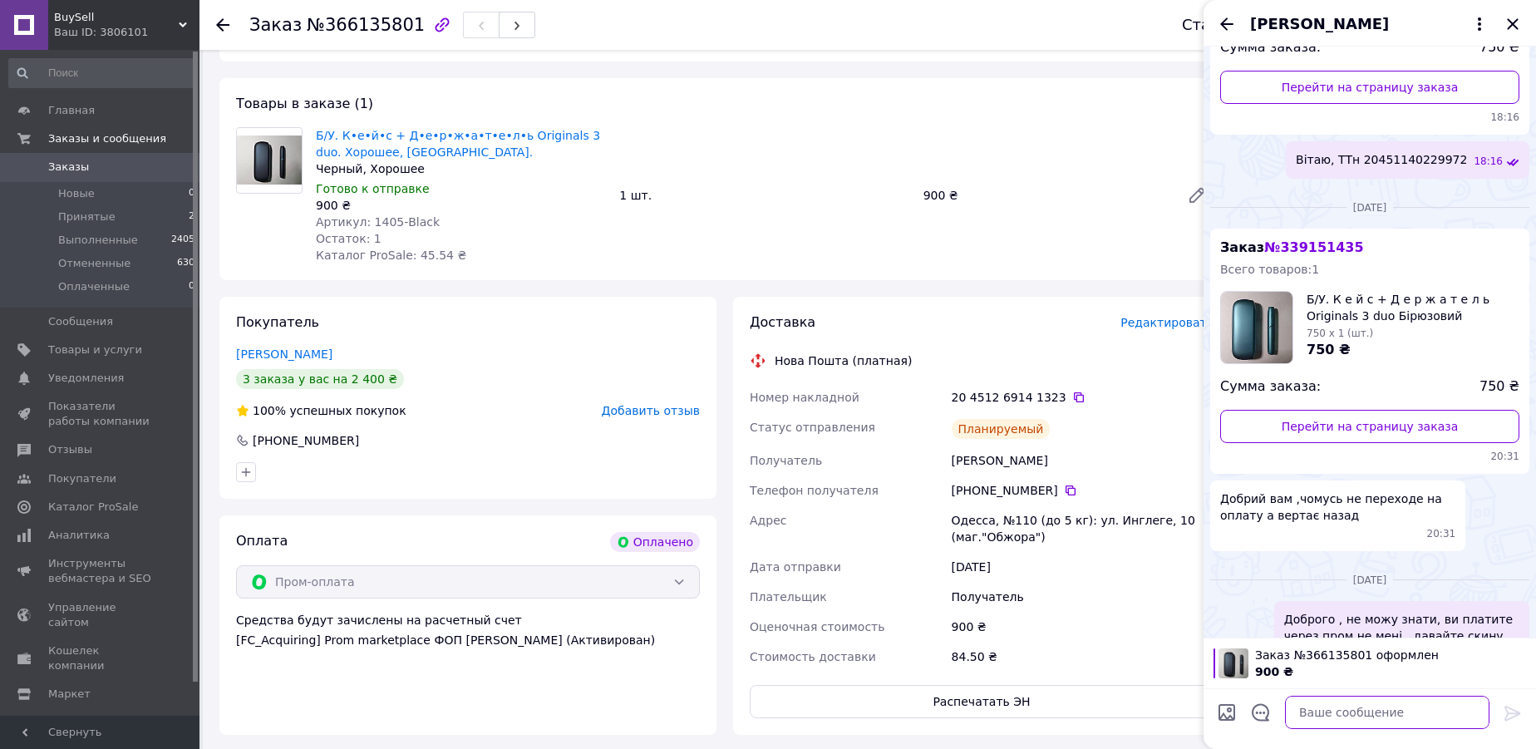
click at [1306, 711] on textarea at bounding box center [1387, 712] width 204 height 33
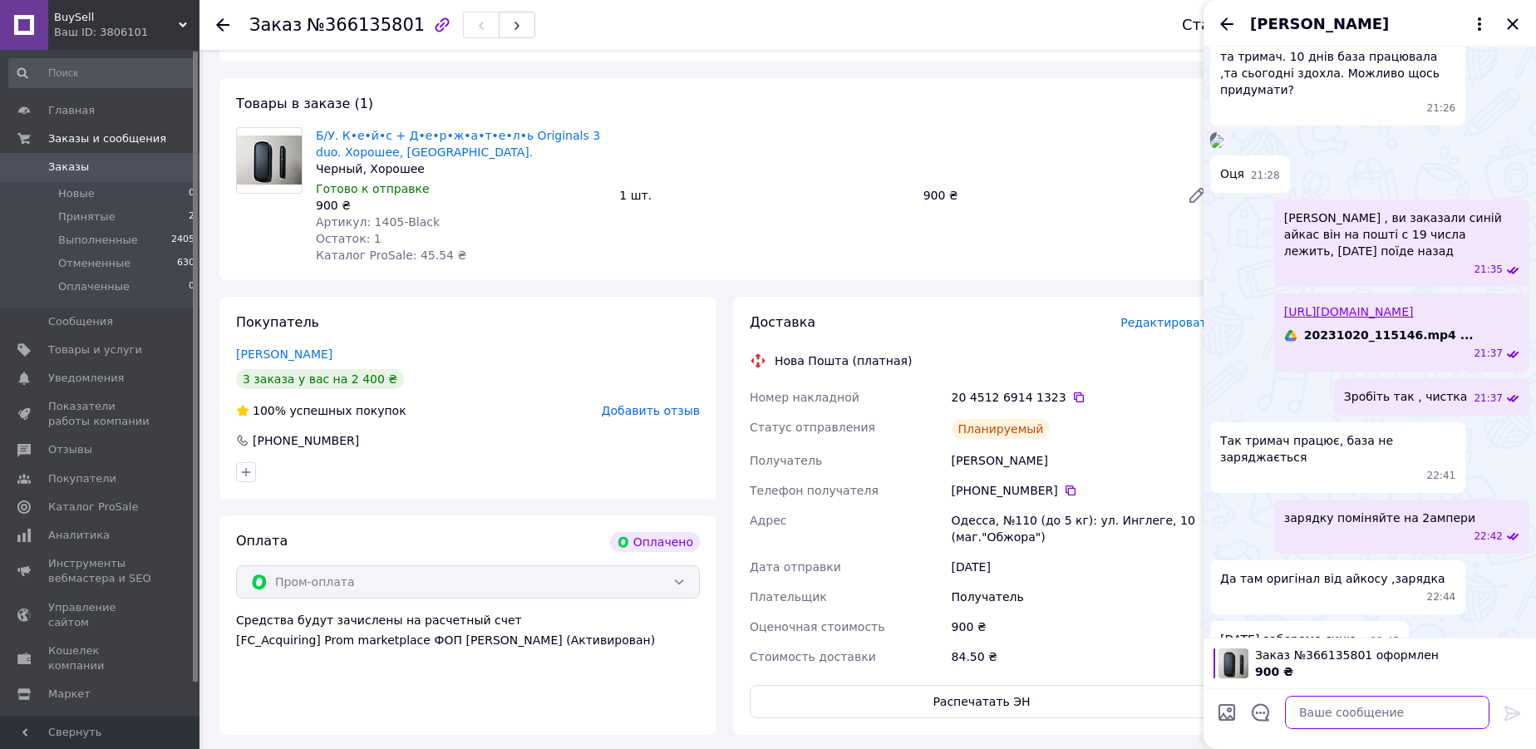
scroll to position [1724, 0]
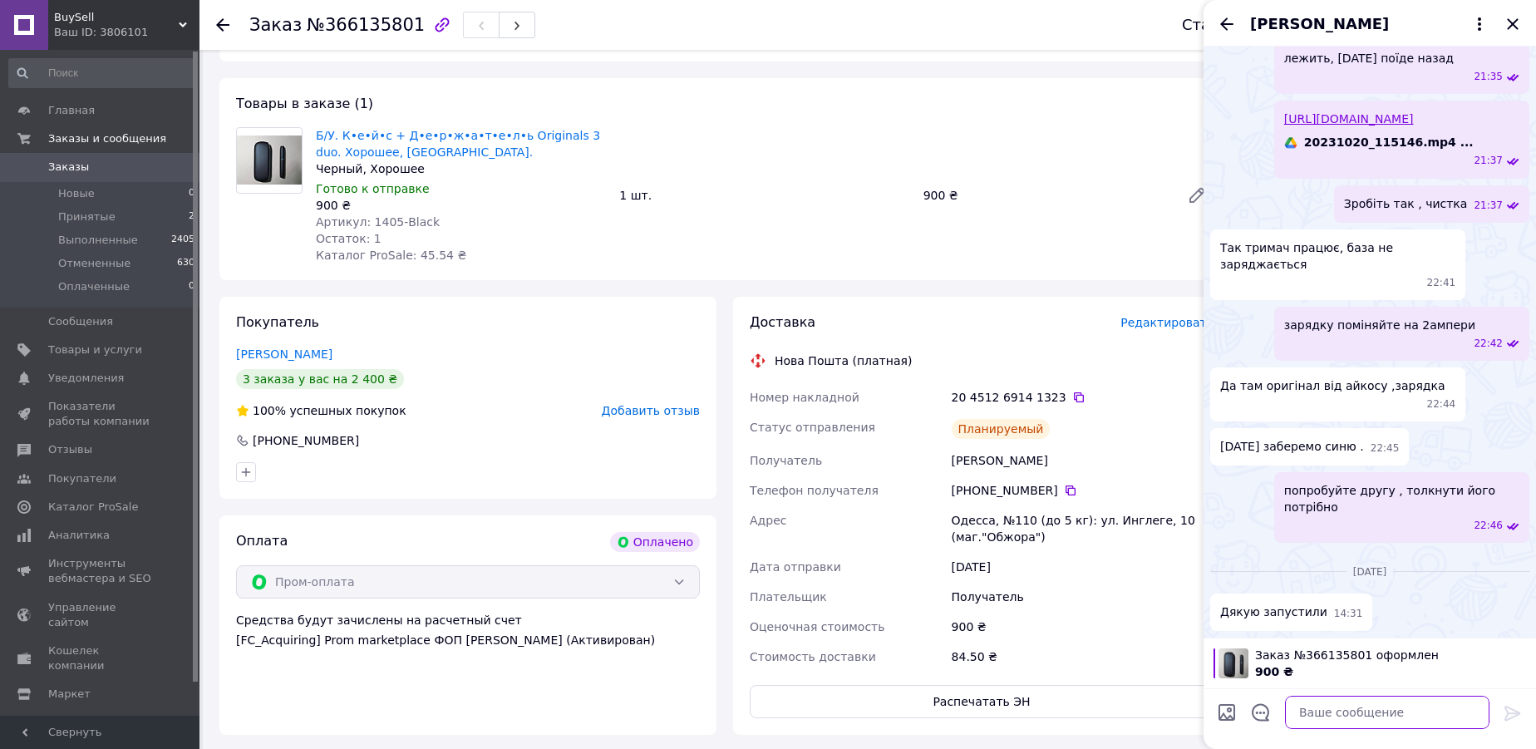
click at [1331, 701] on textarea at bounding box center [1387, 712] width 204 height 33
paste textarea "20451269141323"
type textarea "Доброго вечора, ТТн 20451269141323"
click at [1513, 711] on icon at bounding box center [1512, 713] width 16 height 15
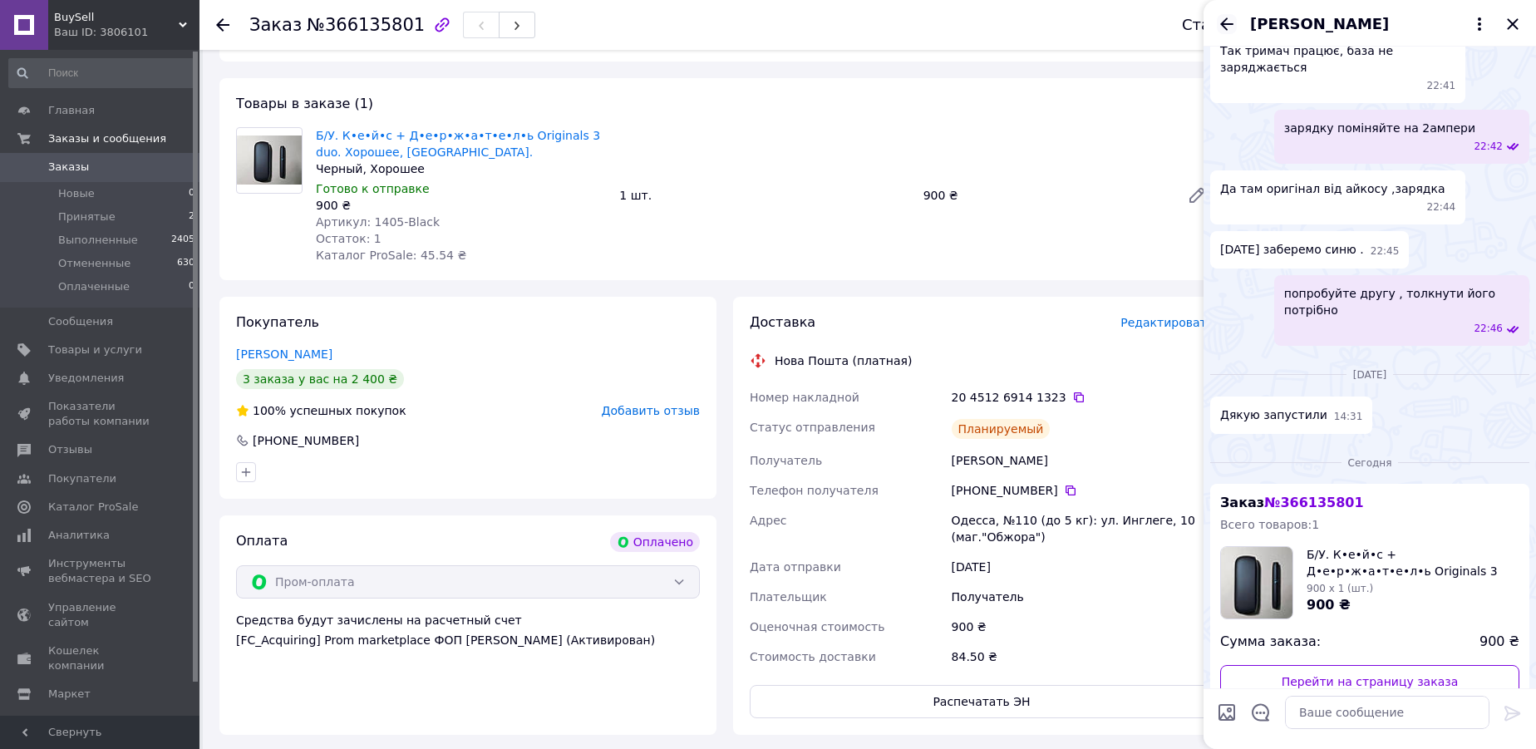
click at [1223, 23] on icon "Назад" at bounding box center [1226, 23] width 13 height 12
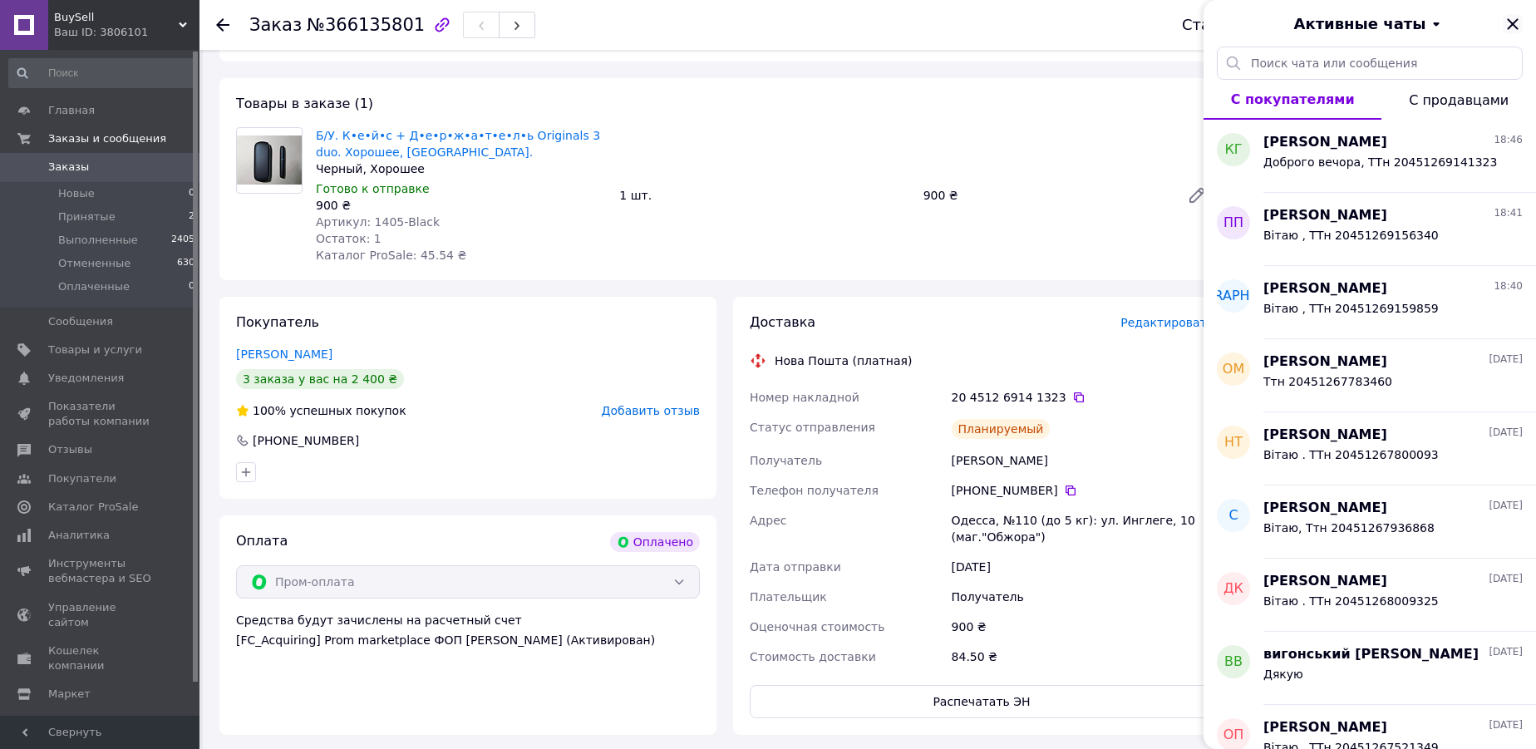
click at [1507, 25] on icon "Закрыть" at bounding box center [1513, 24] width 20 height 20
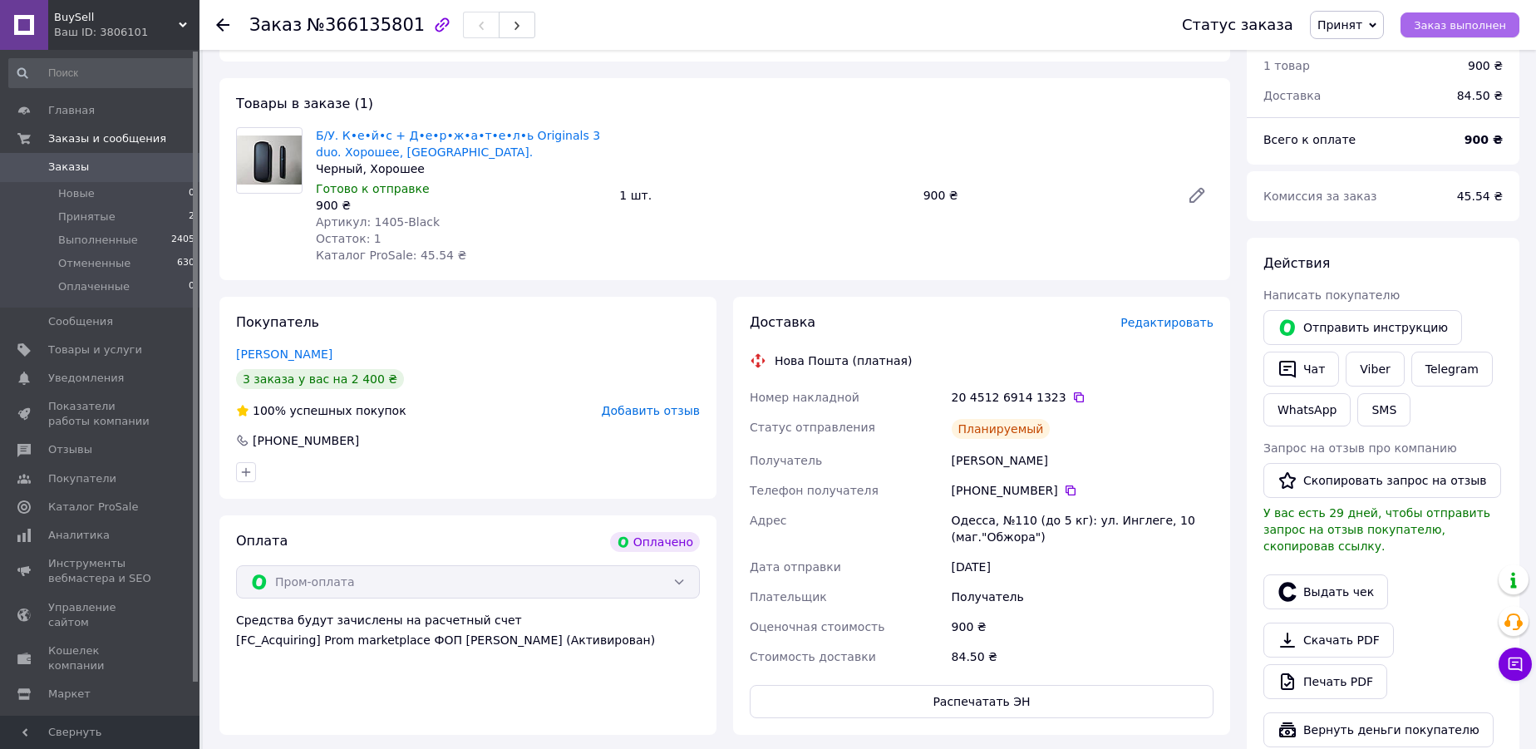
click at [1444, 23] on span "Заказ выполнен" at bounding box center [1460, 25] width 92 height 12
click at [224, 27] on icon at bounding box center [222, 24] width 13 height 13
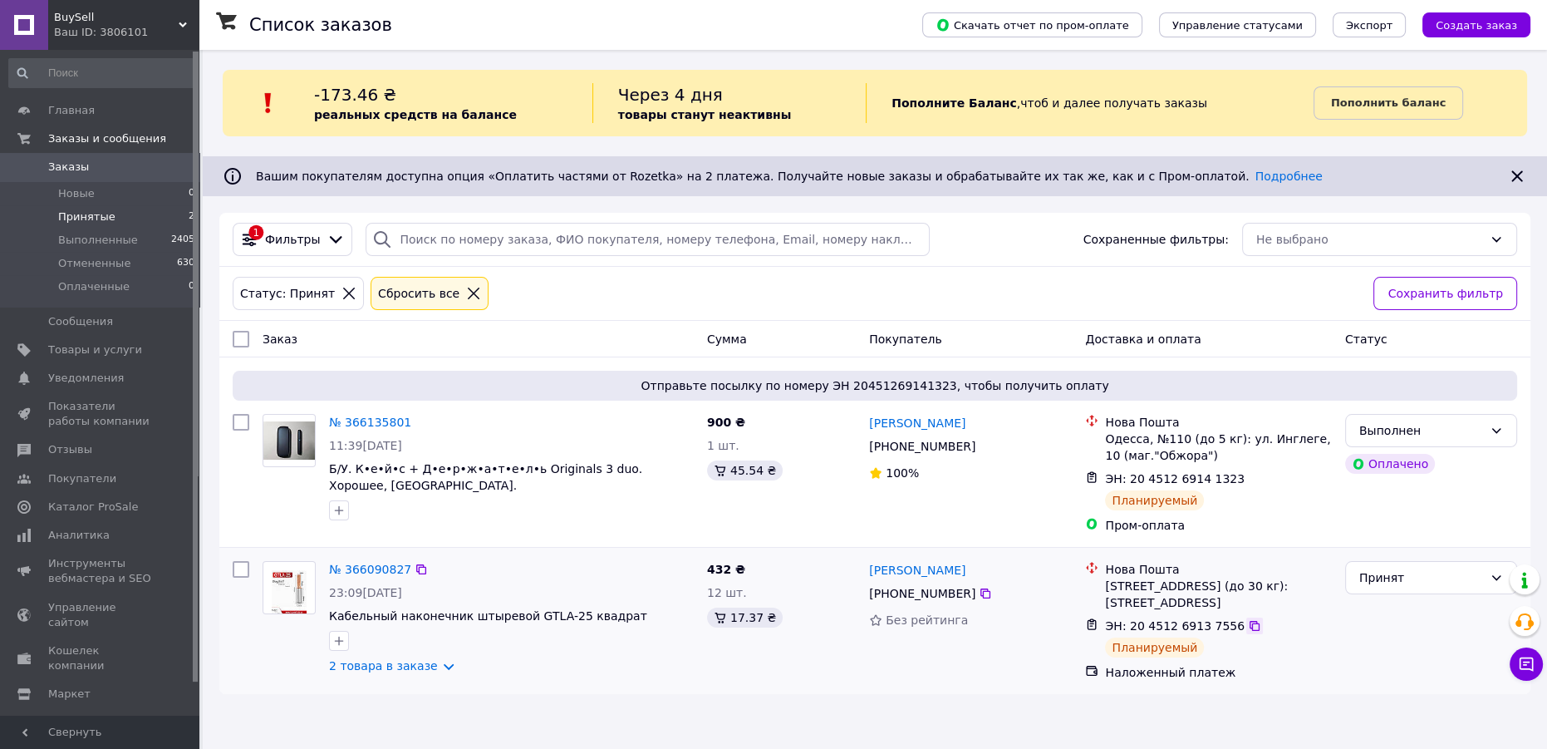
click at [1248, 627] on icon at bounding box center [1254, 625] width 13 height 13
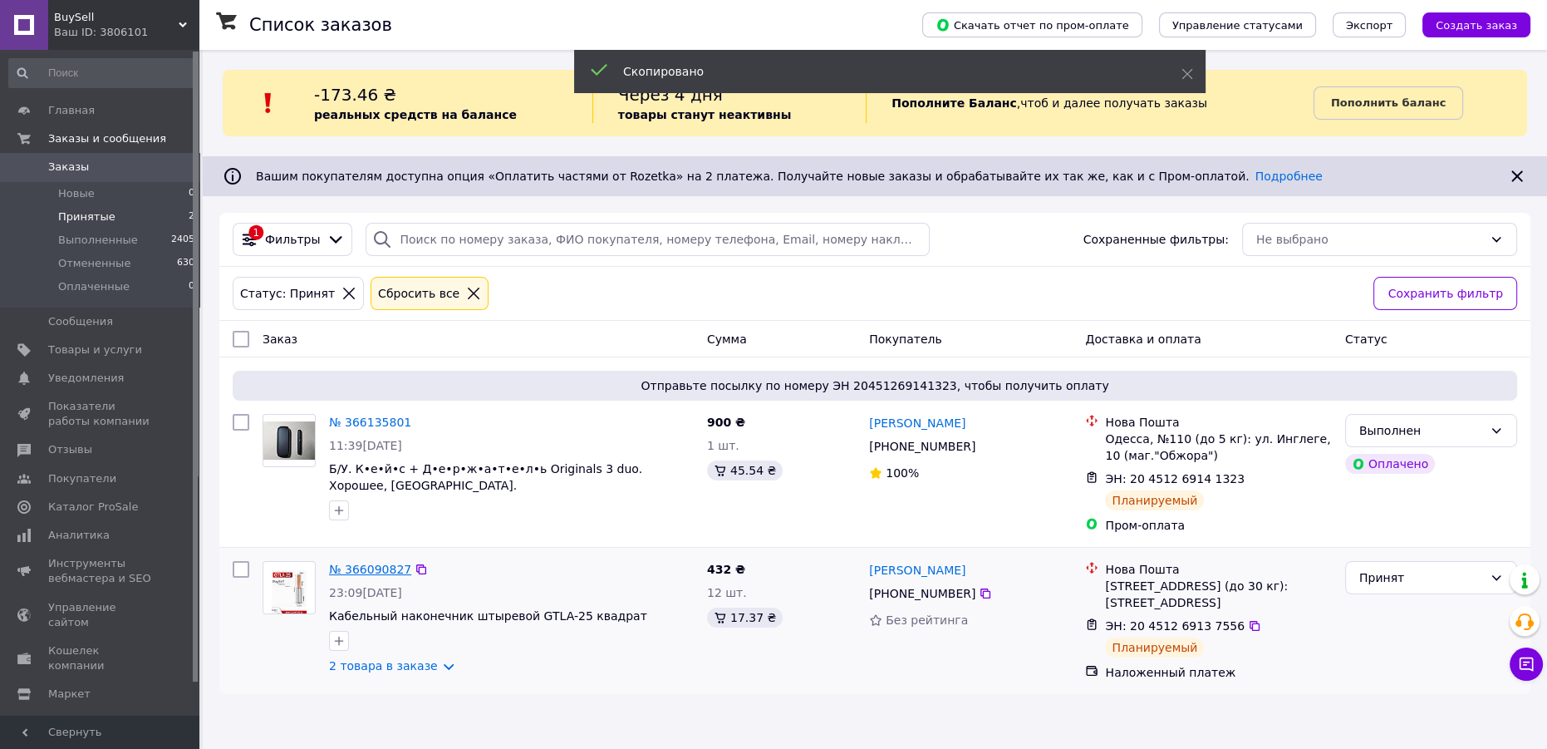
click at [368, 572] on link "№ 366090827" at bounding box center [370, 569] width 82 height 13
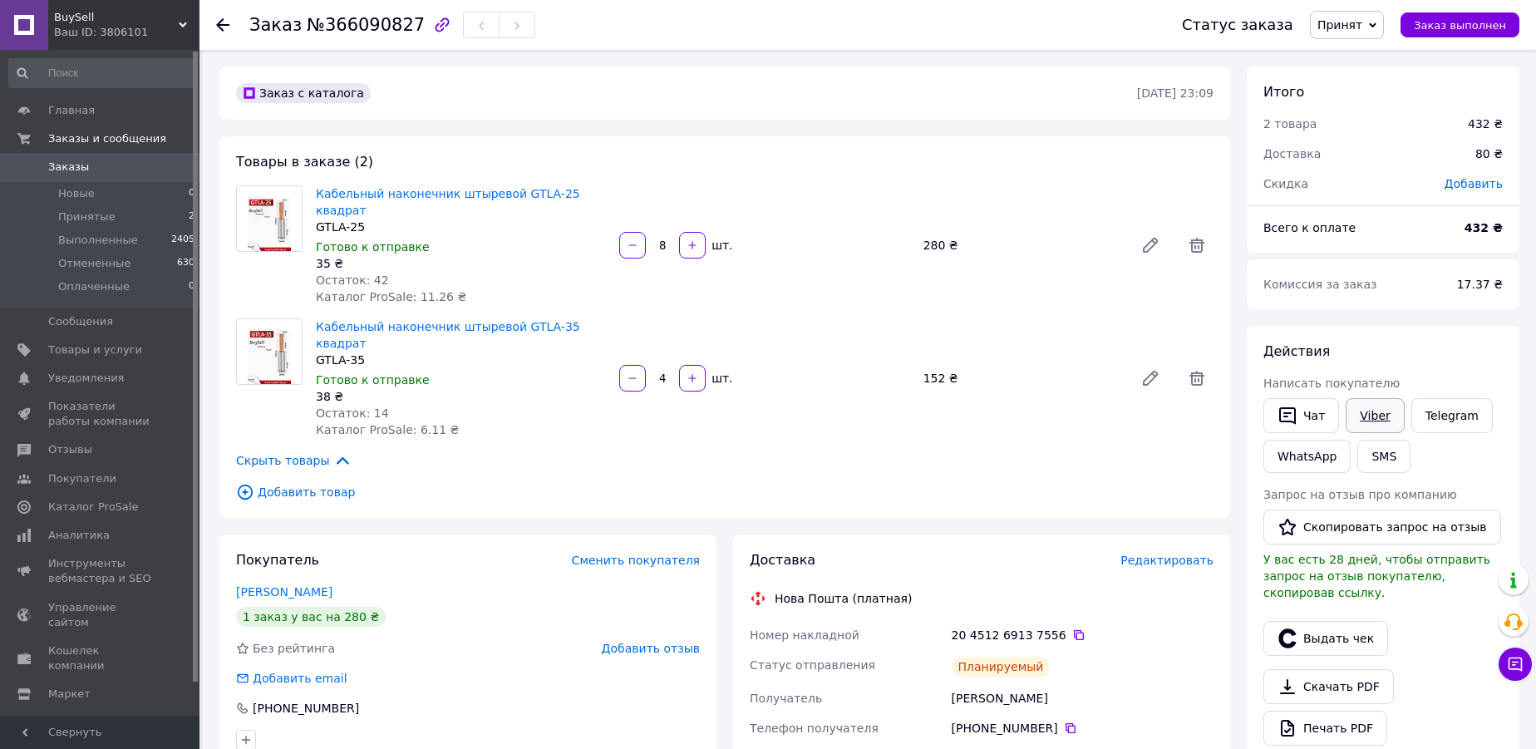
click at [1370, 414] on link "Viber" at bounding box center [1374, 415] width 58 height 35
click at [1454, 29] on span "Заказ выполнен" at bounding box center [1460, 25] width 92 height 12
